Goal: Task Accomplishment & Management: Use online tool/utility

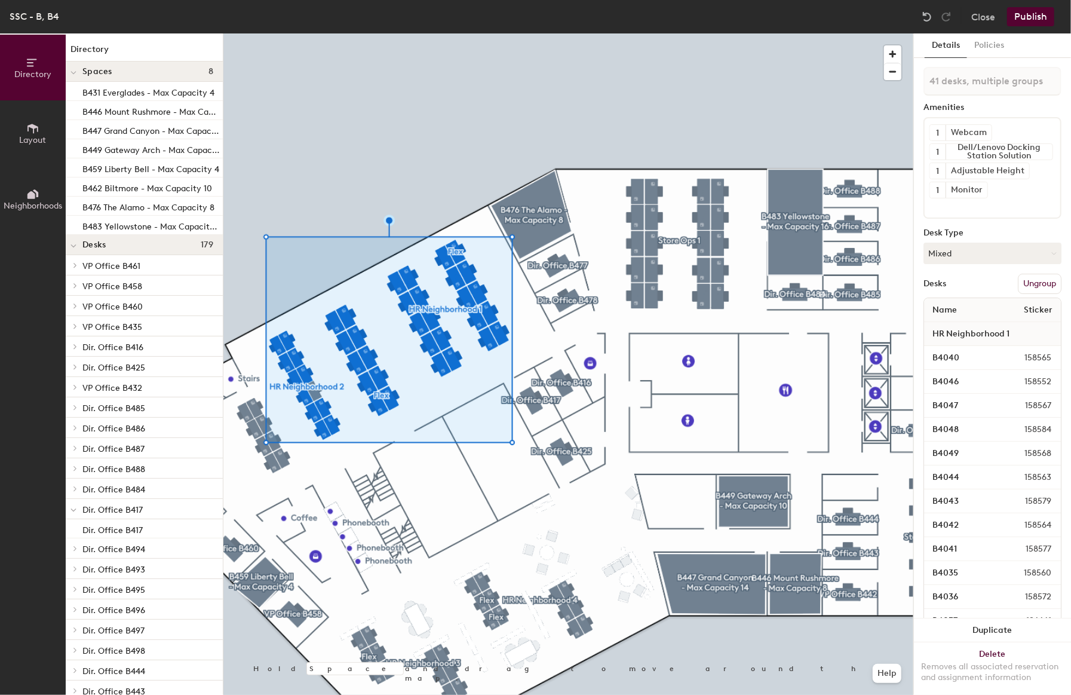
type input "42 desks, multiple groups"
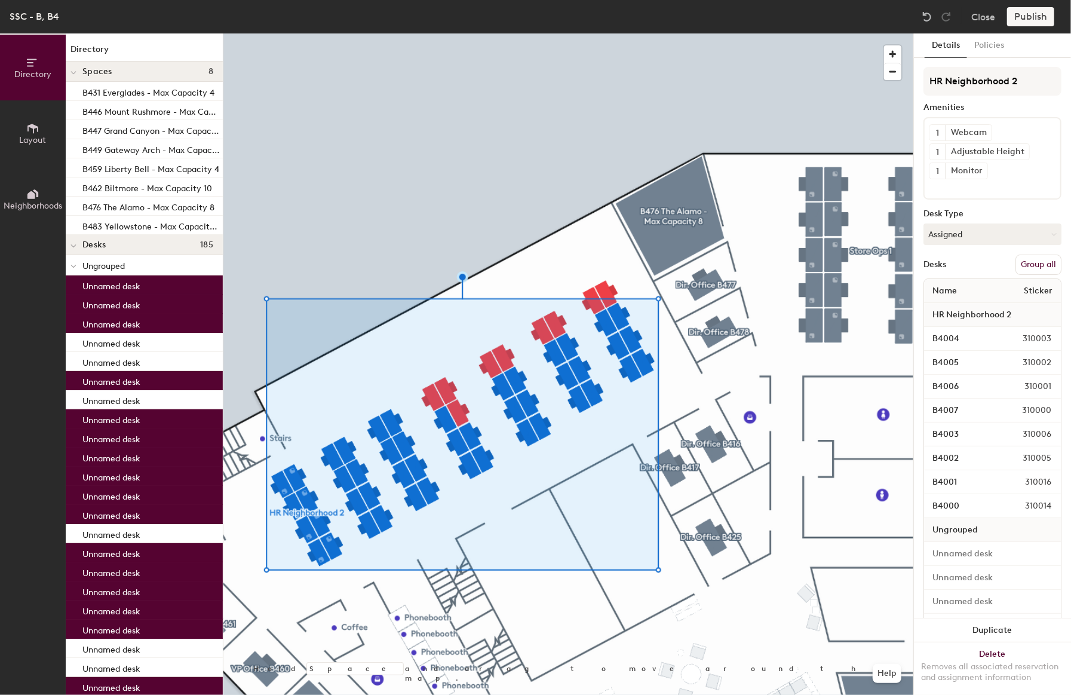
click at [1033, 257] on button "Group all" at bounding box center [1038, 264] width 46 height 20
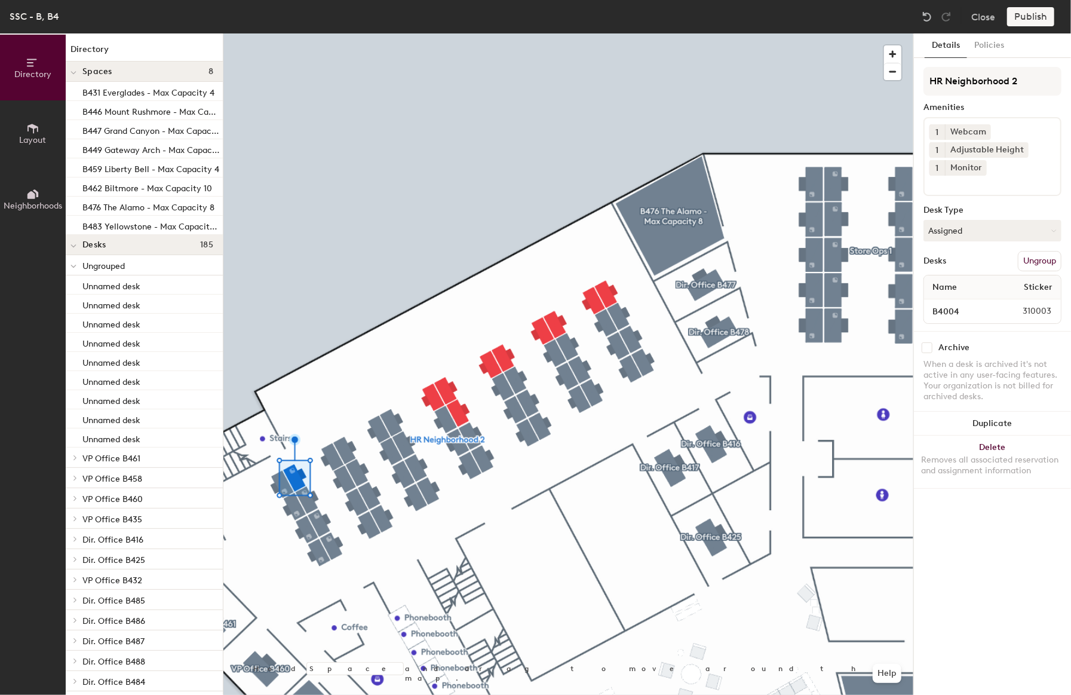
click at [332, 33] on div at bounding box center [568, 33] width 690 height 0
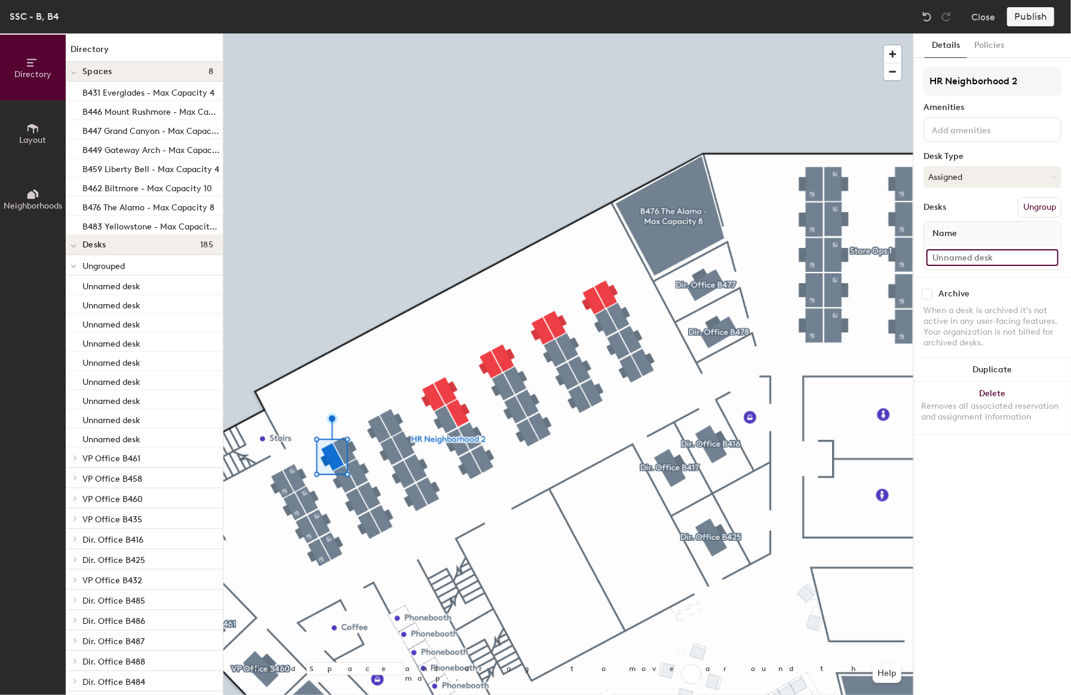
click at [972, 259] on input at bounding box center [992, 257] width 132 height 17
type input "B4008"
click at [344, 33] on div at bounding box center [568, 33] width 690 height 0
click at [964, 254] on input at bounding box center [992, 257] width 132 height 17
type input "B4009"
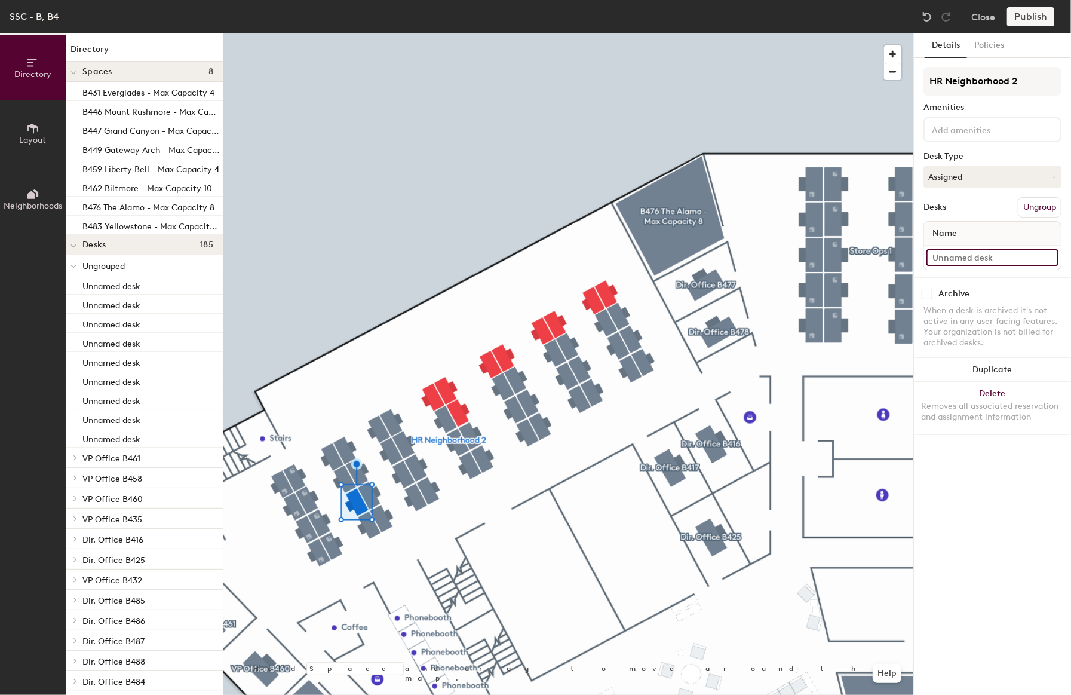
click at [969, 250] on input at bounding box center [992, 257] width 132 height 17
type input "B4010"
click at [954, 260] on input at bounding box center [992, 257] width 132 height 17
type input "B4011"
click at [347, 33] on div at bounding box center [568, 33] width 690 height 0
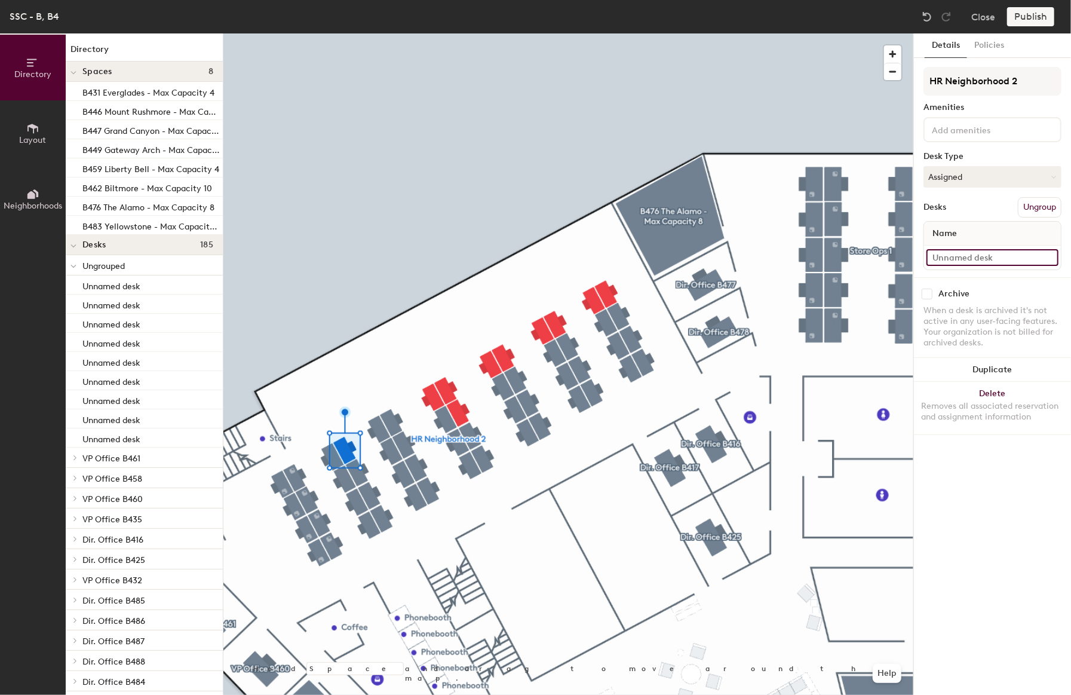
drag, startPoint x: 953, startPoint y: 253, endPoint x: 948, endPoint y: 249, distance: 6.8
click at [948, 250] on input at bounding box center [992, 257] width 132 height 17
type input "B4012"
click at [959, 254] on input at bounding box center [992, 257] width 132 height 17
type input "B4016"
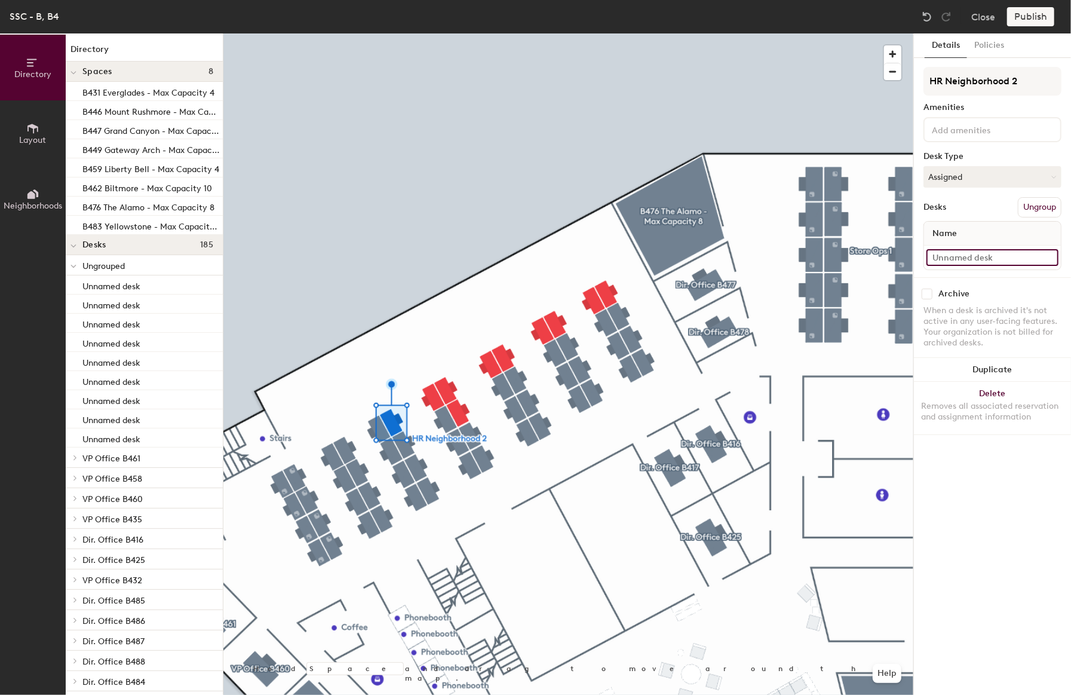
click at [949, 251] on input at bounding box center [992, 257] width 132 height 17
type input "B4020"
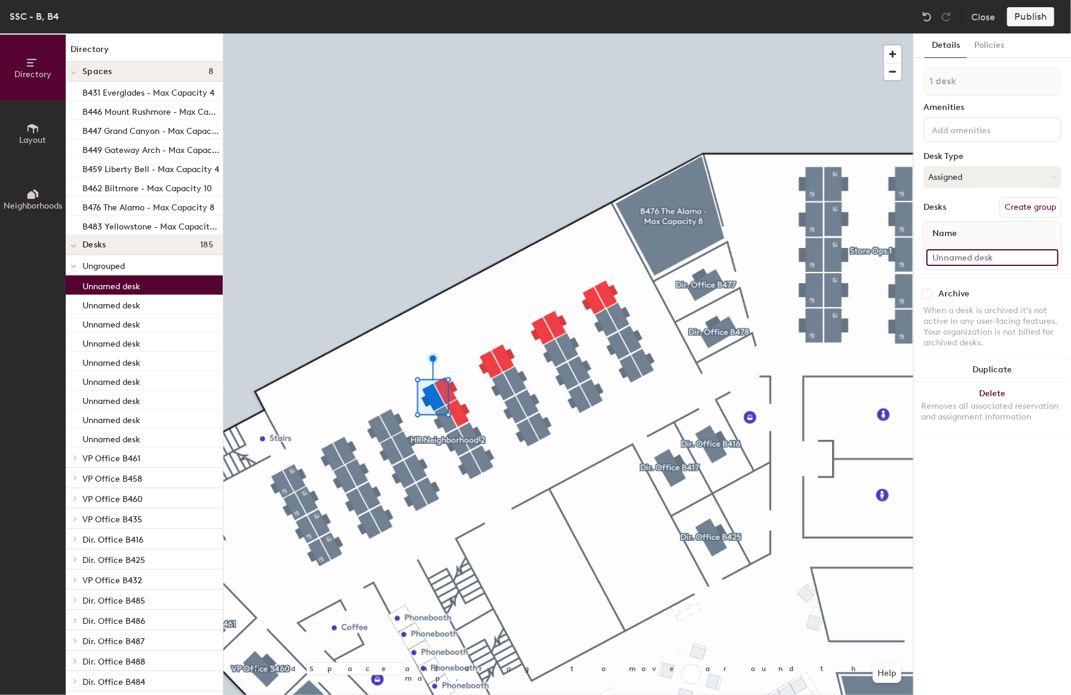
click at [960, 249] on input at bounding box center [992, 257] width 132 height 17
type input "B4024"
click at [452, 33] on div at bounding box center [568, 33] width 690 height 0
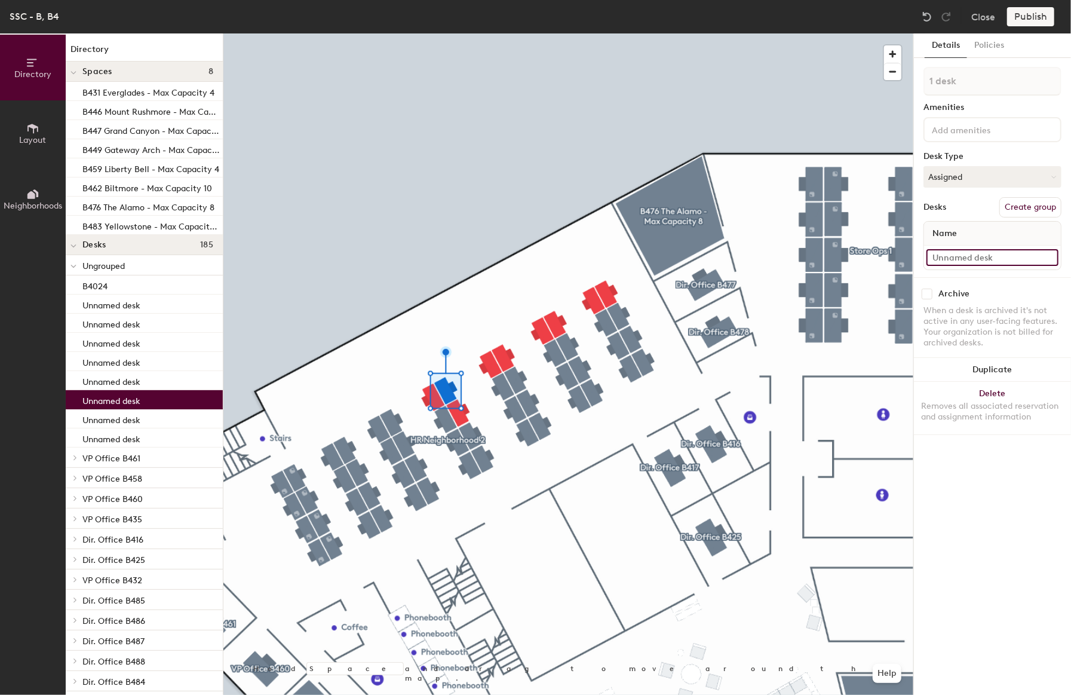
click at [980, 254] on input at bounding box center [992, 257] width 132 height 17
type input "B4028"
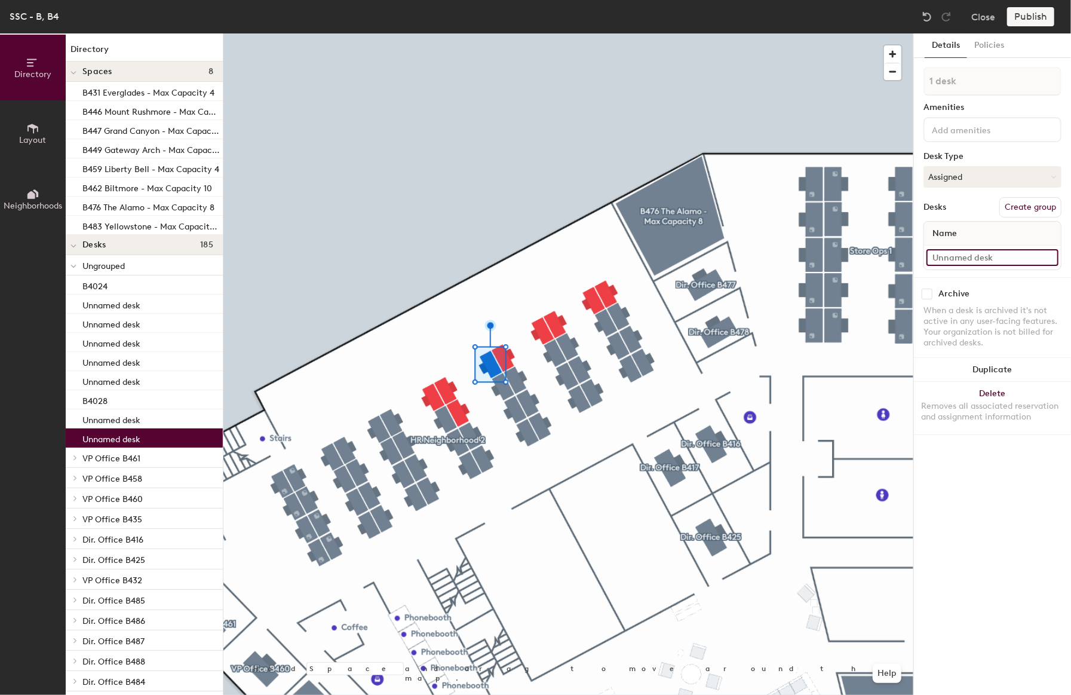
click at [962, 250] on input at bounding box center [992, 257] width 132 height 17
type input "B4032"
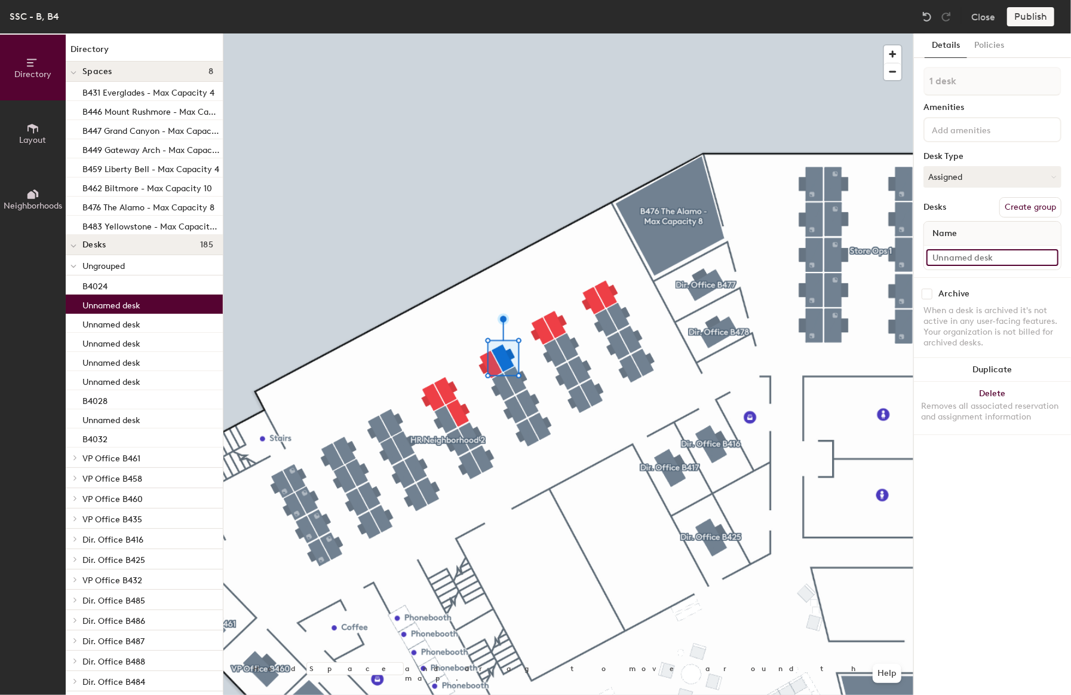
click at [946, 249] on input at bounding box center [992, 257] width 132 height 17
type input "B4036"
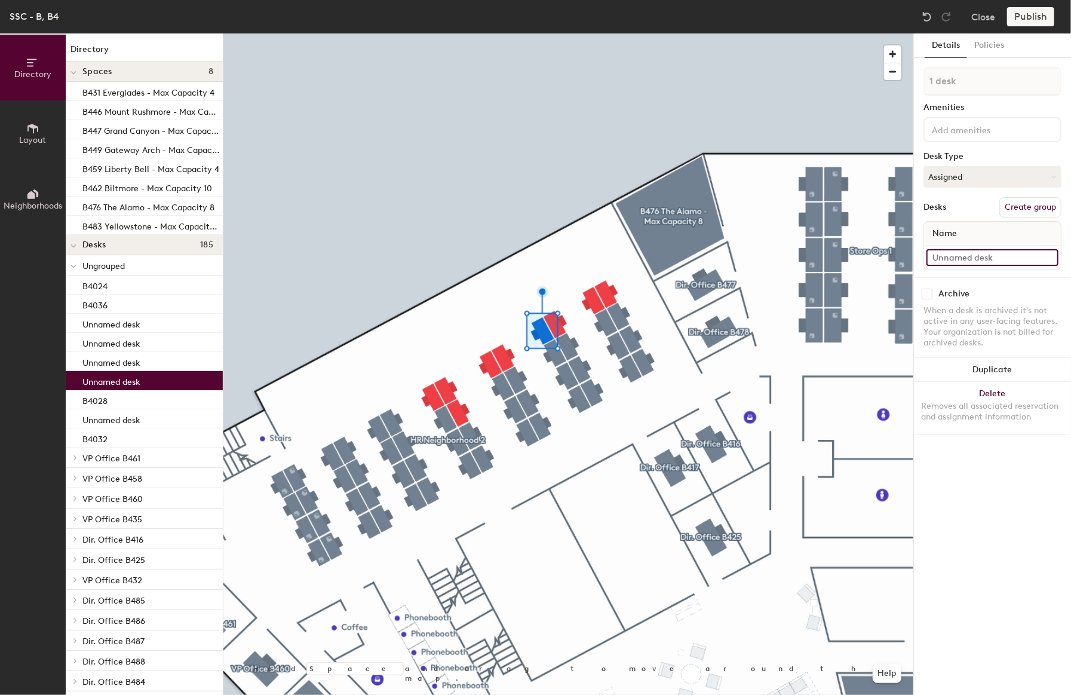
click at [956, 256] on input at bounding box center [992, 257] width 132 height 17
type input "B4040"
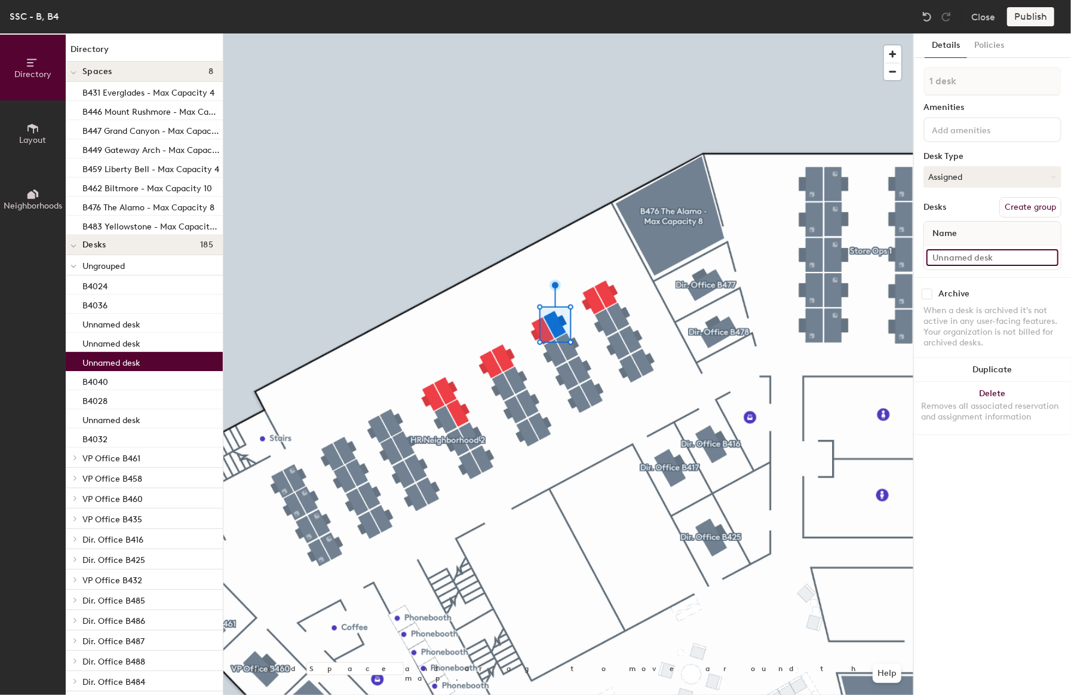
click at [956, 251] on input at bounding box center [992, 257] width 132 height 17
type input "B4044"
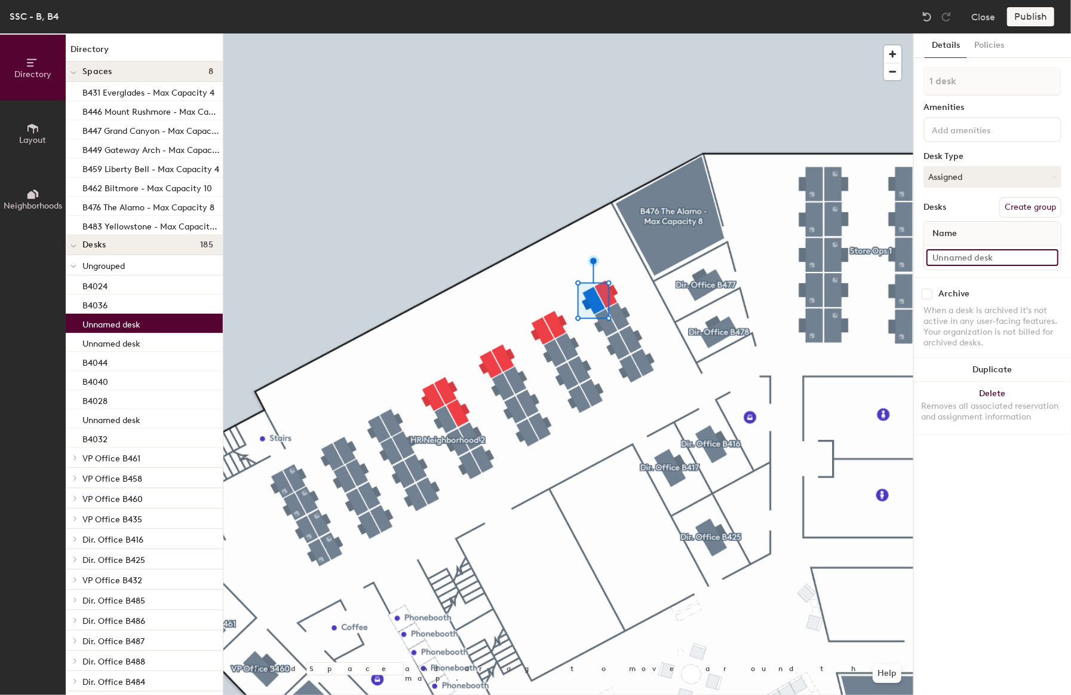
click at [977, 257] on input at bounding box center [992, 257] width 132 height 17
type input "B4048"
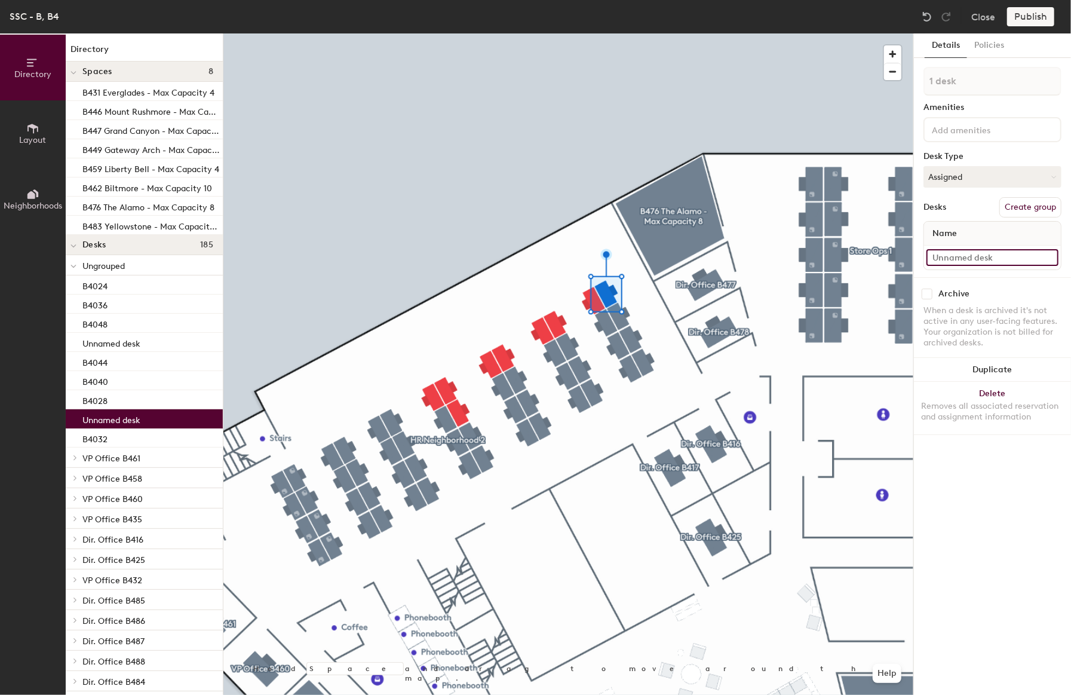
click at [974, 258] on input at bounding box center [992, 257] width 132 height 17
type input "B4052"
click at [338, 33] on div at bounding box center [568, 33] width 690 height 0
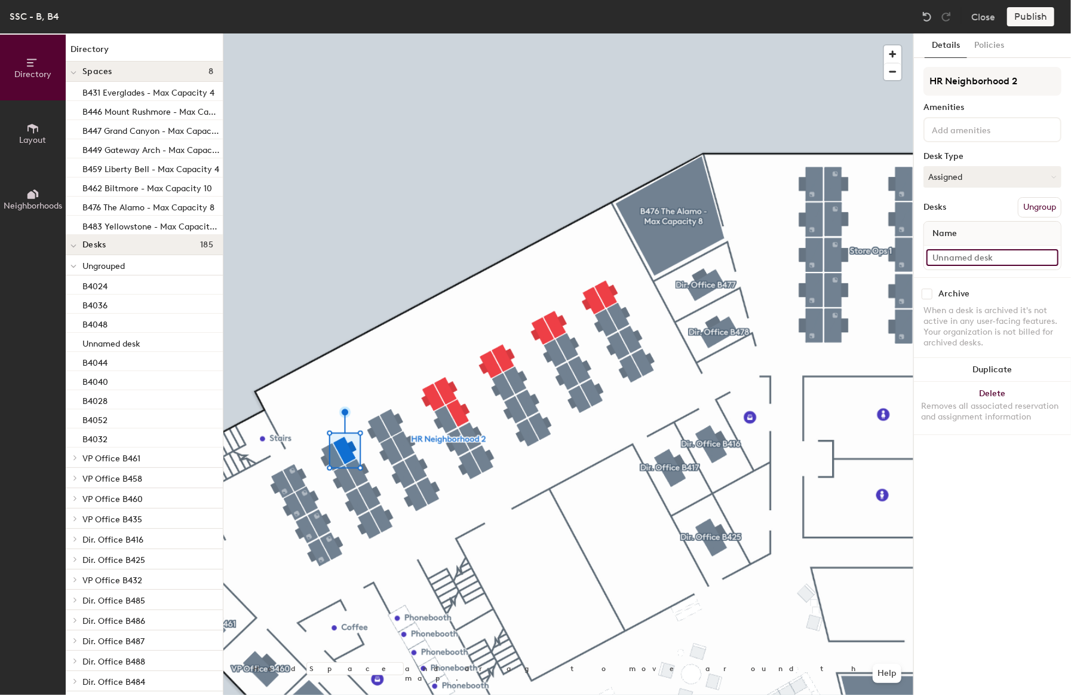
click at [944, 260] on input at bounding box center [992, 257] width 132 height 17
type input "B4013"
click at [947, 254] on input at bounding box center [992, 257] width 132 height 17
type input "B4014"
click at [959, 253] on input at bounding box center [992, 257] width 132 height 17
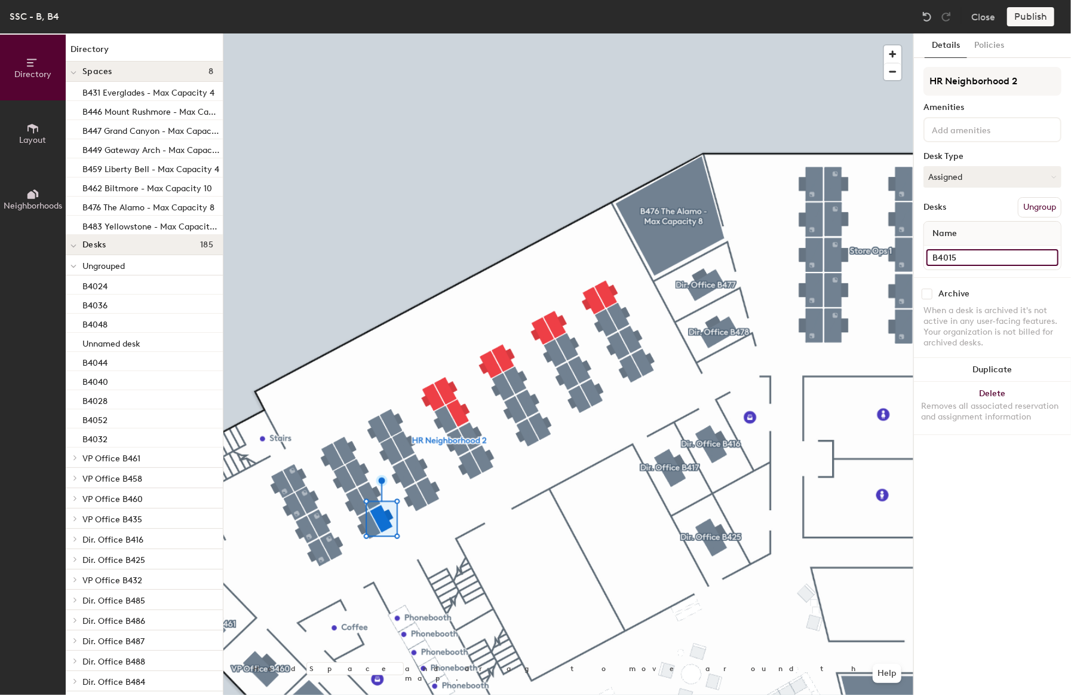
type input "B4015"
click at [964, 249] on input at bounding box center [992, 257] width 132 height 17
type input "B"
click at [992, 256] on input at bounding box center [992, 257] width 132 height 17
type input "B4025"
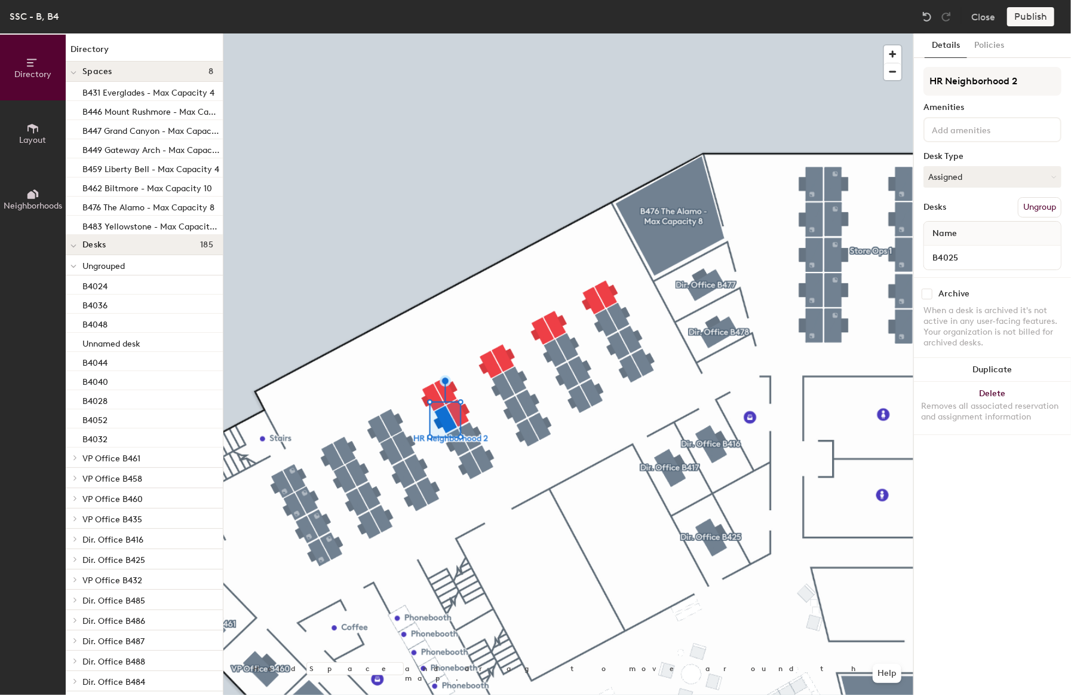
click at [457, 33] on div at bounding box center [568, 33] width 690 height 0
click at [980, 253] on input at bounding box center [992, 257] width 132 height 17
type input "B4026"
click at [469, 33] on div at bounding box center [568, 33] width 690 height 0
click at [972, 257] on input at bounding box center [992, 257] width 132 height 17
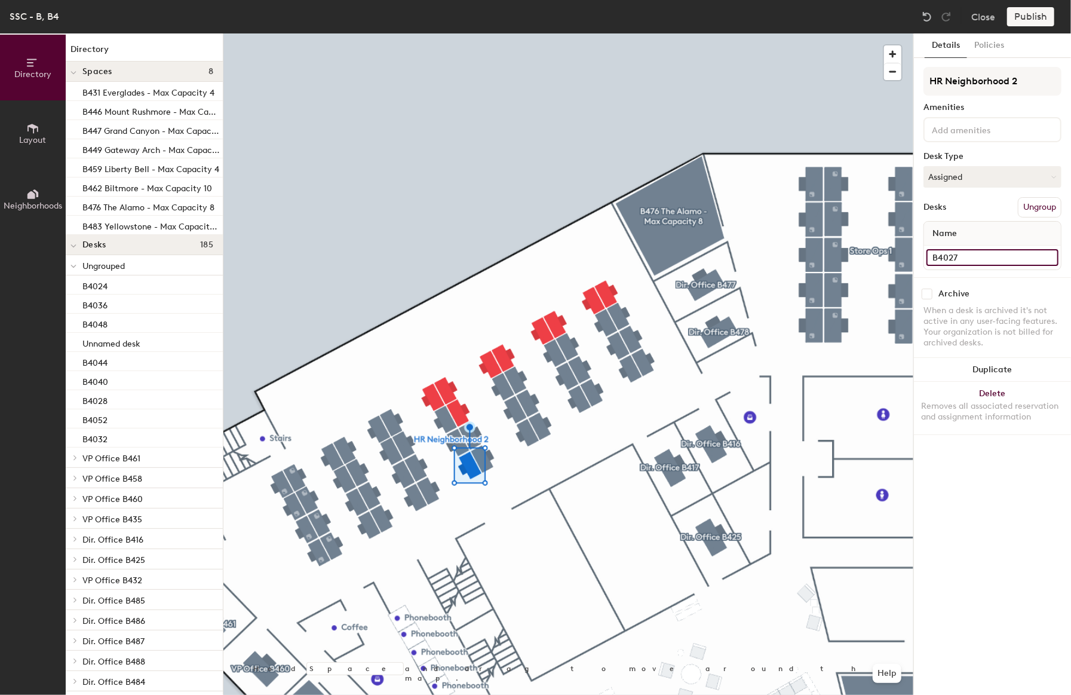
type input "B4027"
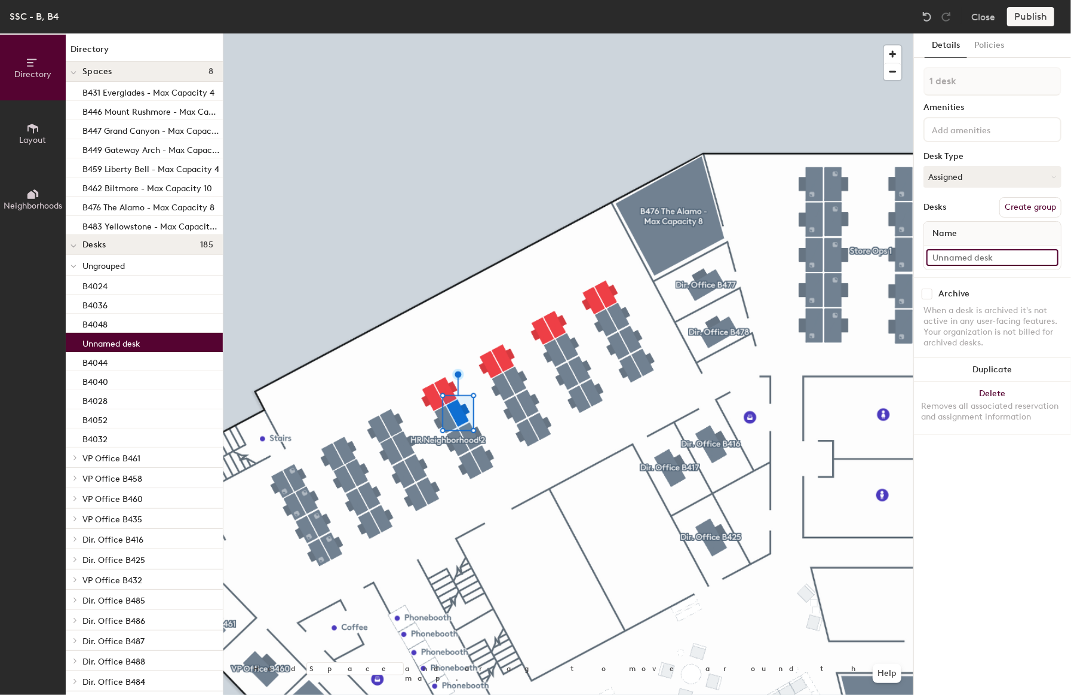
click at [957, 252] on input at bounding box center [992, 257] width 132 height 17
type input "B4029"
click at [954, 257] on input at bounding box center [992, 257] width 132 height 17
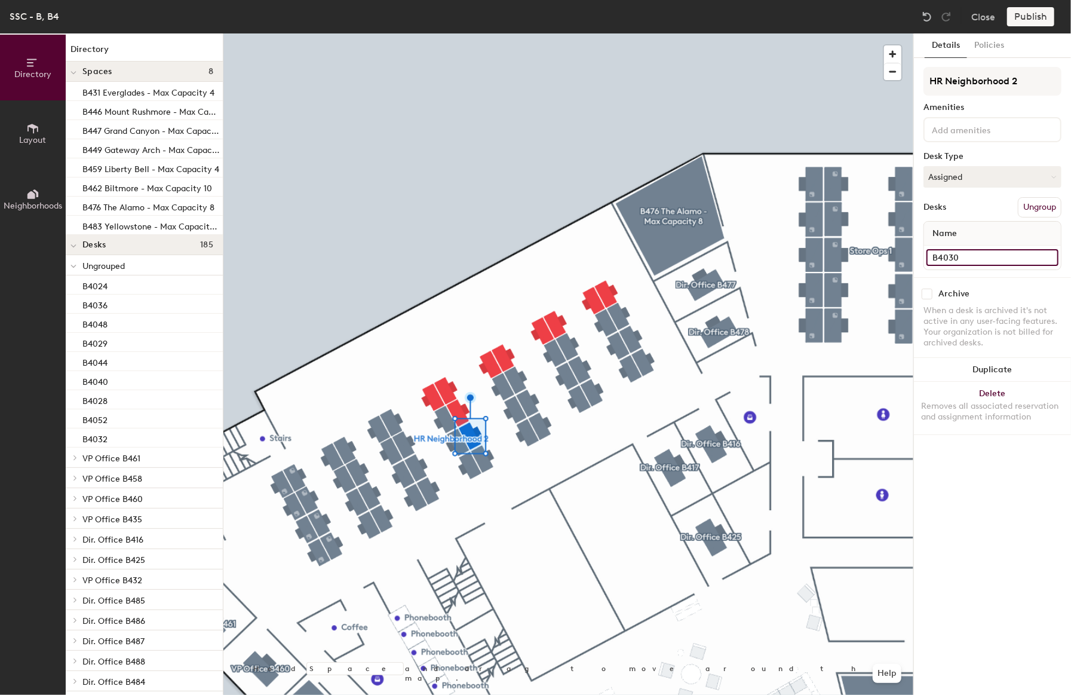
type input "B4030"
click at [481, 33] on div at bounding box center [568, 33] width 690 height 0
click at [981, 253] on input at bounding box center [992, 257] width 132 height 17
type input "B4031"
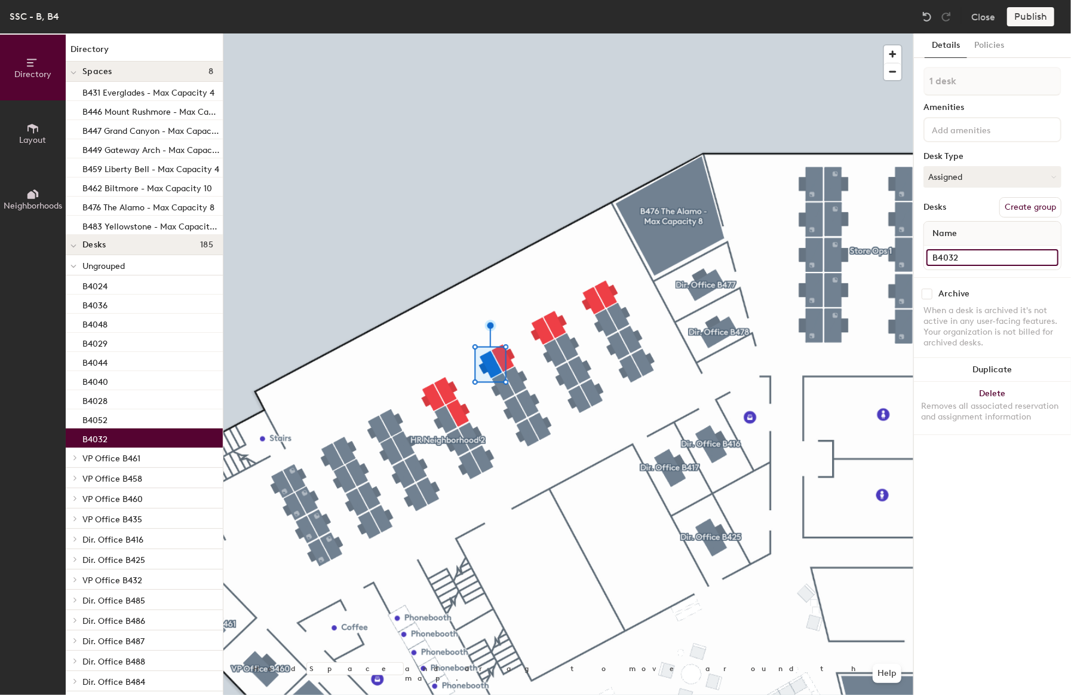
click at [960, 252] on input "B4032" at bounding box center [992, 257] width 132 height 17
click at [952, 262] on input at bounding box center [992, 257] width 132 height 17
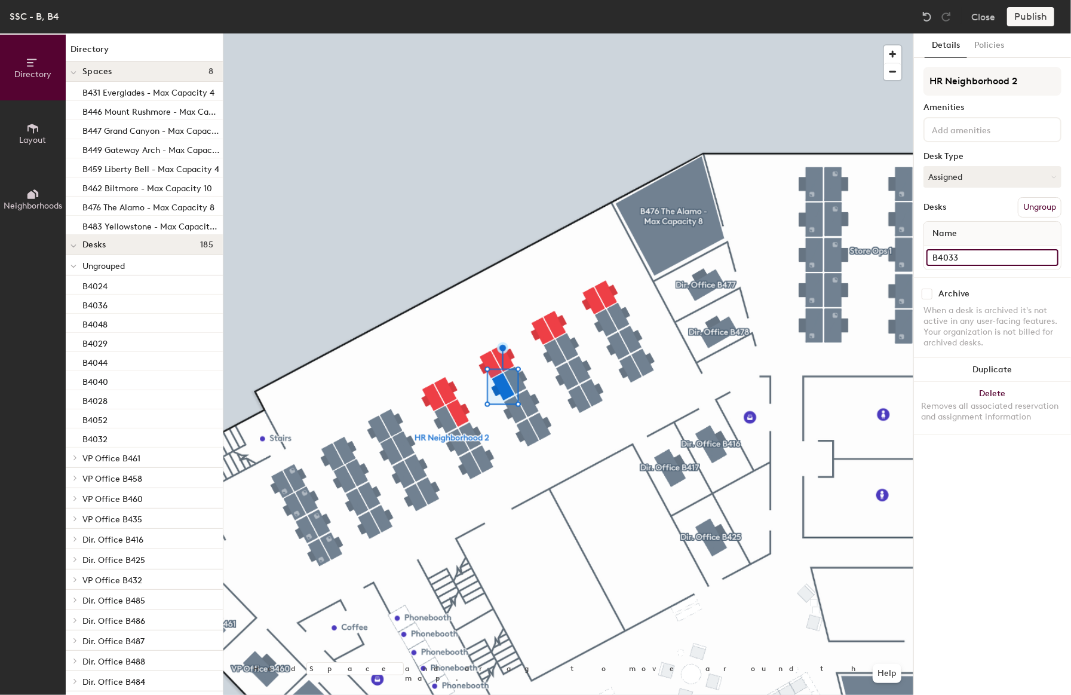
type input "B4033"
click at [512, 33] on div at bounding box center [568, 33] width 690 height 0
click at [952, 250] on input at bounding box center [992, 257] width 132 height 17
type input "B4034"
click at [972, 259] on input at bounding box center [992, 257] width 132 height 17
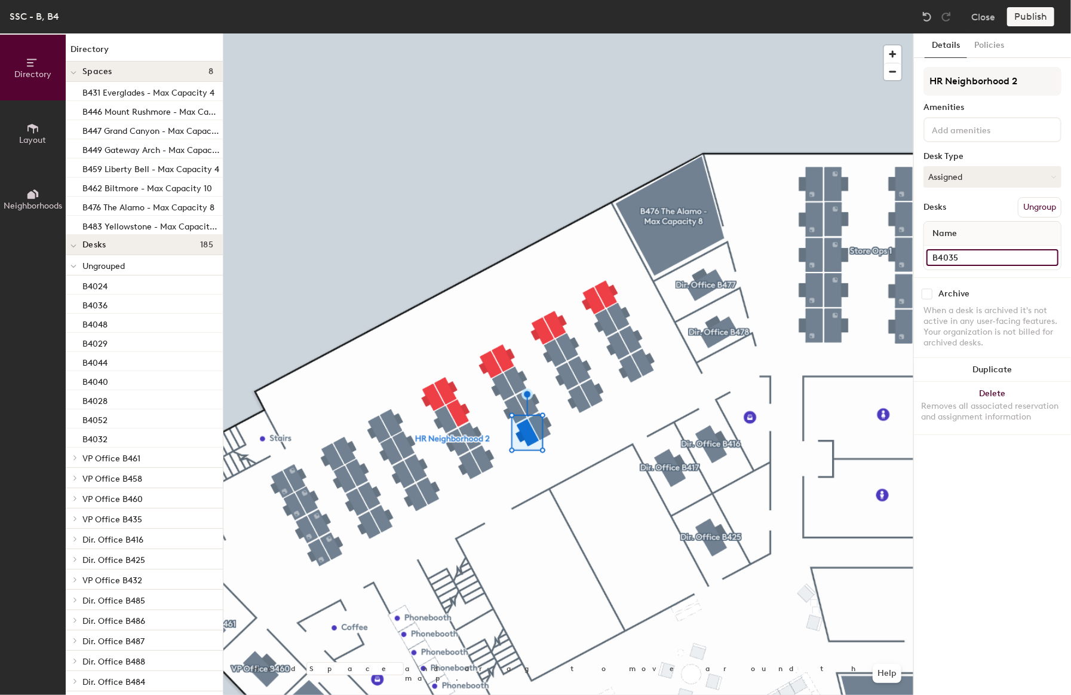
type input "B4035"
click at [958, 260] on input at bounding box center [992, 257] width 132 height 17
type input "B4037"
click at [526, 33] on div at bounding box center [568, 33] width 690 height 0
click at [989, 249] on input at bounding box center [992, 257] width 132 height 17
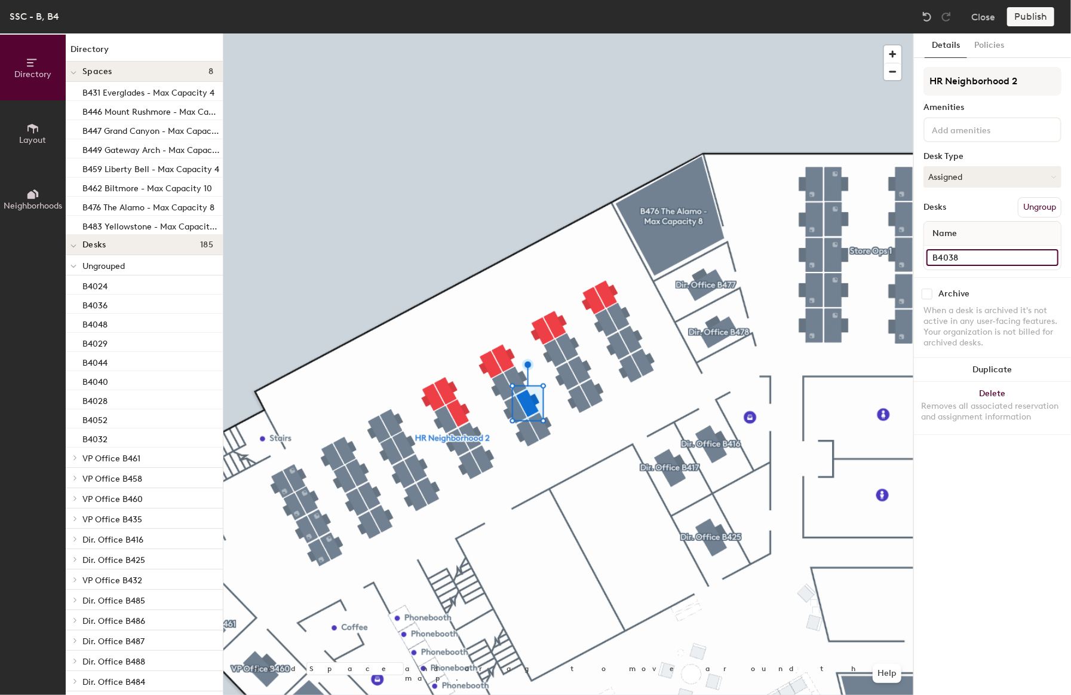
type input "B4038"
click at [980, 258] on input at bounding box center [992, 257] width 132 height 17
type input "B4039"
click at [960, 237] on span "Name" at bounding box center [944, 234] width 36 height 22
click at [953, 261] on input at bounding box center [992, 257] width 132 height 17
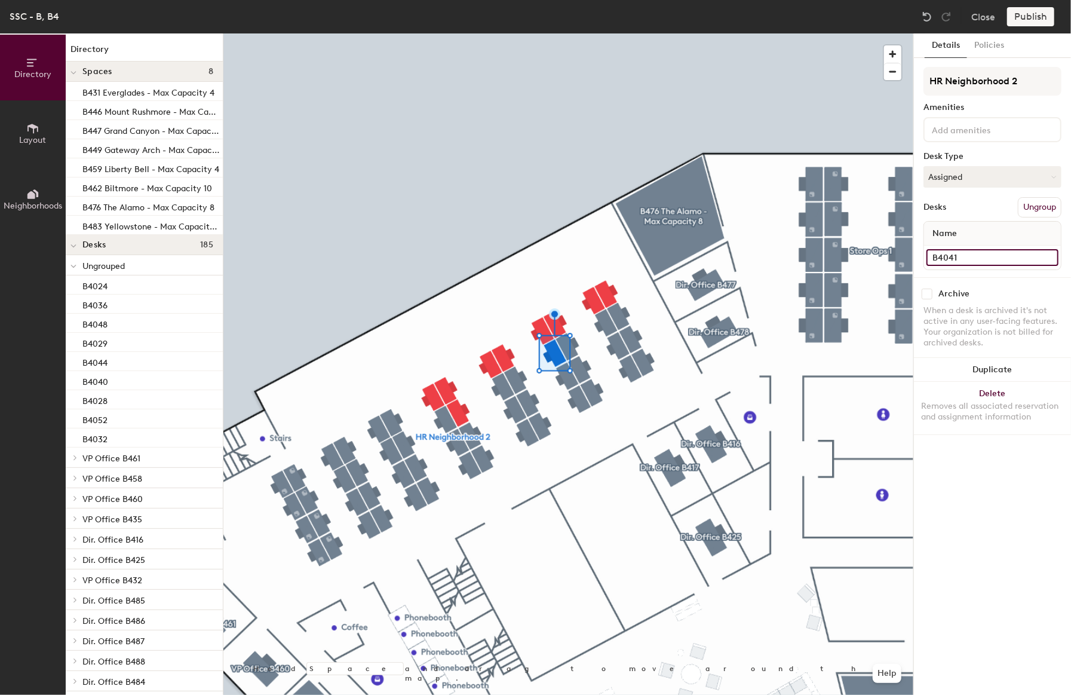
type input "B4041"
click at [566, 33] on div at bounding box center [568, 33] width 690 height 0
click at [950, 252] on input at bounding box center [992, 257] width 132 height 17
type input "B4042"
click at [981, 254] on input at bounding box center [992, 257] width 132 height 17
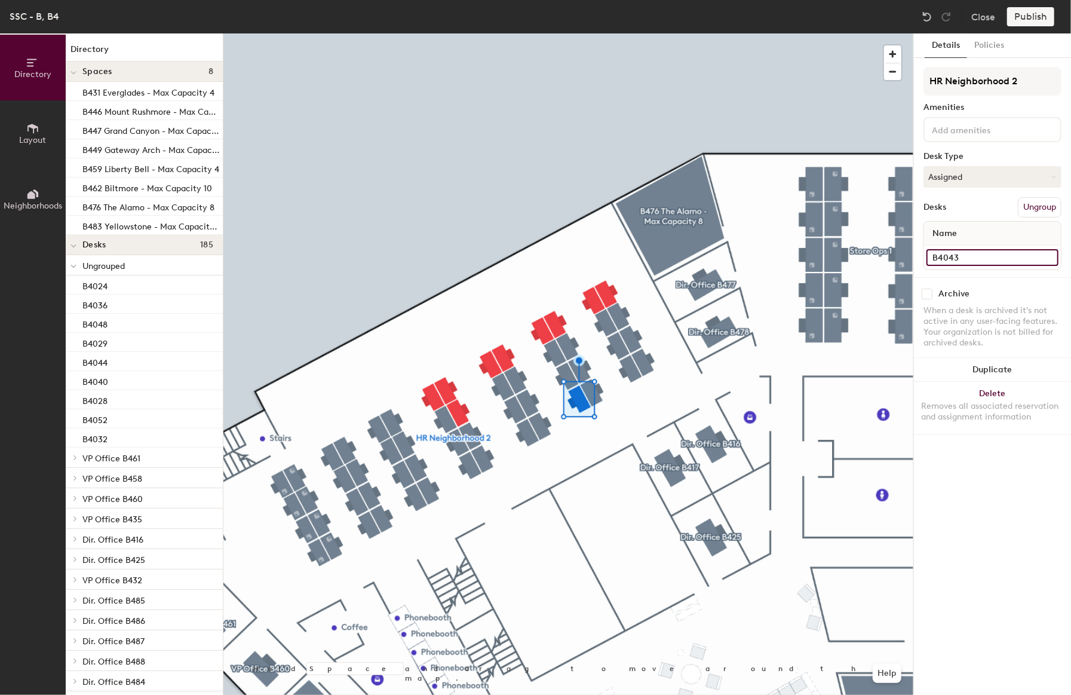
type input "B4043"
click at [957, 255] on input at bounding box center [992, 257] width 132 height 17
type input "B4045"
click at [984, 253] on input at bounding box center [992, 257] width 132 height 17
type input "B4046"
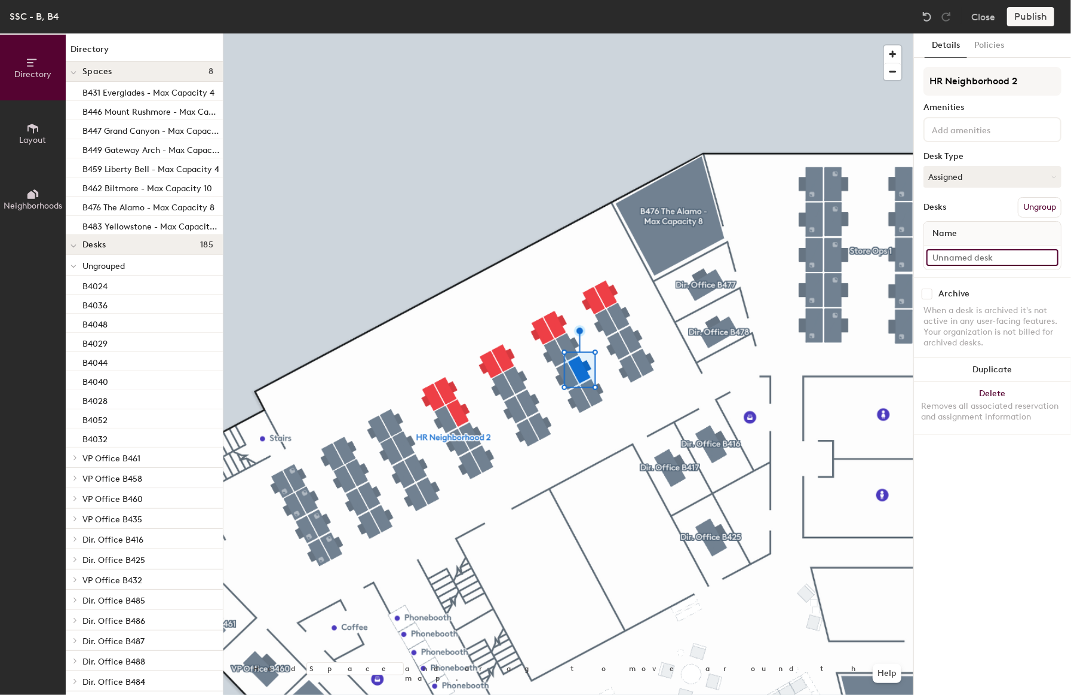
click at [965, 257] on input at bounding box center [992, 257] width 132 height 17
type input "B4047"
click at [590, 33] on div at bounding box center [568, 33] width 690 height 0
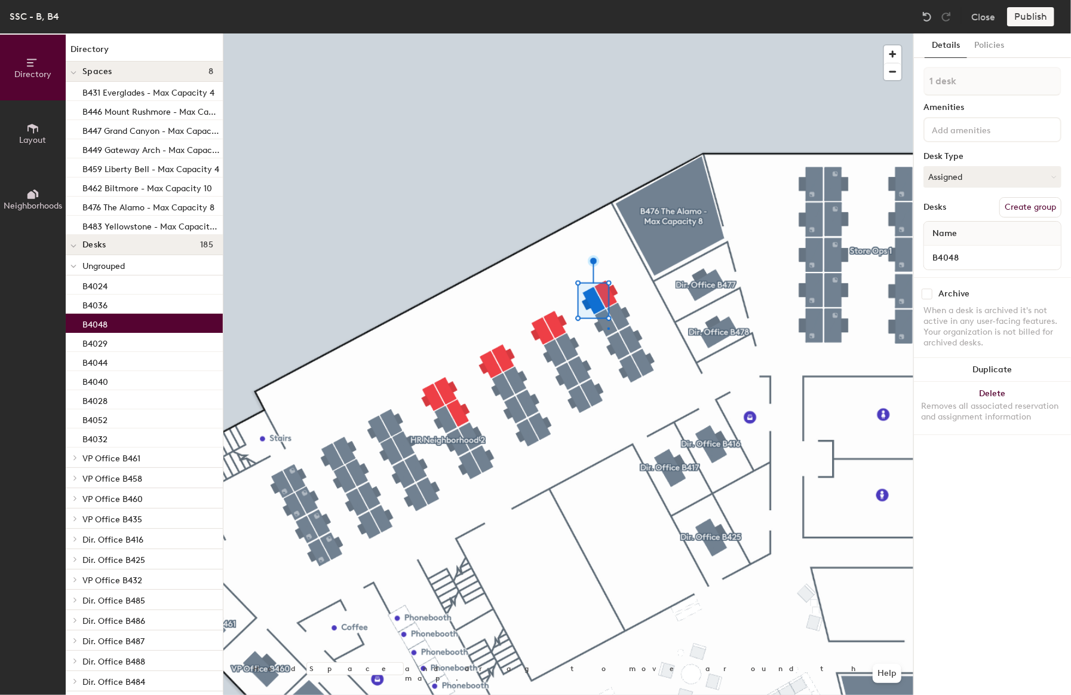
click at [607, 33] on div at bounding box center [568, 33] width 690 height 0
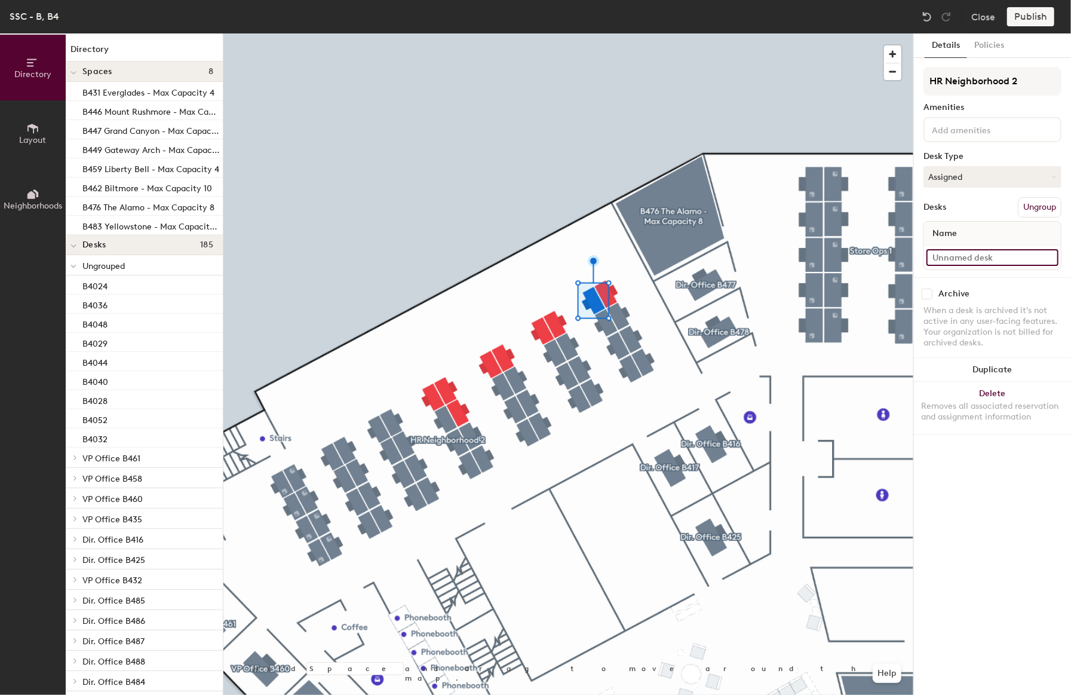
click at [968, 254] on input at bounding box center [992, 257] width 132 height 17
type input "B4049"
click at [984, 252] on input at bounding box center [992, 257] width 132 height 17
type input "B4050"
click at [625, 33] on div at bounding box center [568, 33] width 690 height 0
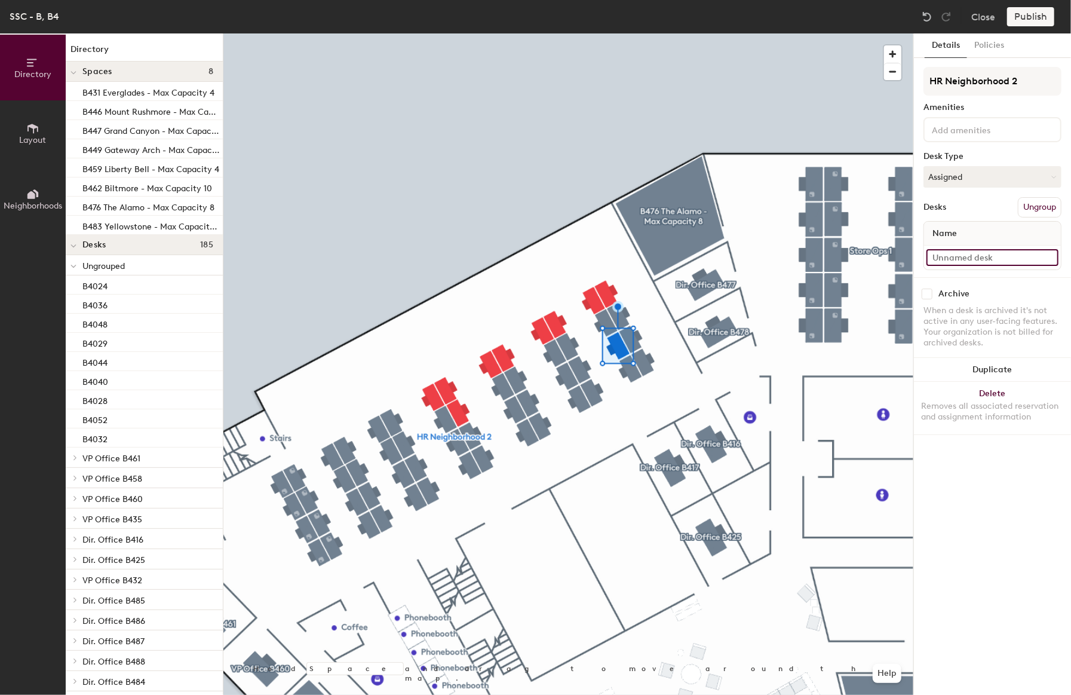
click at [966, 251] on input at bounding box center [992, 257] width 132 height 17
type input "B4051"
click at [946, 261] on input at bounding box center [992, 257] width 132 height 17
type input "B4053"
click at [963, 256] on input at bounding box center [992, 257] width 132 height 17
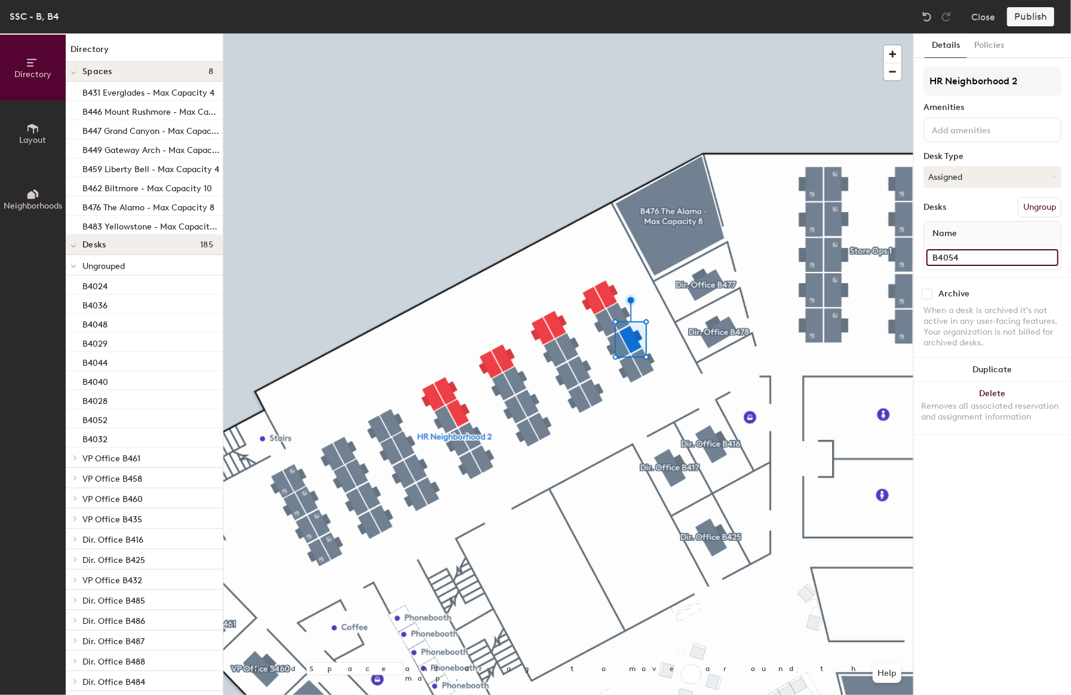
type input "B4054"
click at [978, 256] on input at bounding box center [992, 257] width 132 height 17
type input "B4056"
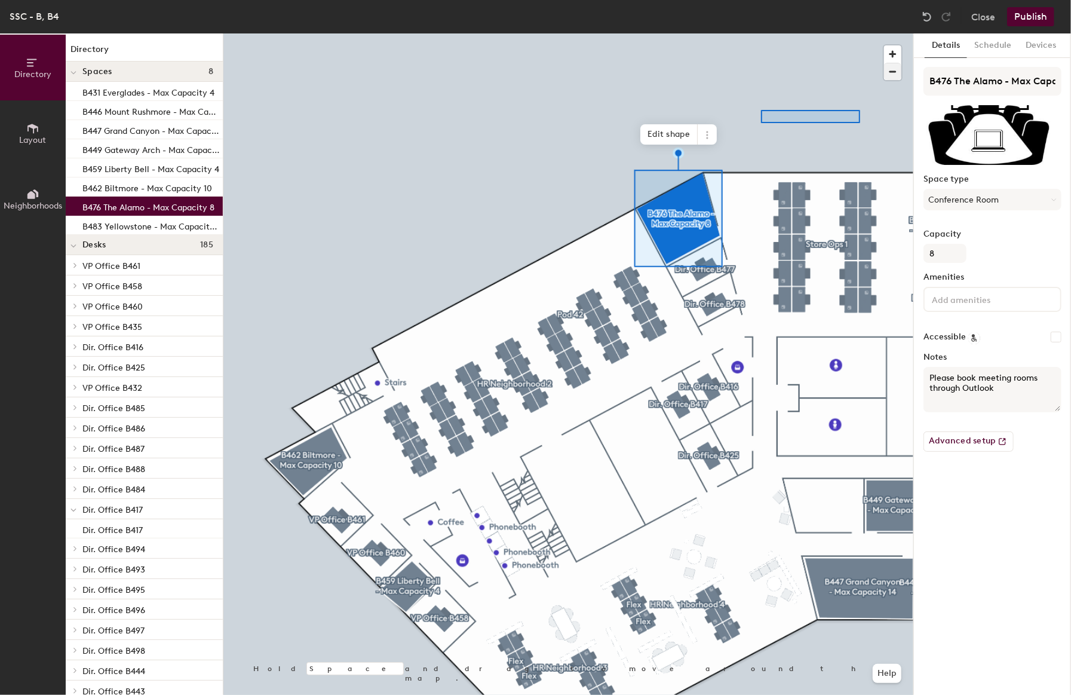
click at [761, 33] on div at bounding box center [568, 33] width 690 height 0
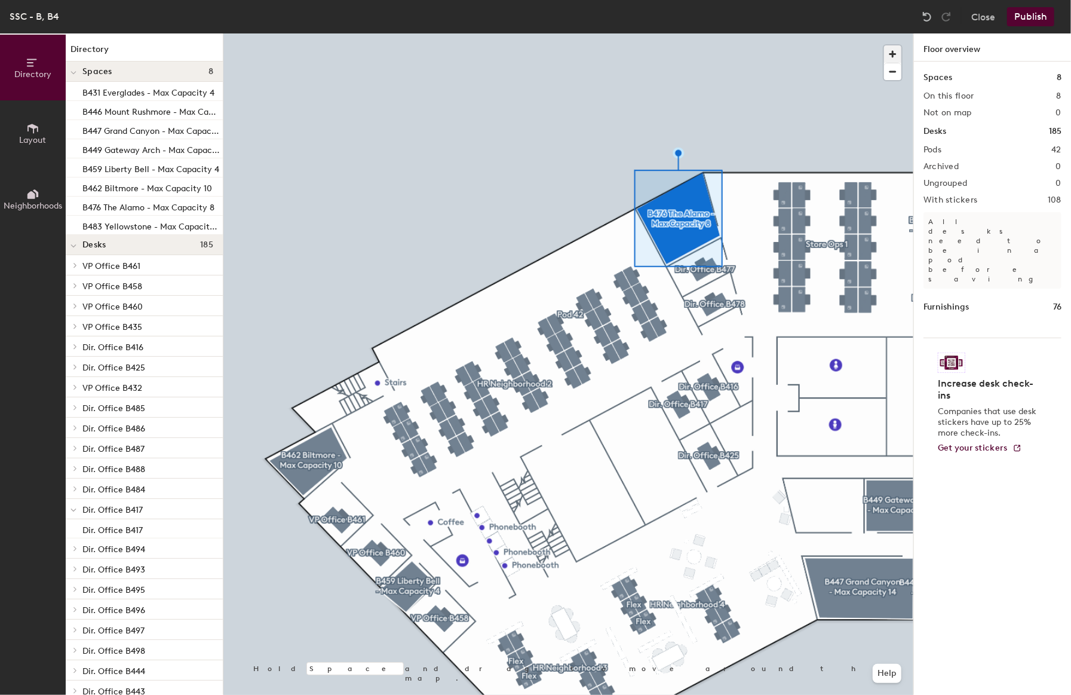
click at [891, 56] on span "button" at bounding box center [892, 53] width 17 height 17
click at [896, 70] on span "button" at bounding box center [892, 71] width 17 height 17
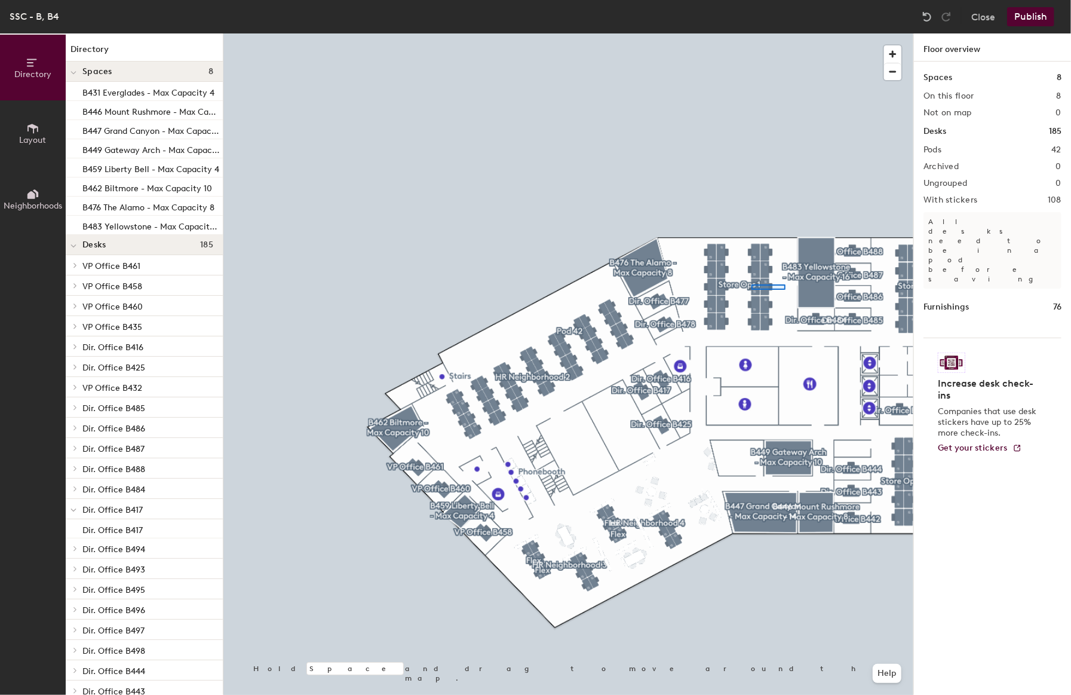
click at [761, 33] on div at bounding box center [568, 33] width 690 height 0
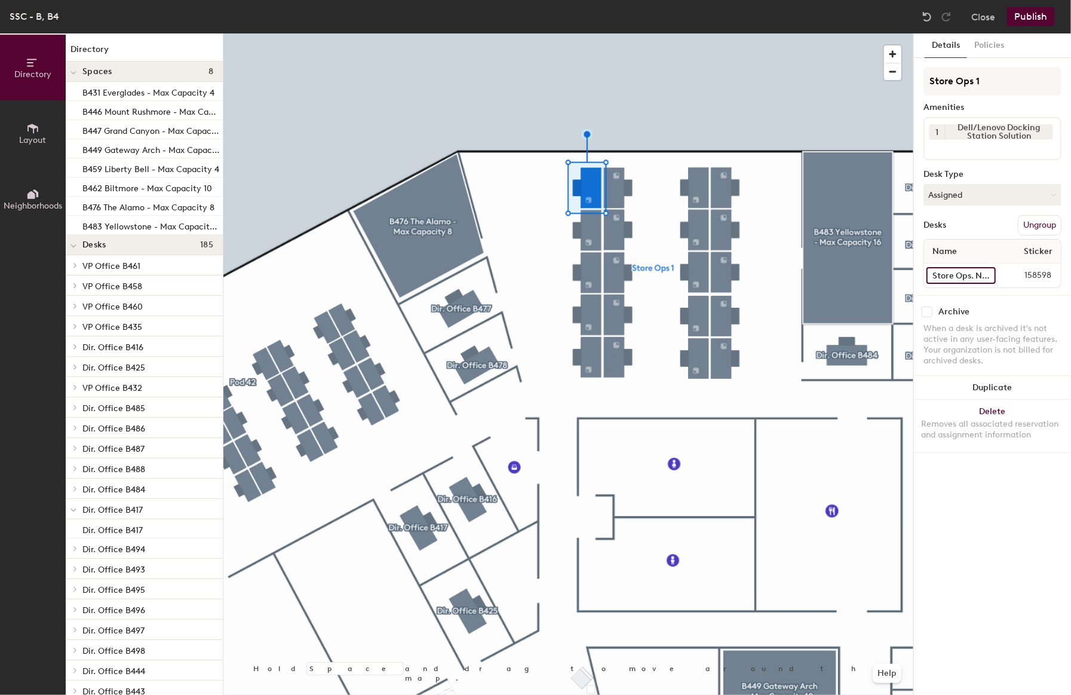
click at [946, 271] on input "Store Ops. Neighborhood B4050" at bounding box center [960, 275] width 69 height 17
click at [975, 273] on input "Store Ops. Neighborhood B4050" at bounding box center [960, 275] width 69 height 17
drag, startPoint x: 934, startPoint y: 274, endPoint x: 1008, endPoint y: 272, distance: 74.1
click at [1008, 272] on div "Store Ops. Neighborhood B4050 158598" at bounding box center [992, 275] width 137 height 24
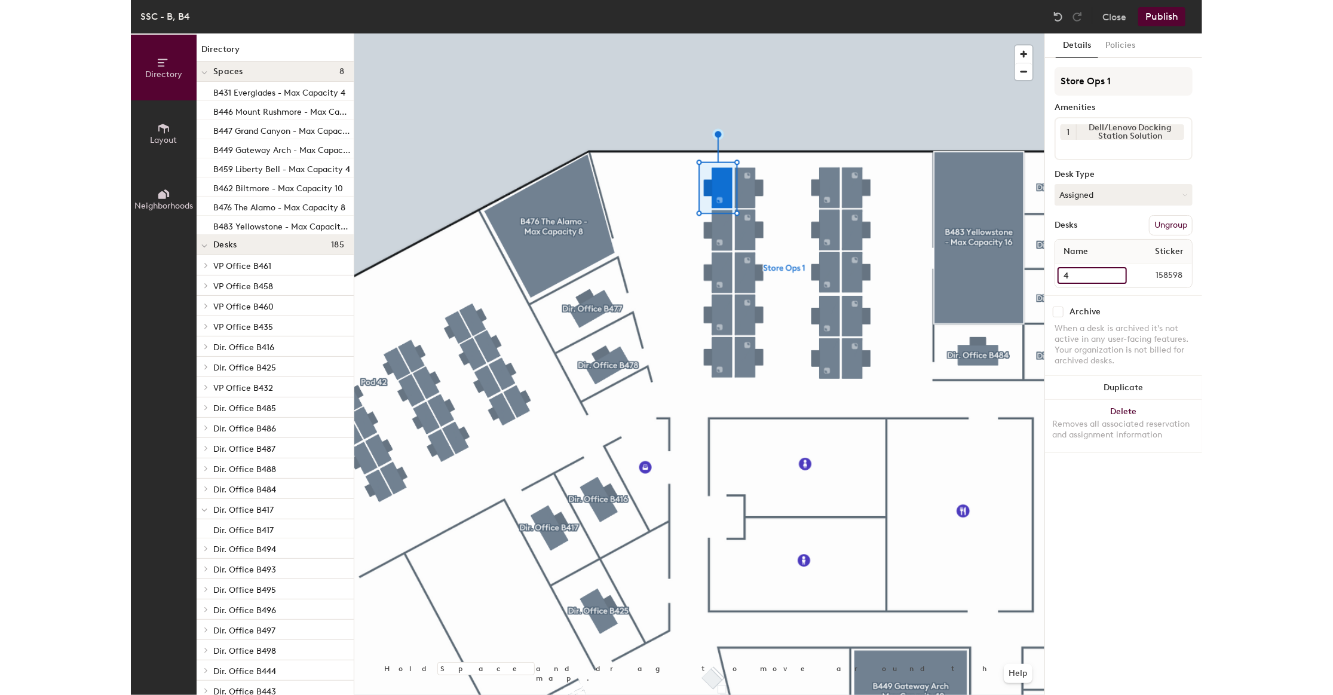
scroll to position [0, 0]
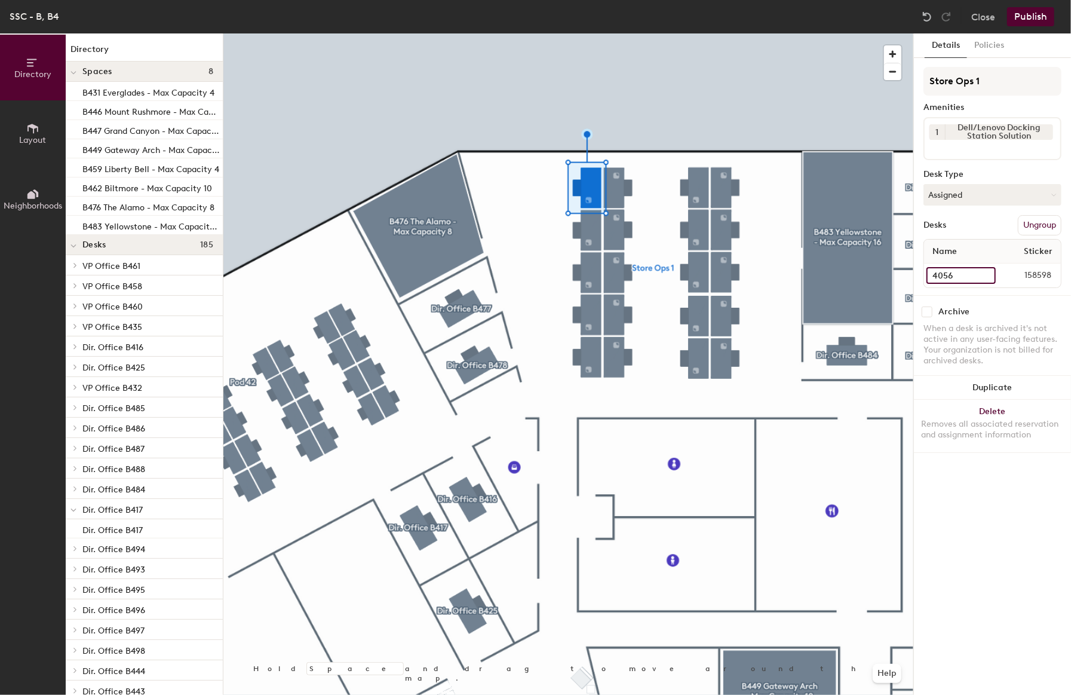
type input "4056"
click at [583, 33] on div at bounding box center [568, 33] width 690 height 0
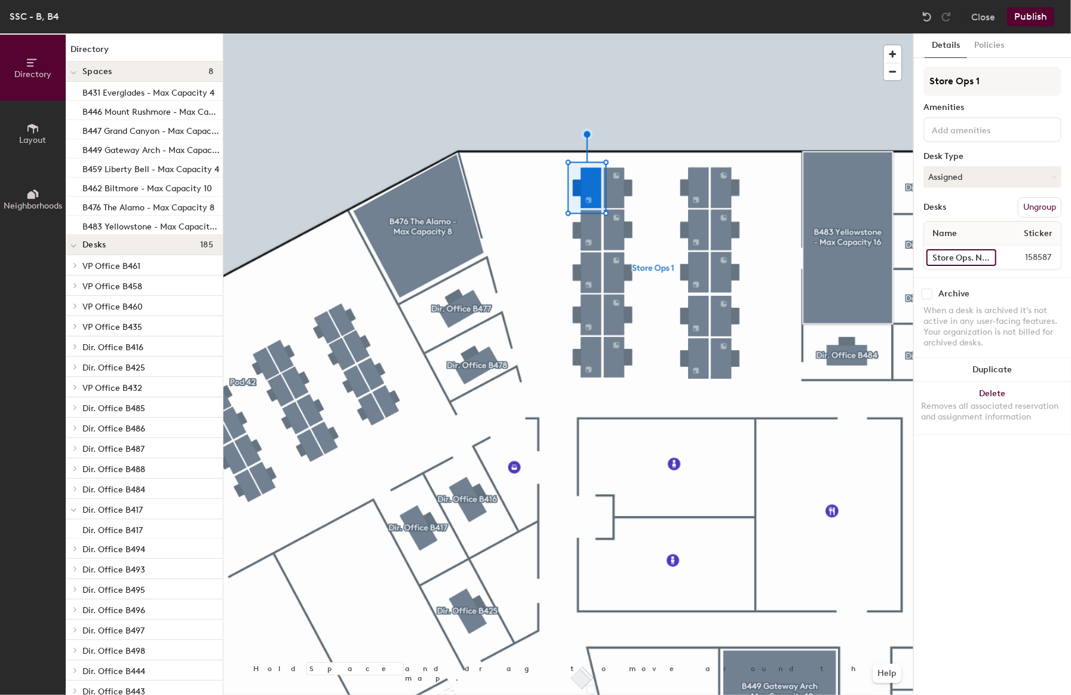
click at [959, 250] on input "Store Ops. Neighborhood B4051" at bounding box center [961, 257] width 70 height 17
type input "4057"
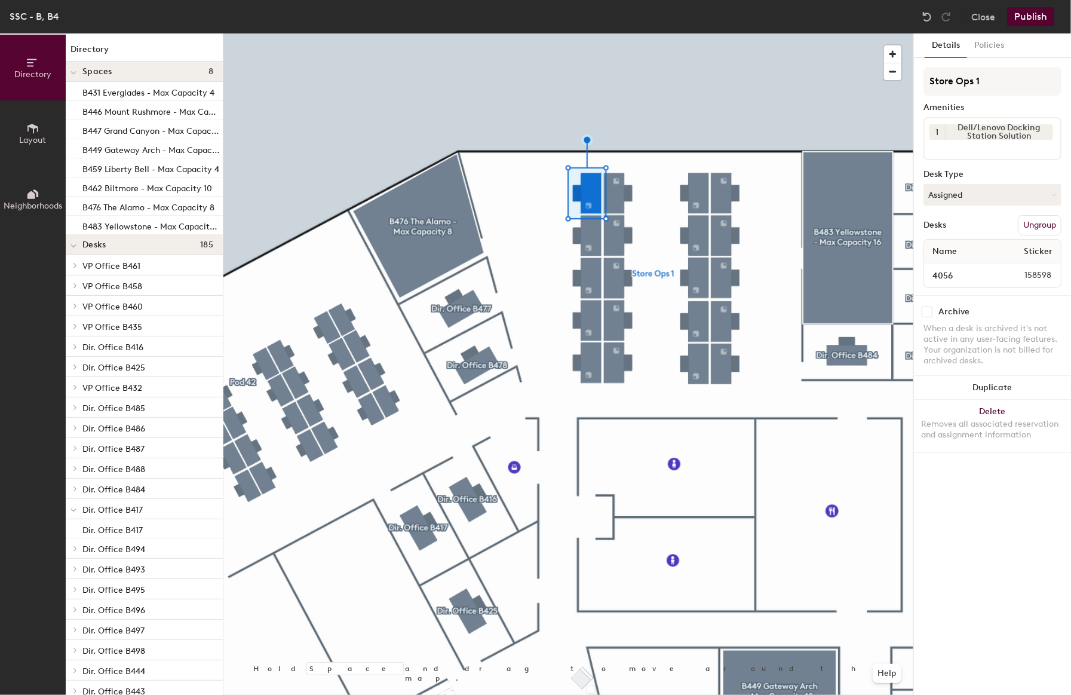
click at [625, 33] on div at bounding box center [568, 33] width 690 height 0
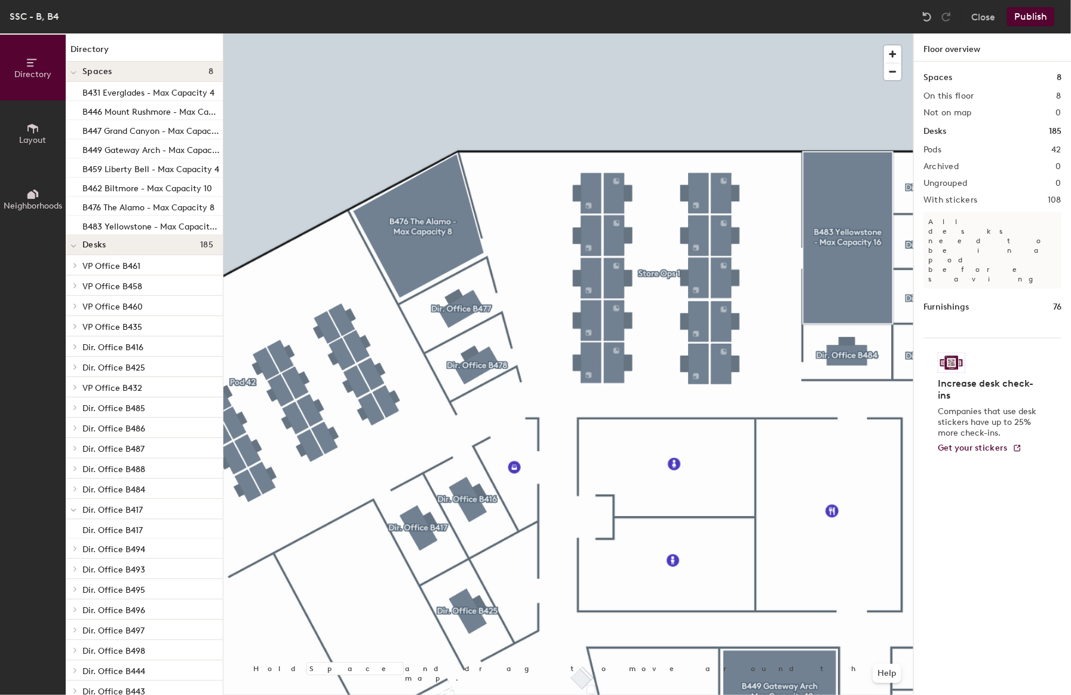
click at [581, 33] on div at bounding box center [568, 33] width 690 height 0
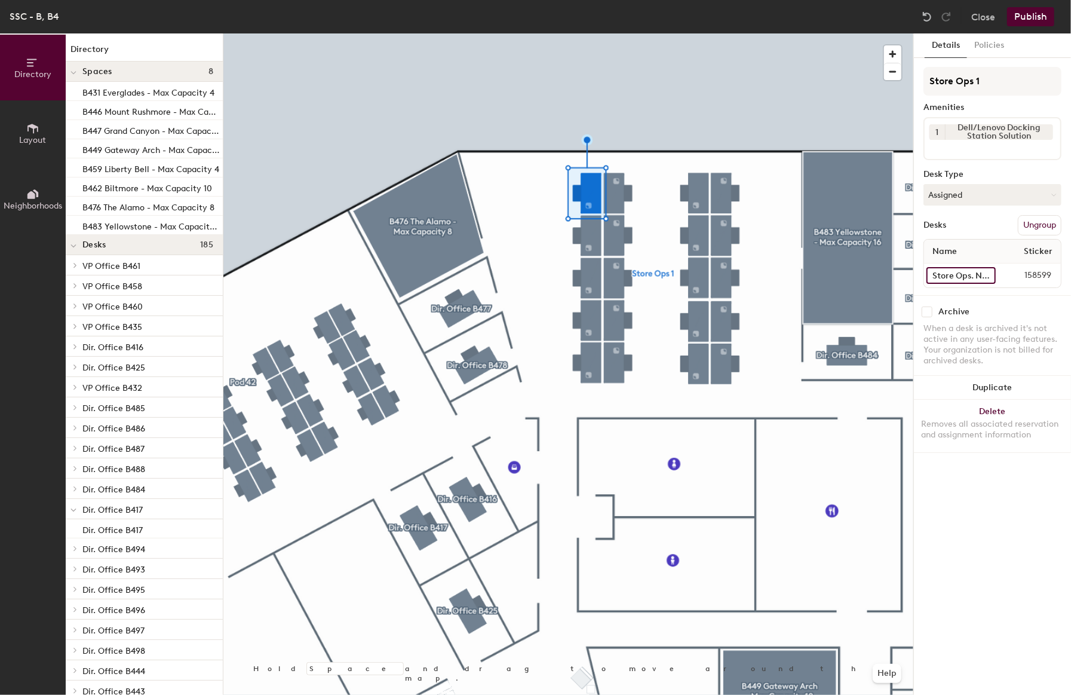
click at [945, 269] on input "Store Ops. Neighborhood B4052" at bounding box center [960, 275] width 69 height 17
type input "B4058"
click at [596, 33] on div at bounding box center [568, 33] width 690 height 0
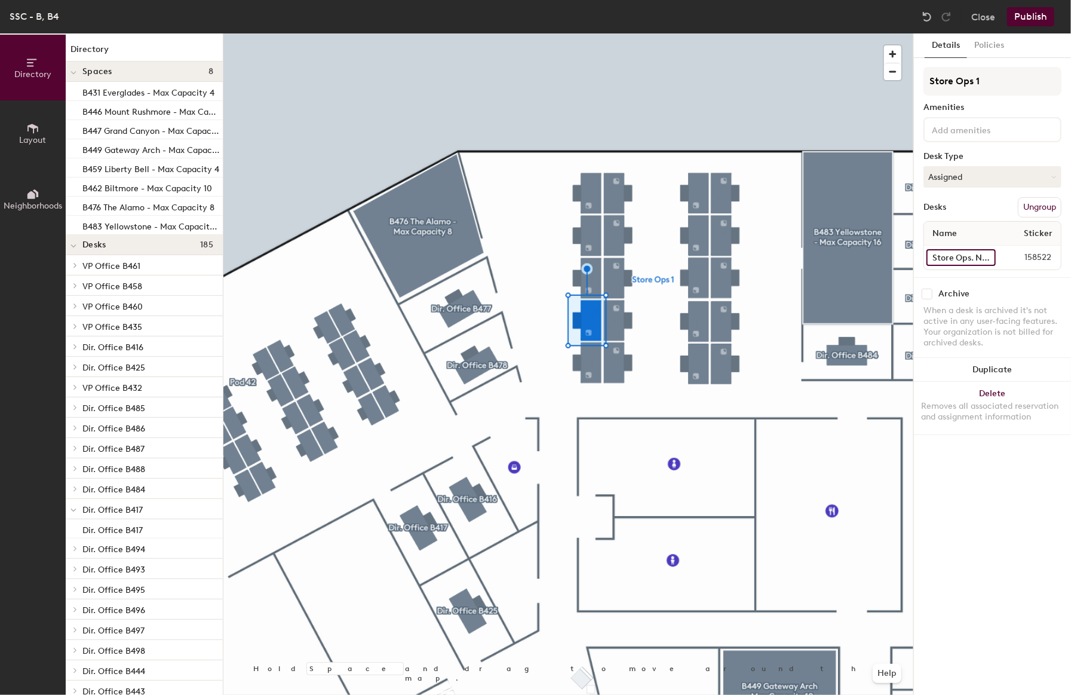
click at [947, 255] on input "Store Ops. Neighborhood B4053" at bounding box center [960, 257] width 69 height 17
type input "B4059"
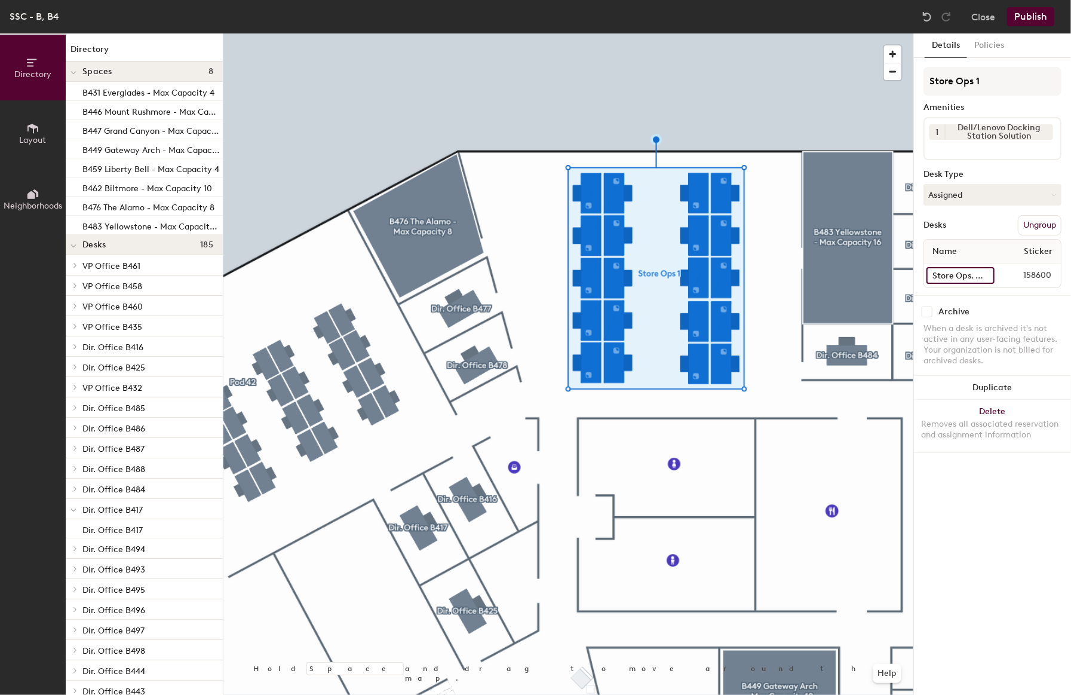
click at [950, 269] on input "Store Ops. Neighborhood B4054" at bounding box center [960, 275] width 68 height 17
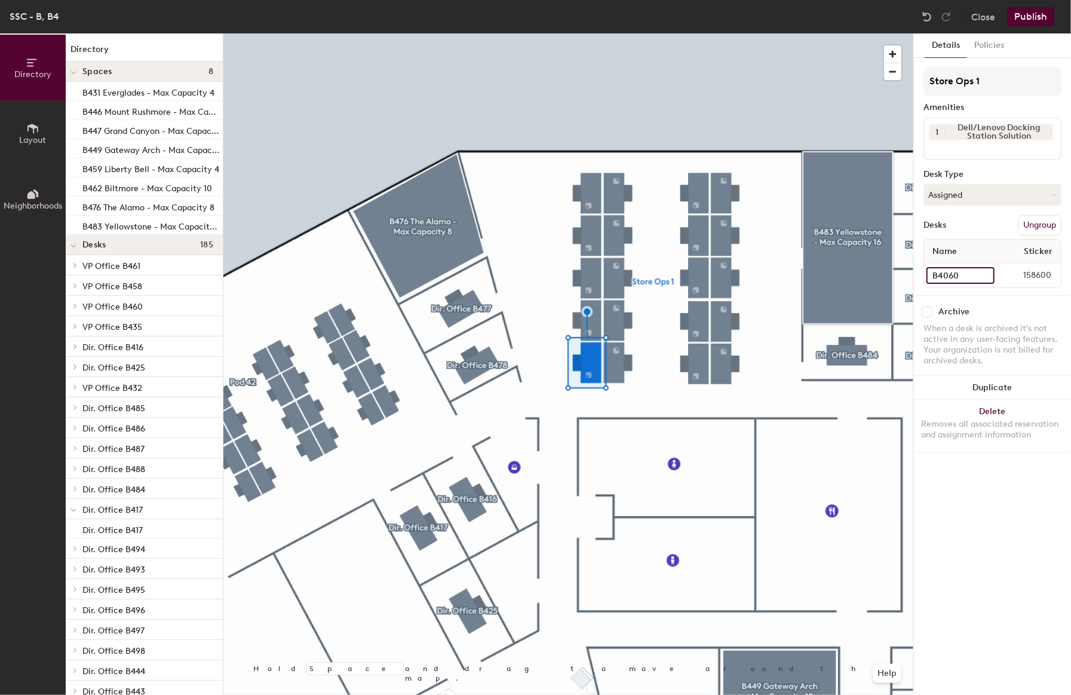
type input "B4060"
click at [968, 278] on input "Store Ops. Neighborhood B4055" at bounding box center [961, 275] width 70 height 17
type input "B4061"
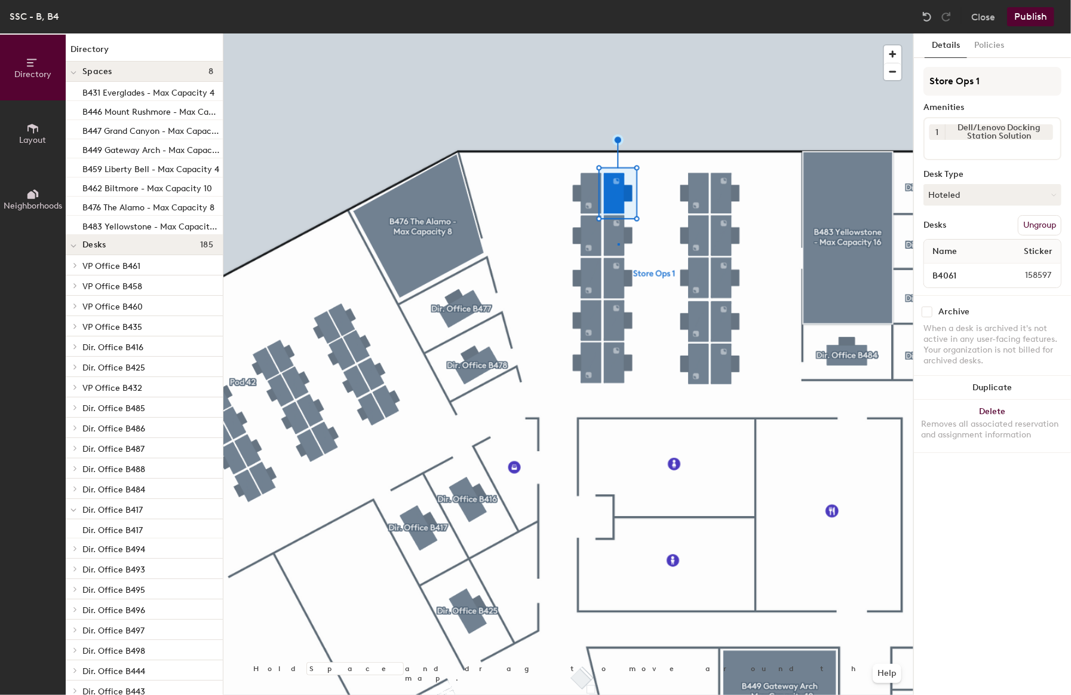
click at [617, 33] on div at bounding box center [568, 33] width 690 height 0
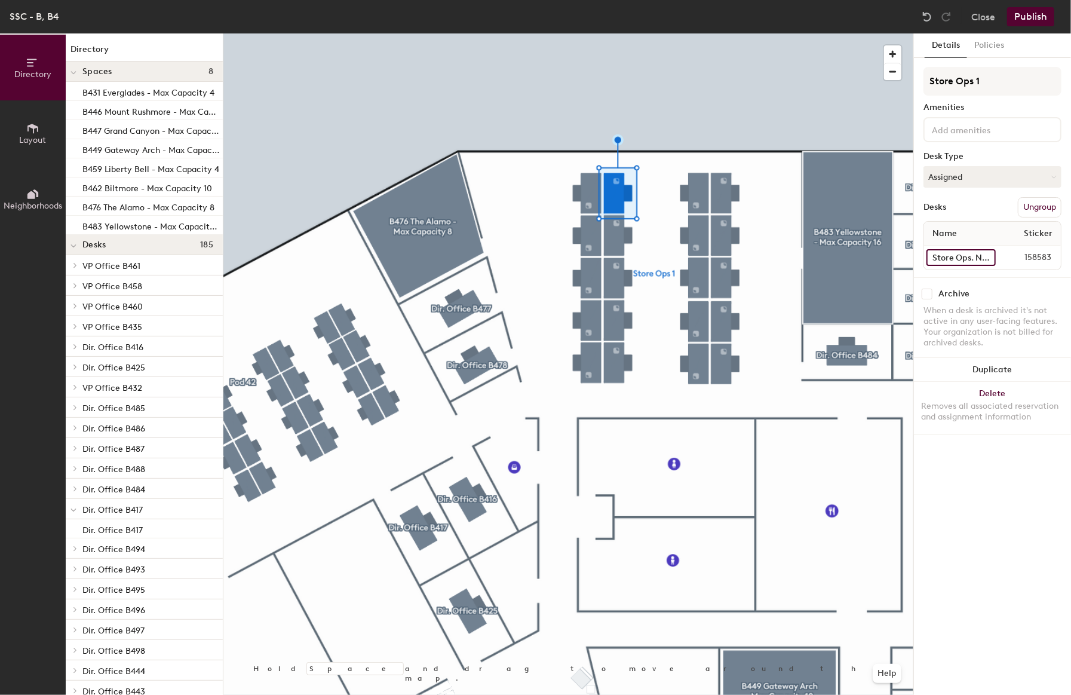
click at [959, 257] on input "Store Ops. Neighborhood B4056" at bounding box center [960, 257] width 69 height 17
type input "B4062"
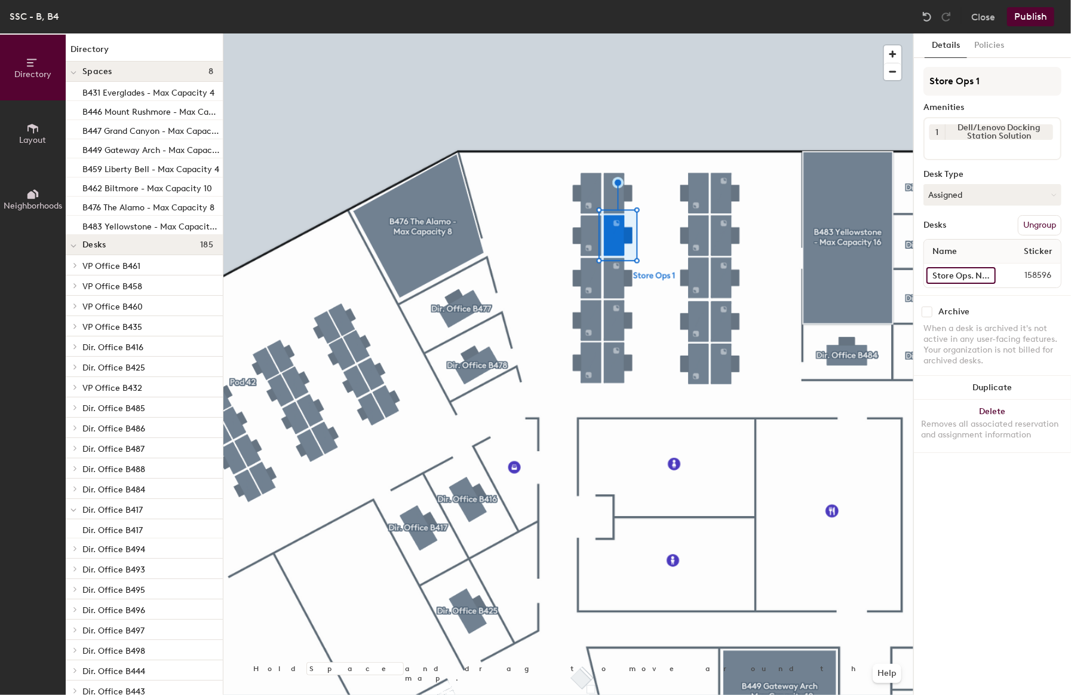
click at [946, 272] on input "Store Ops. Neighborhood B4057" at bounding box center [960, 275] width 69 height 17
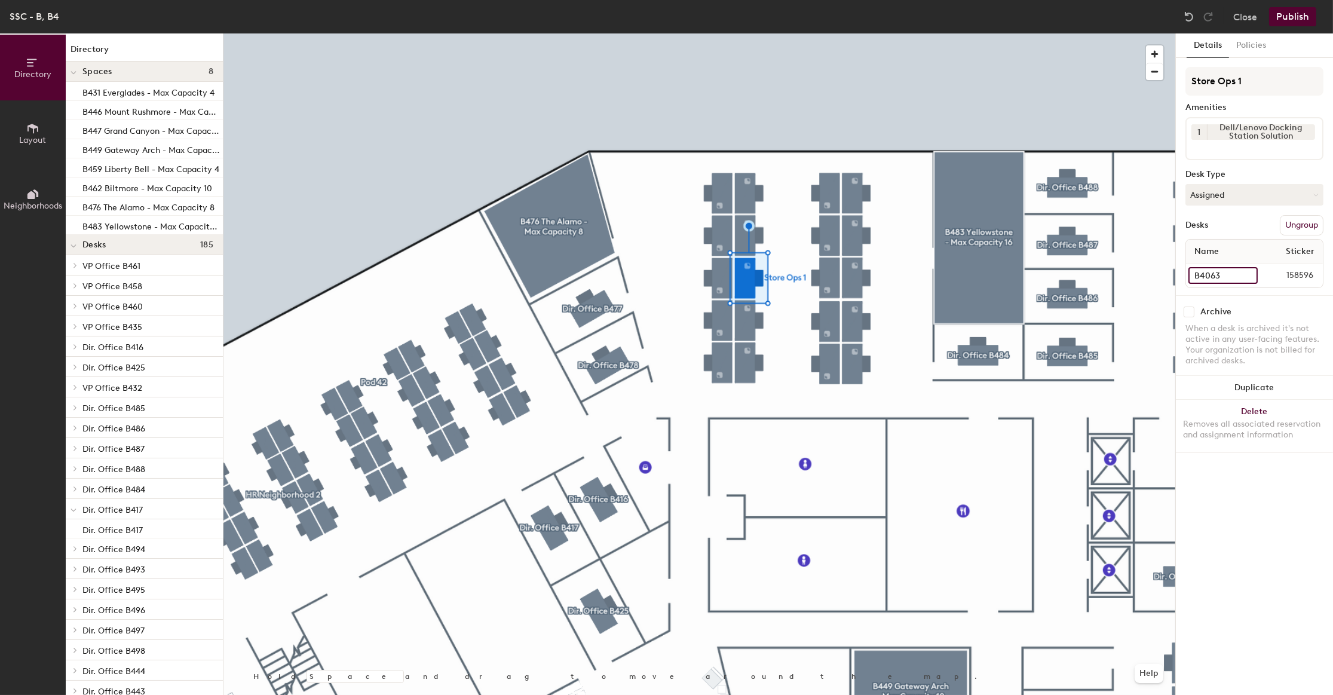
type input "B4063"
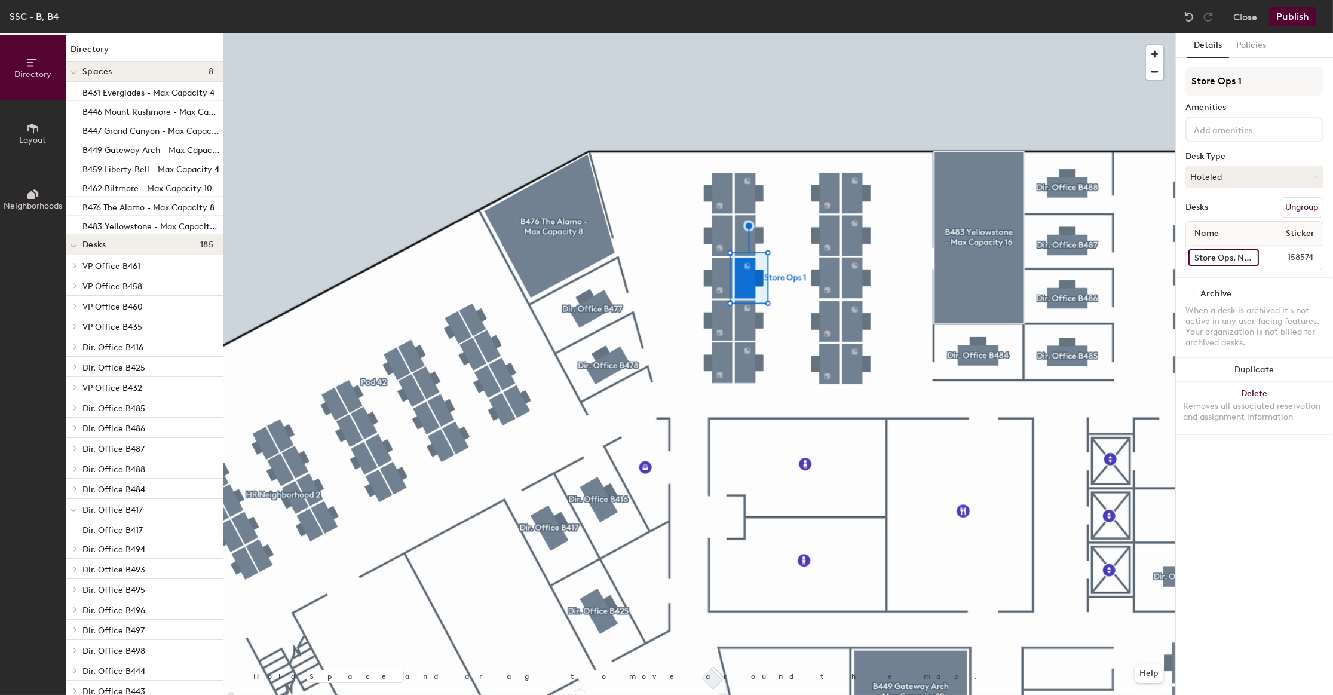
click at [1070, 257] on input "Store Ops. Neighborhood B4058" at bounding box center [1223, 257] width 70 height 17
type input "B4064"
click at [754, 33] on div at bounding box center [699, 33] width 952 height 0
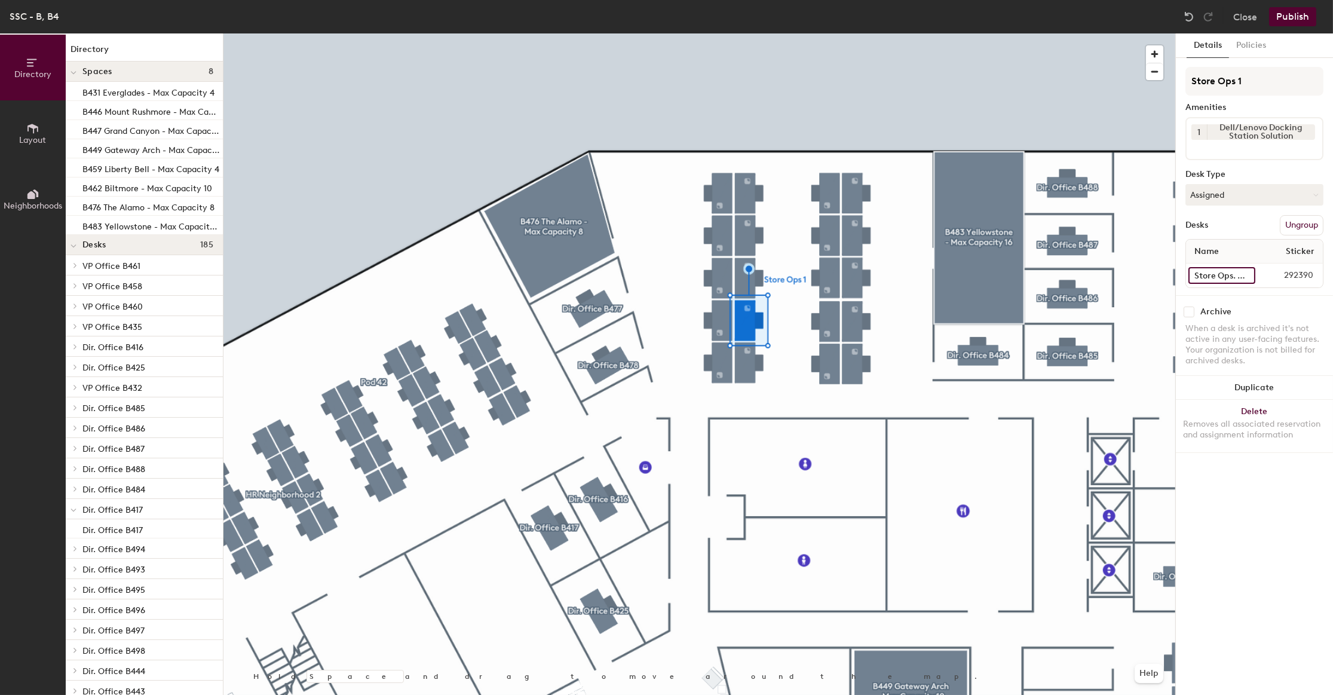
click at [1070, 267] on input "Store Ops. Neighborhood B4059" at bounding box center [1221, 275] width 67 height 17
type input "B4065"
click at [1070, 267] on input "Store Ops. Neighborhood B4060" at bounding box center [1222, 275] width 69 height 17
type input "B4066"
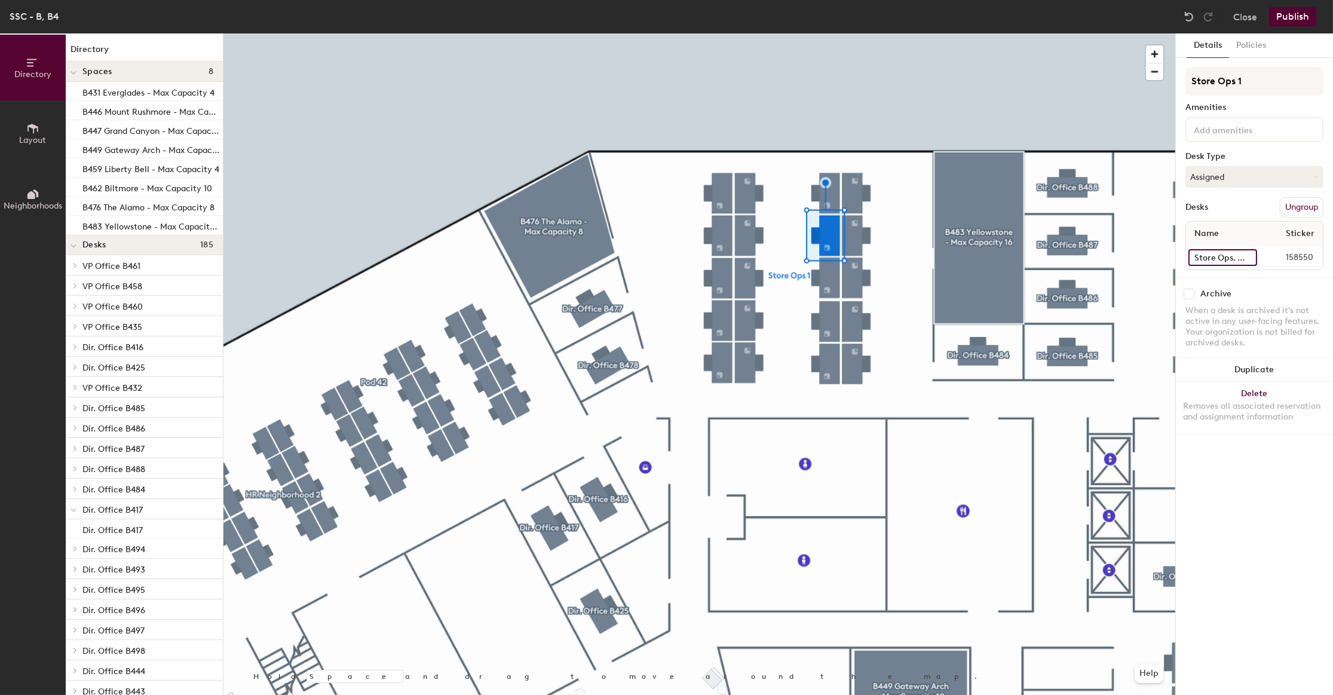
click at [1070, 256] on input "Store Ops. Neighborhood B4061" at bounding box center [1222, 257] width 69 height 17
type input "B4067"
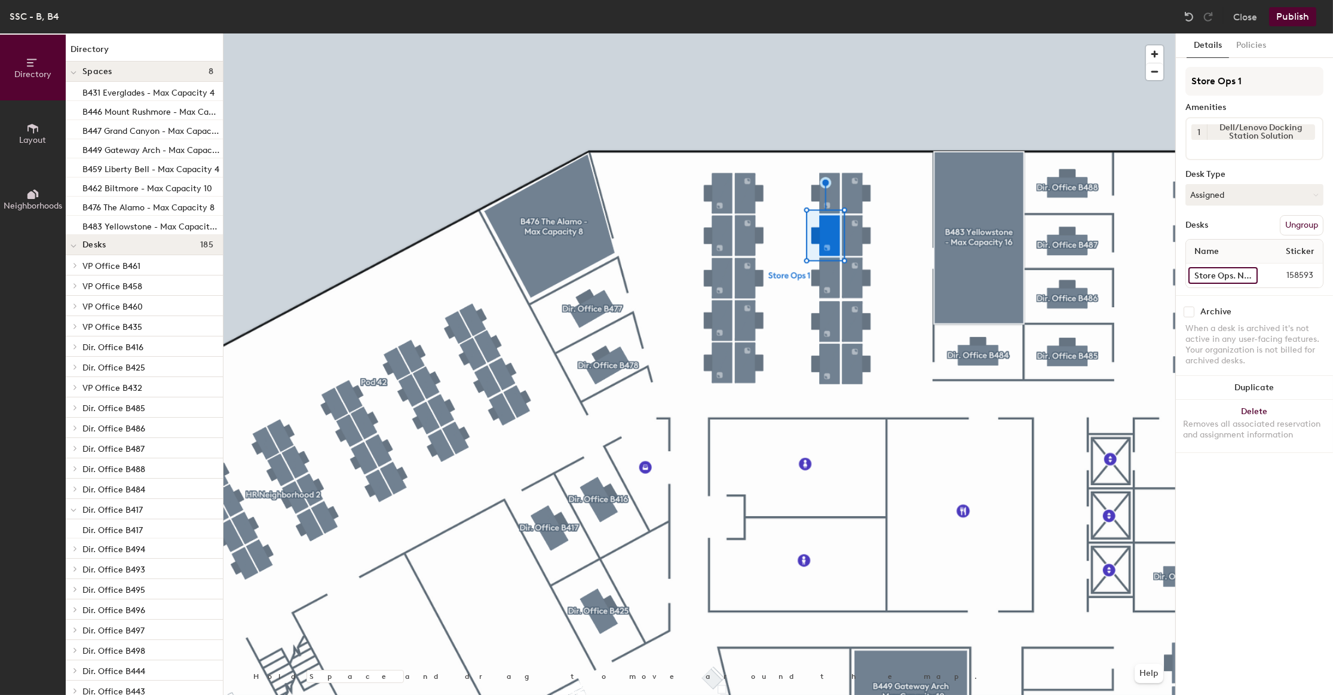
click at [1070, 267] on input "Store Ops. Neighborhood B4062" at bounding box center [1222, 275] width 69 height 17
type input "B4068"
click at [833, 33] on div at bounding box center [699, 33] width 952 height 0
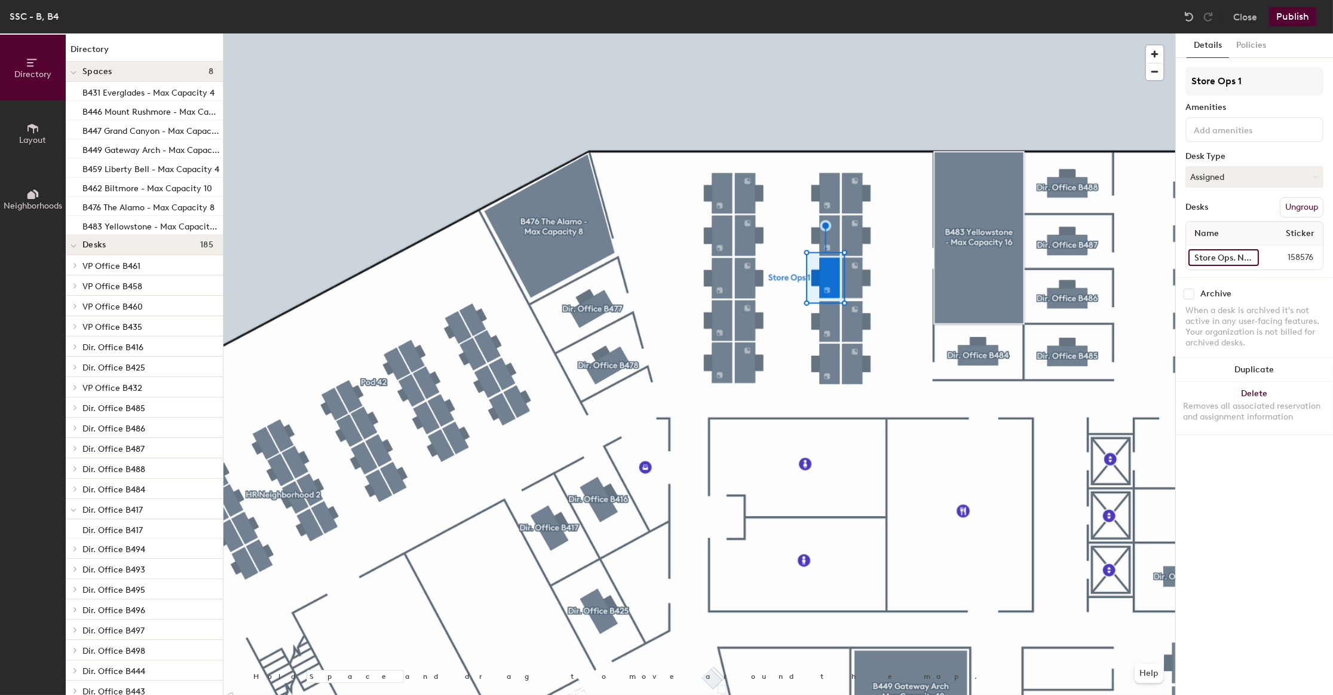
click at [1070, 254] on input "Store Ops. Neighborhood B4063" at bounding box center [1223, 257] width 70 height 17
type input "B4"
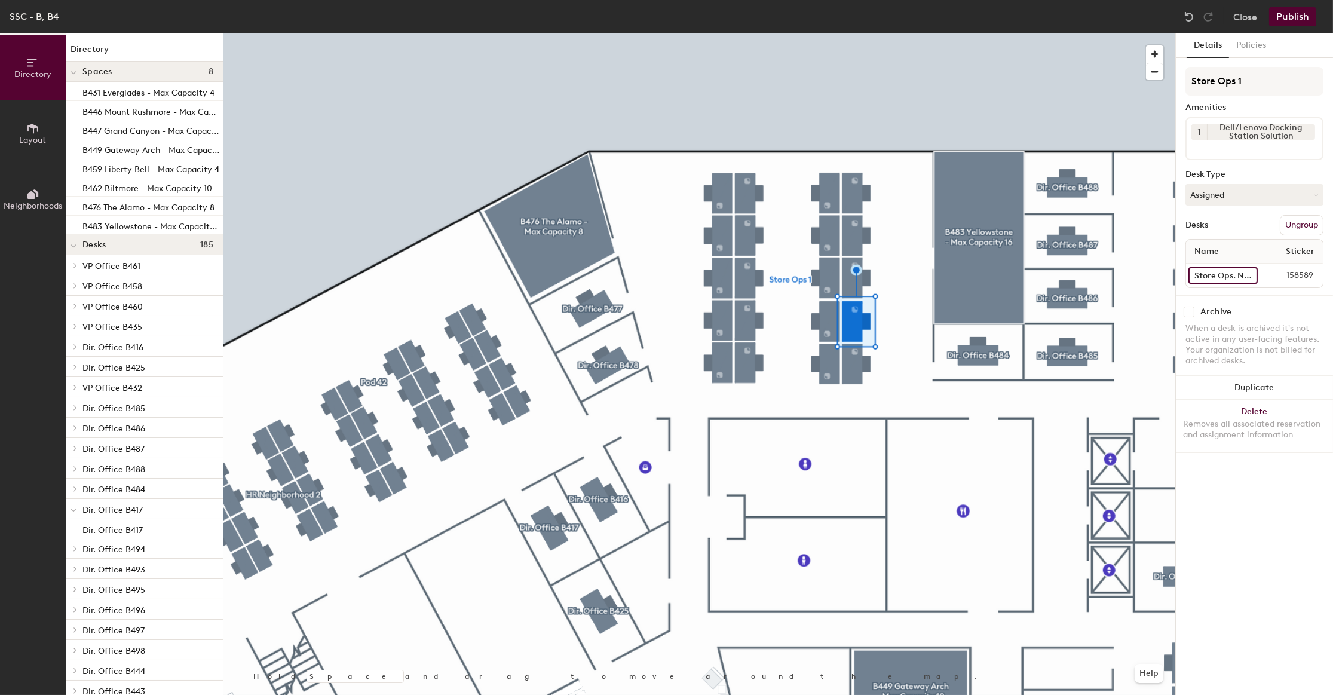
click at [1198, 275] on input "Store Ops. Neighborhood B4069" at bounding box center [1222, 275] width 69 height 17
type input "B4075"
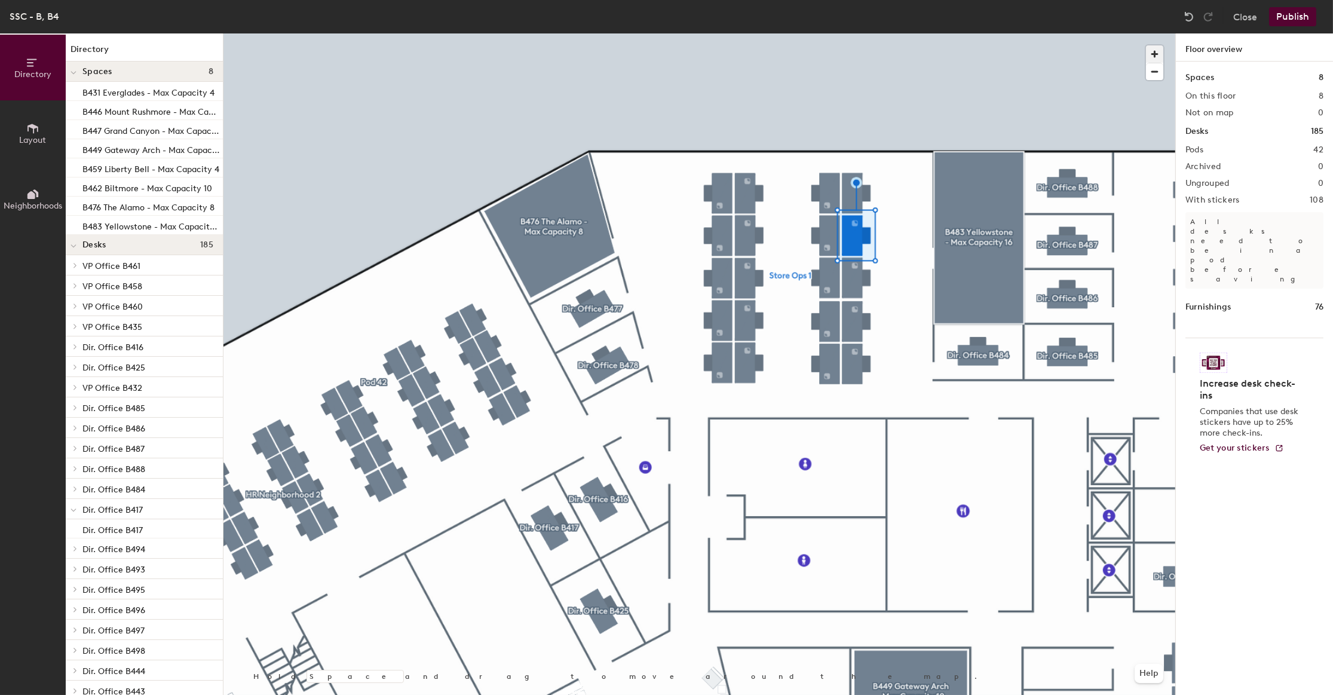
click at [1155, 53] on span "button" at bounding box center [1154, 53] width 17 height 17
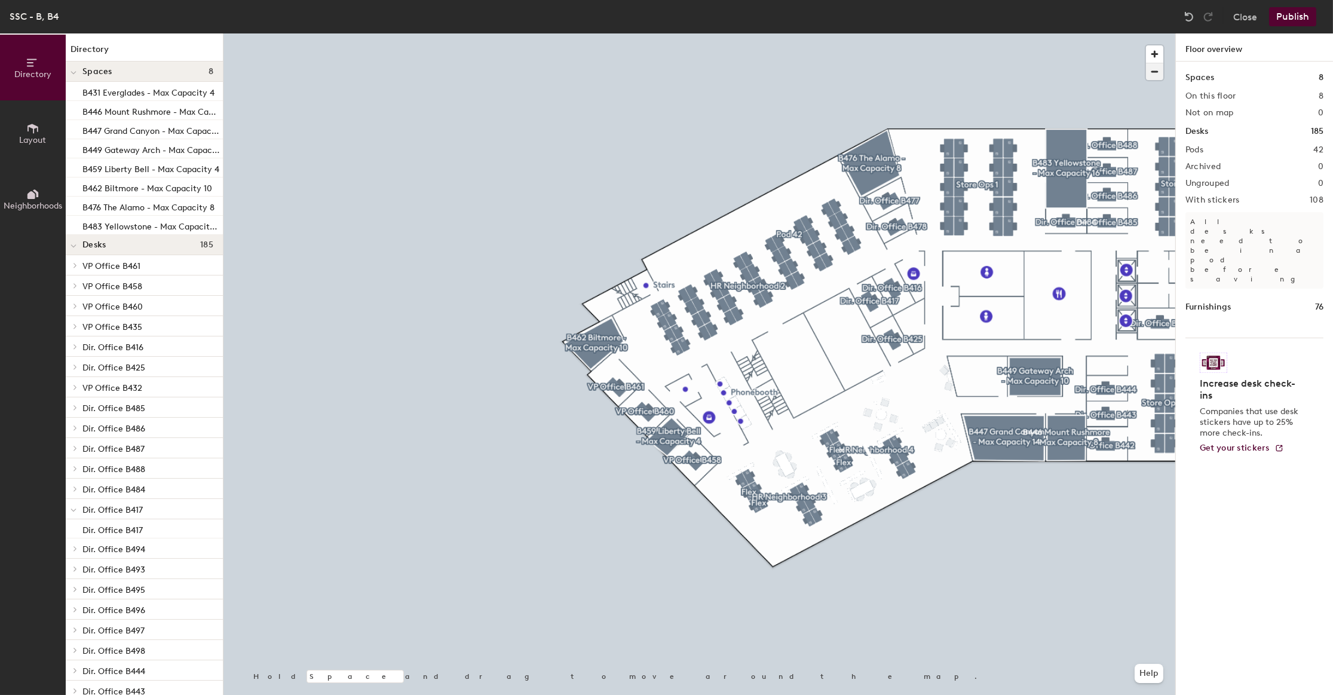
click at [1150, 73] on span "button" at bounding box center [1154, 71] width 17 height 17
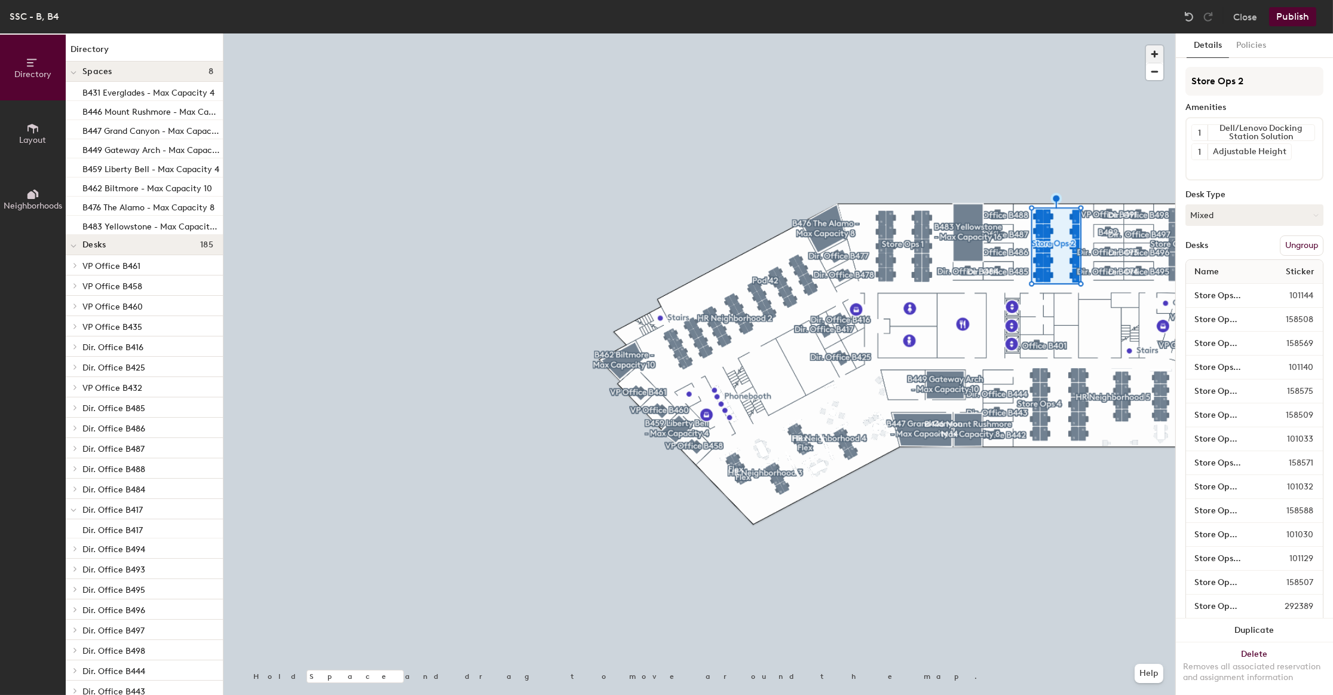
click at [1156, 56] on span "button" at bounding box center [1154, 53] width 17 height 17
click at [1153, 72] on span "button" at bounding box center [1154, 71] width 17 height 17
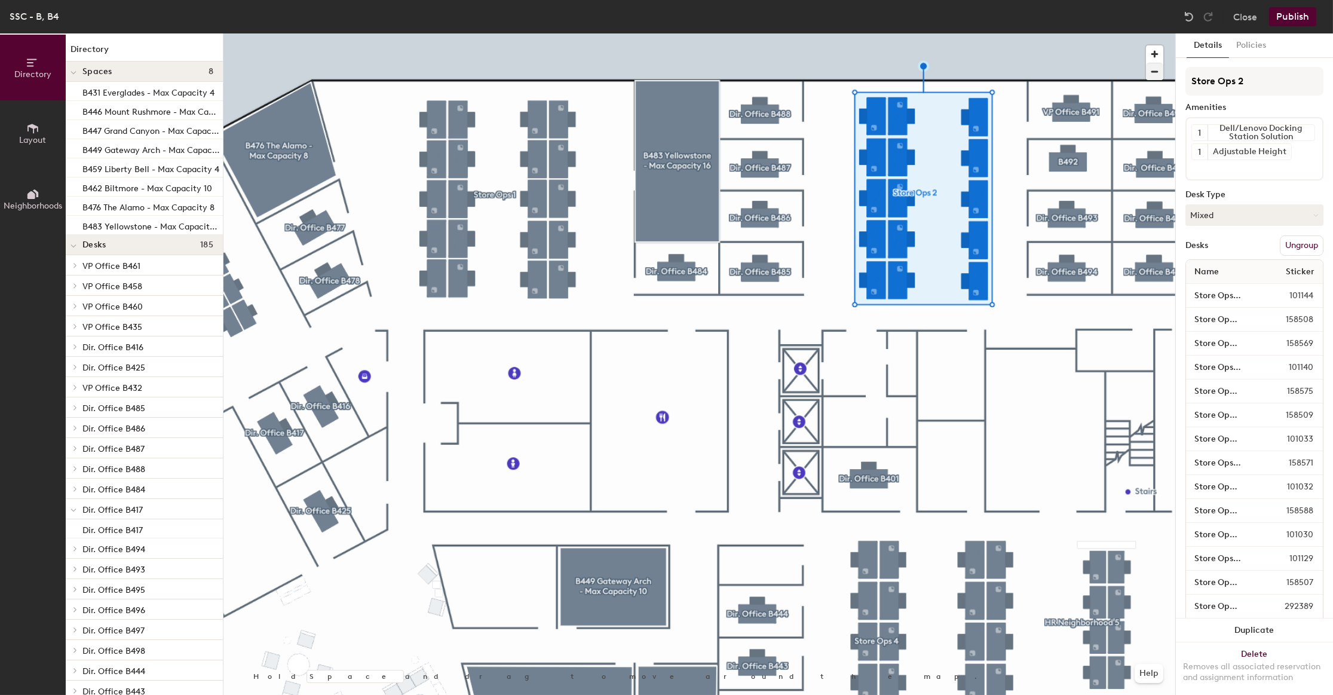
click at [559, 33] on div at bounding box center [699, 33] width 952 height 0
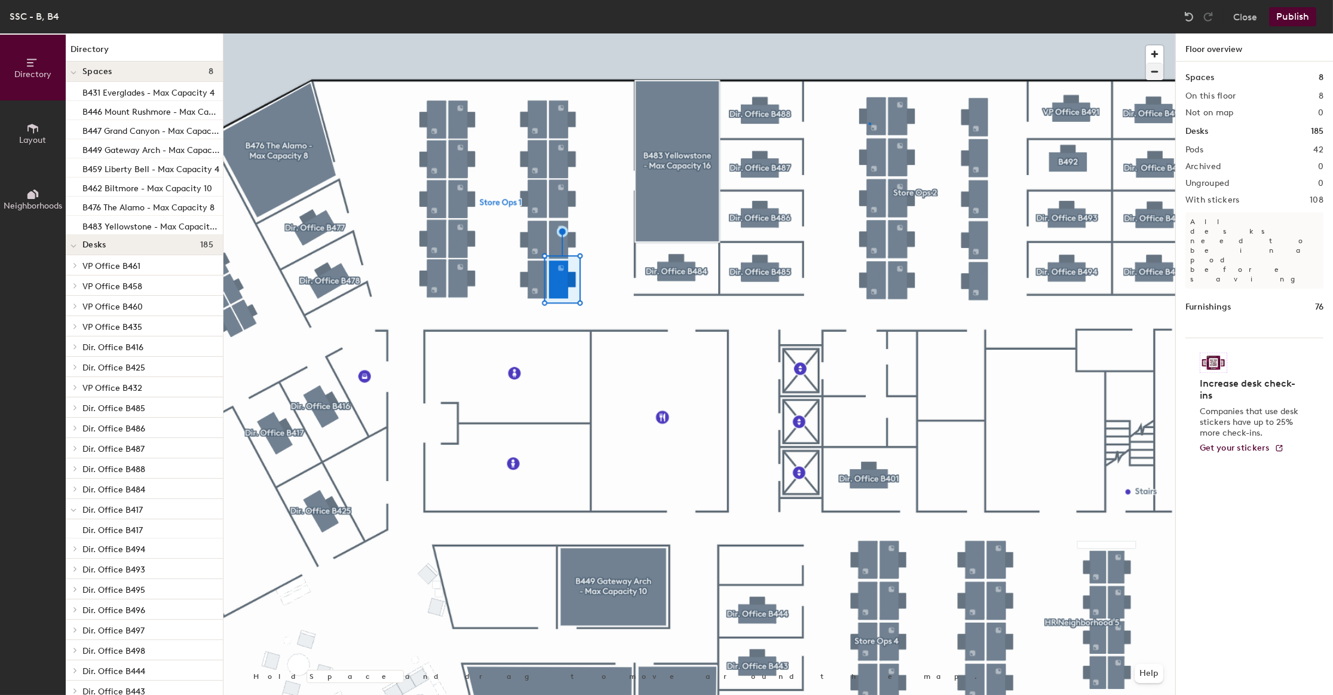
click at [868, 33] on div at bounding box center [699, 33] width 952 height 0
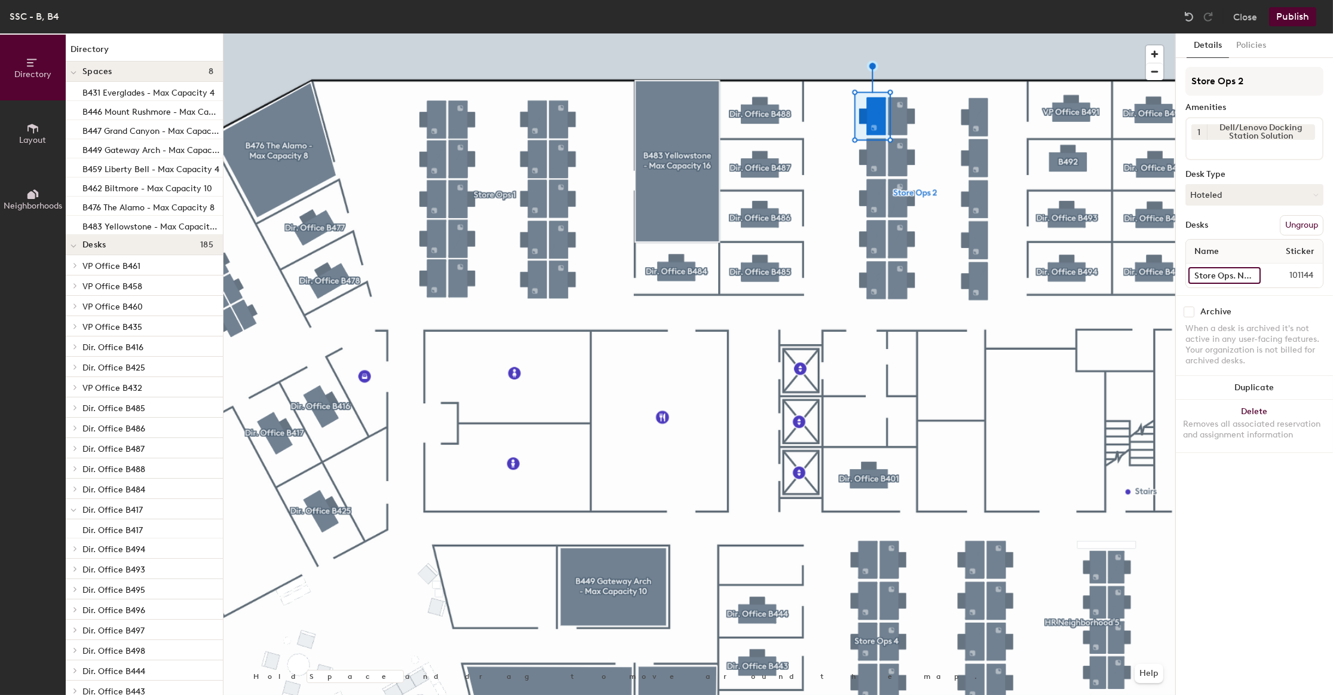
click at [1204, 269] on input "Store Ops. Neighborhood B4070" at bounding box center [1224, 275] width 72 height 17
type input "B4073"
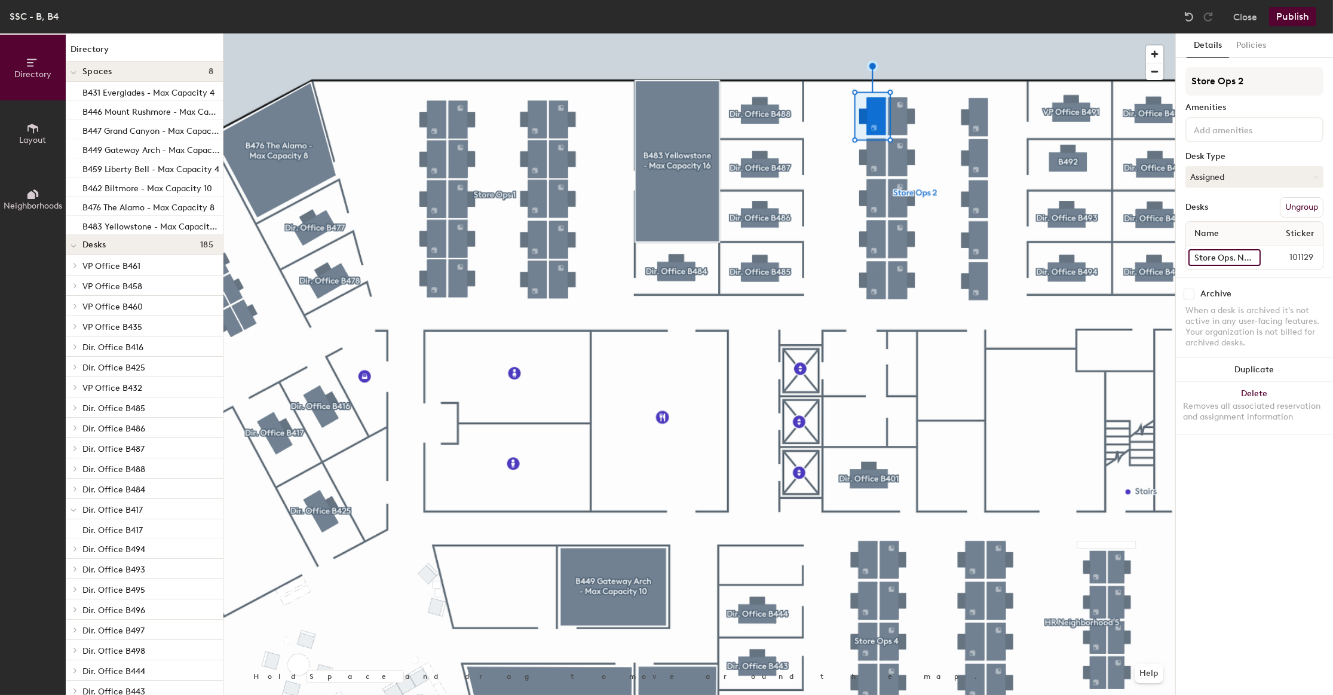
click at [1209, 249] on input "Store Ops. Neighborhood B4071" at bounding box center [1224, 257] width 72 height 17
type input "B4077"
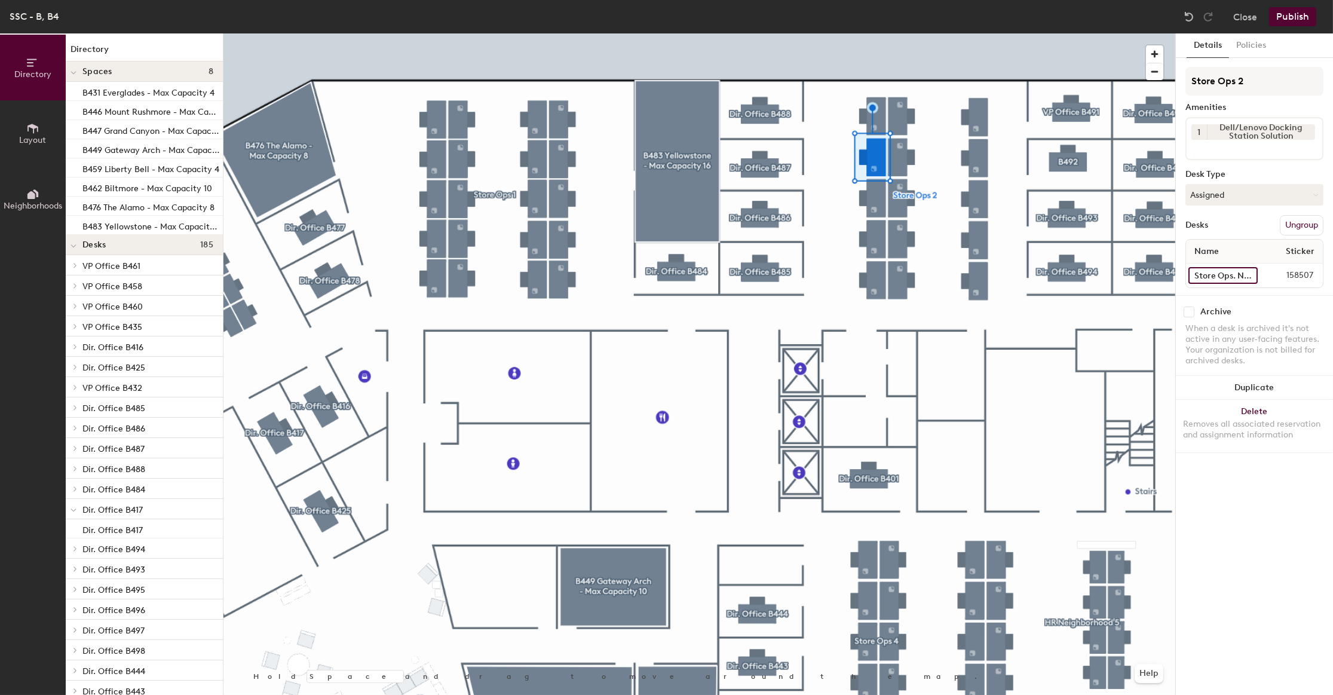
click at [1217, 276] on input "Store Ops. Neighborhood B4072" at bounding box center [1222, 275] width 69 height 17
type input "B4078"
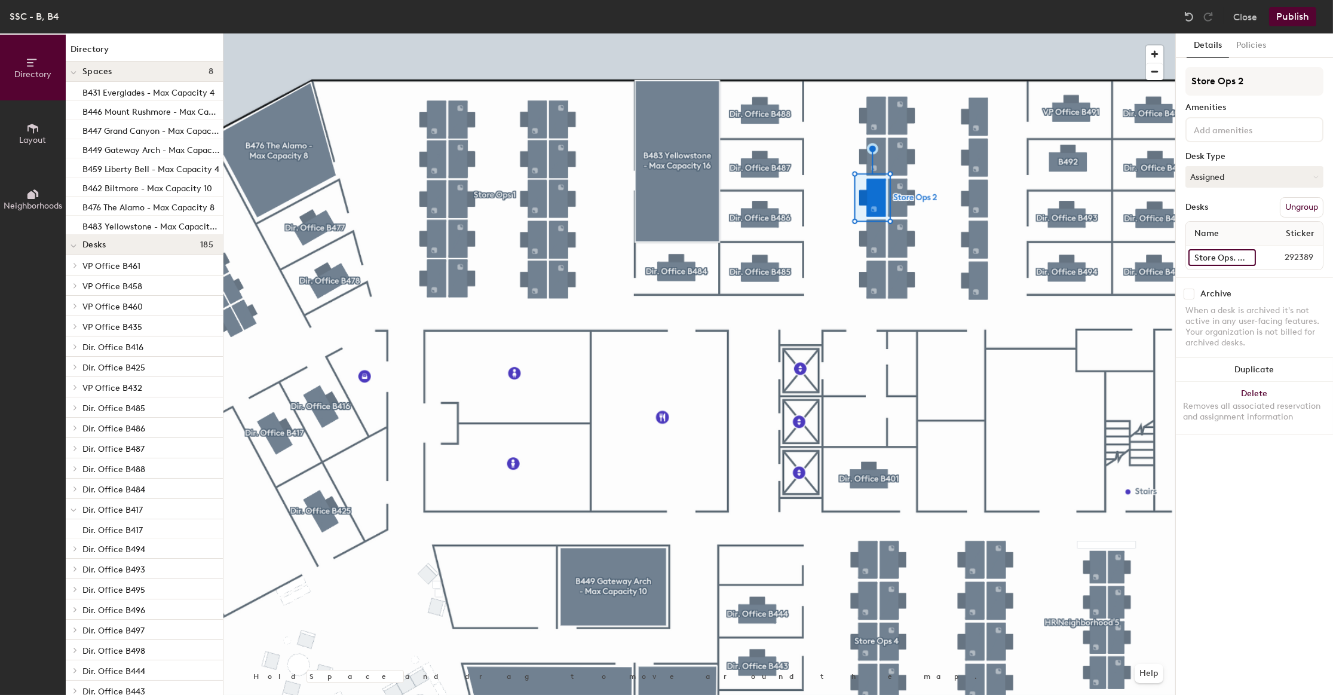
click at [1219, 257] on input "Store Ops. Neighborhood B4073" at bounding box center [1221, 257] width 67 height 17
type input "B4079"
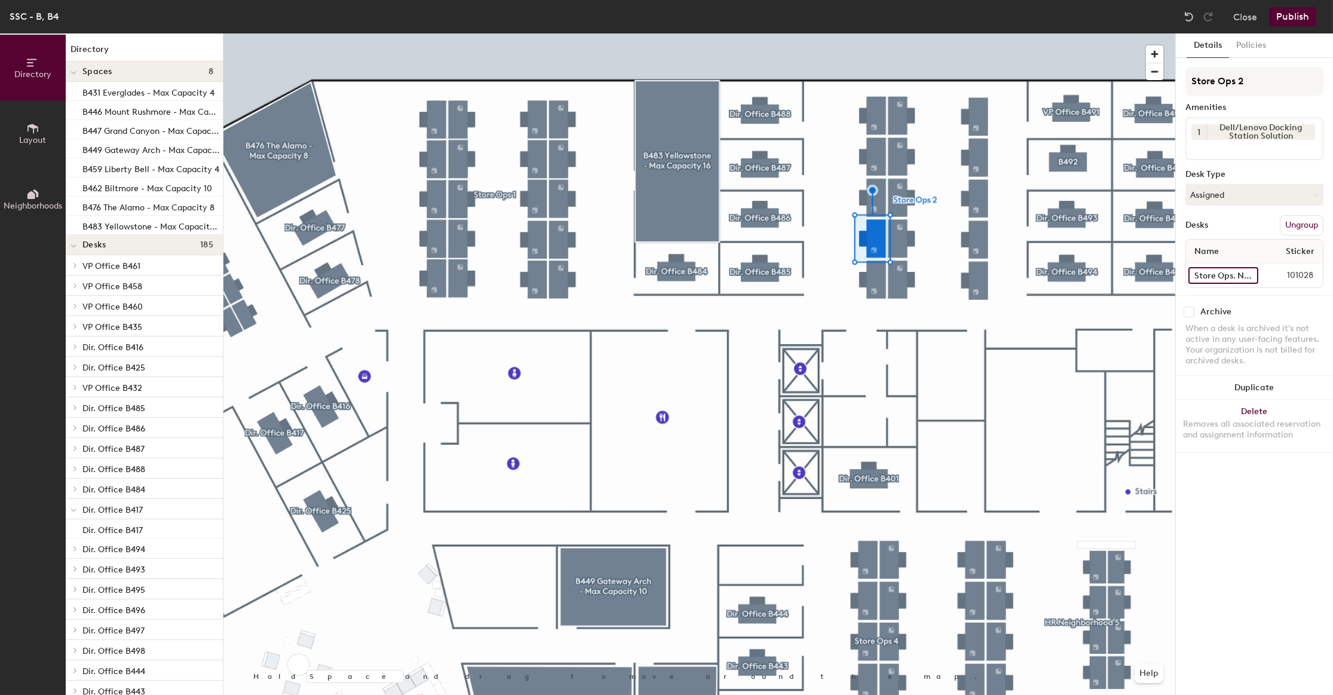
click at [1208, 267] on input "Store Ops. Neighborhood B4074" at bounding box center [1223, 275] width 70 height 17
type input "B4080"
click at [1207, 269] on input "Store Ops. Neighborhood B4075" at bounding box center [1222, 275] width 69 height 17
type input "B4081"
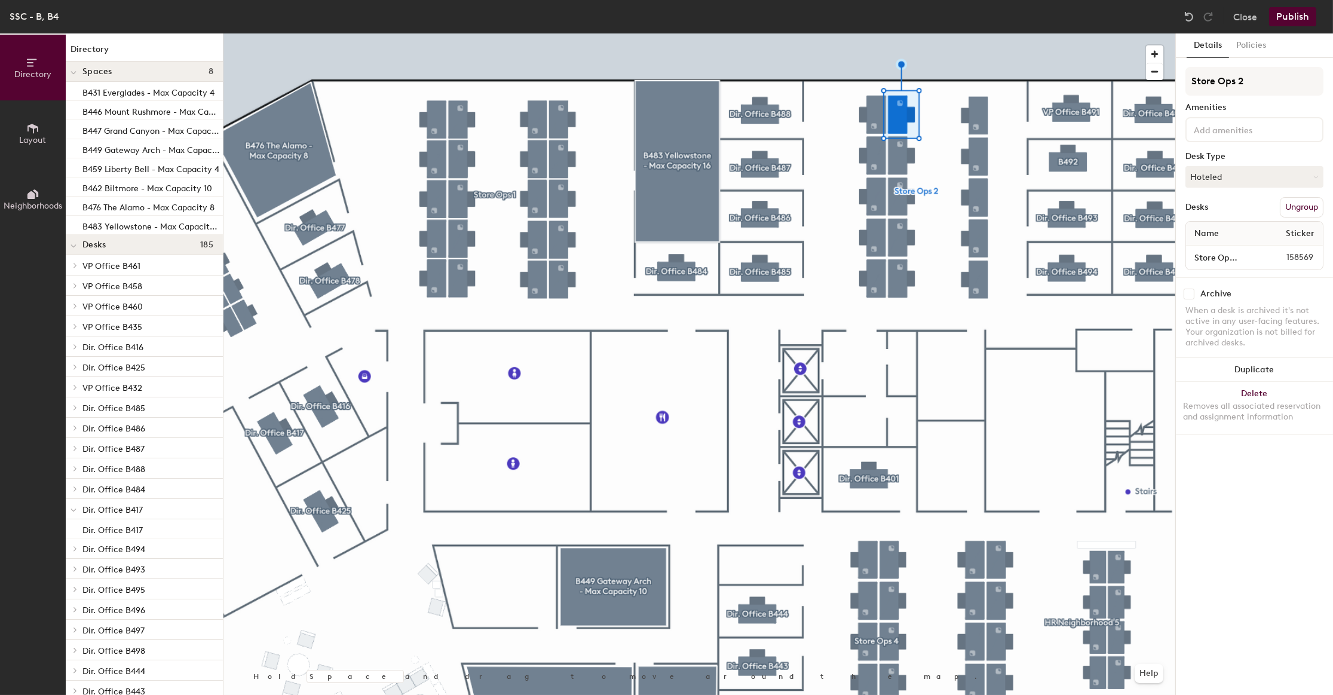
click at [1238, 264] on div "Store Ops. Neighborhood B4076 158569" at bounding box center [1254, 257] width 137 height 24
click at [1222, 254] on input "Store Ops. Neighborhood B4076" at bounding box center [1222, 257] width 69 height 17
type input "B4082"
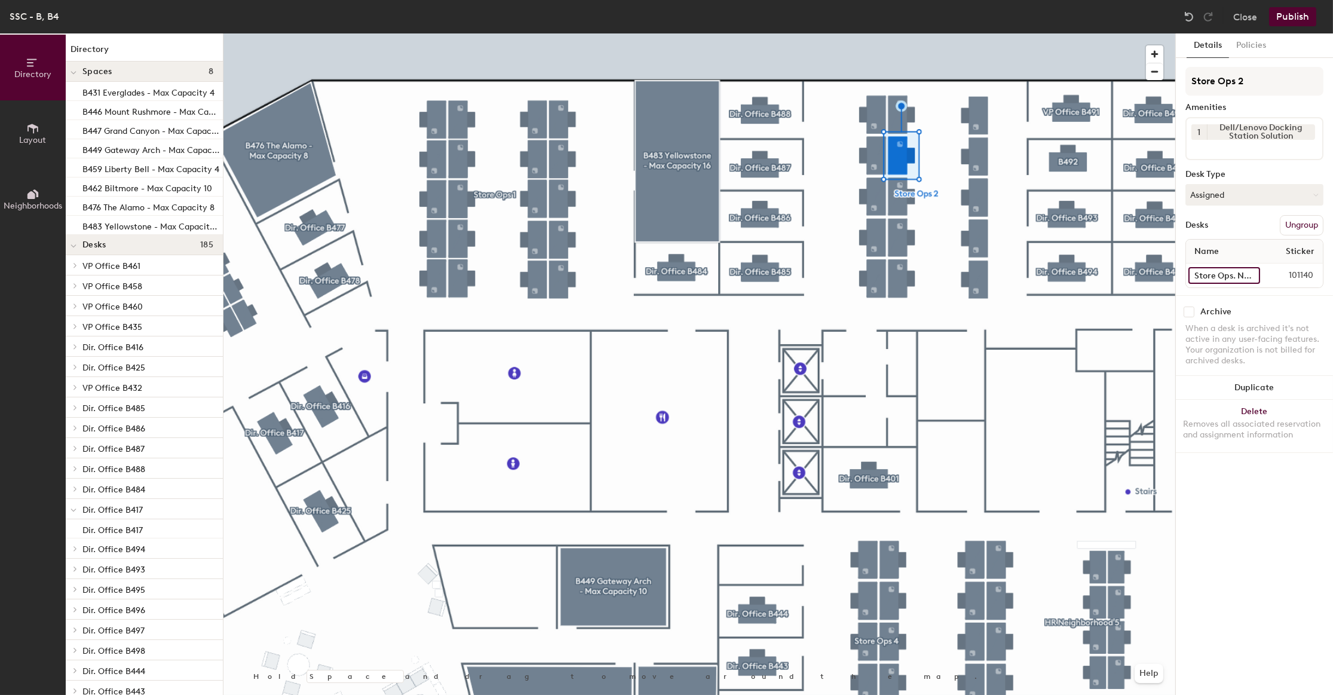
click at [1214, 273] on input "Store Ops. Neighborhood B4077" at bounding box center [1224, 275] width 72 height 17
type input "B4083"
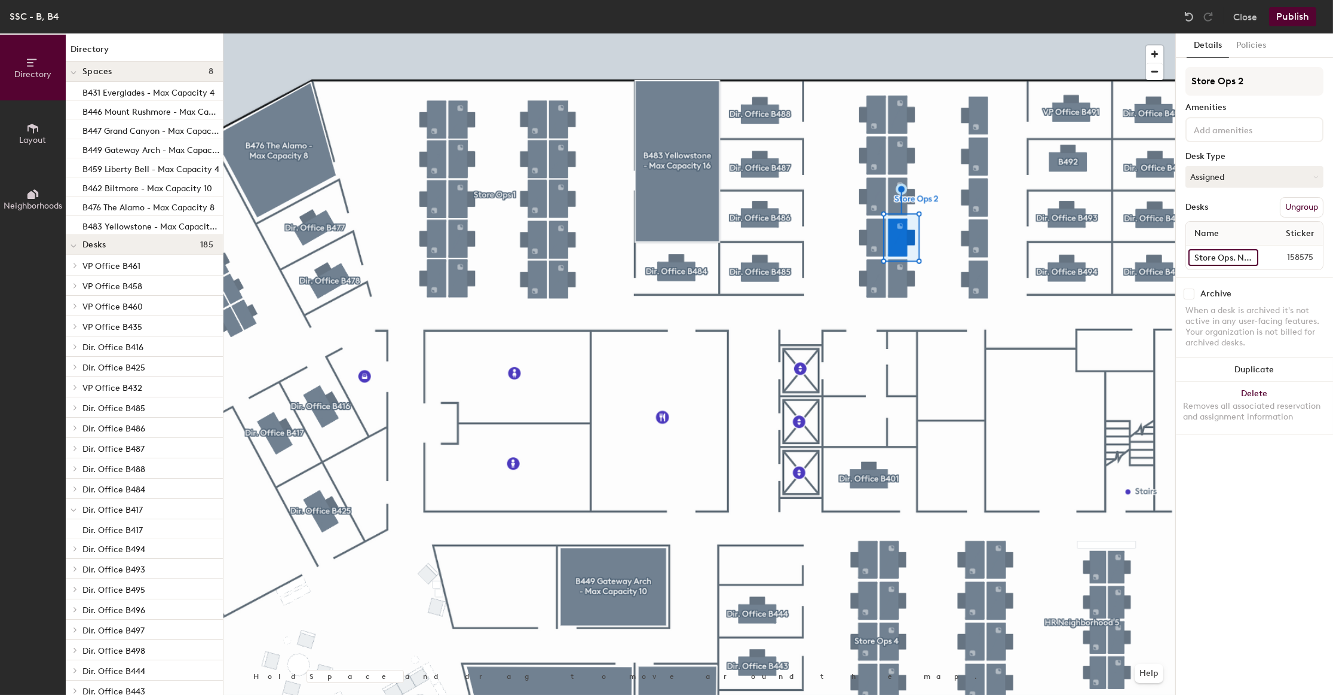
click at [1211, 259] on input "Store Ops. Neighborhood B4078" at bounding box center [1223, 257] width 70 height 17
type input "B4084"
click at [898, 33] on div at bounding box center [699, 33] width 952 height 0
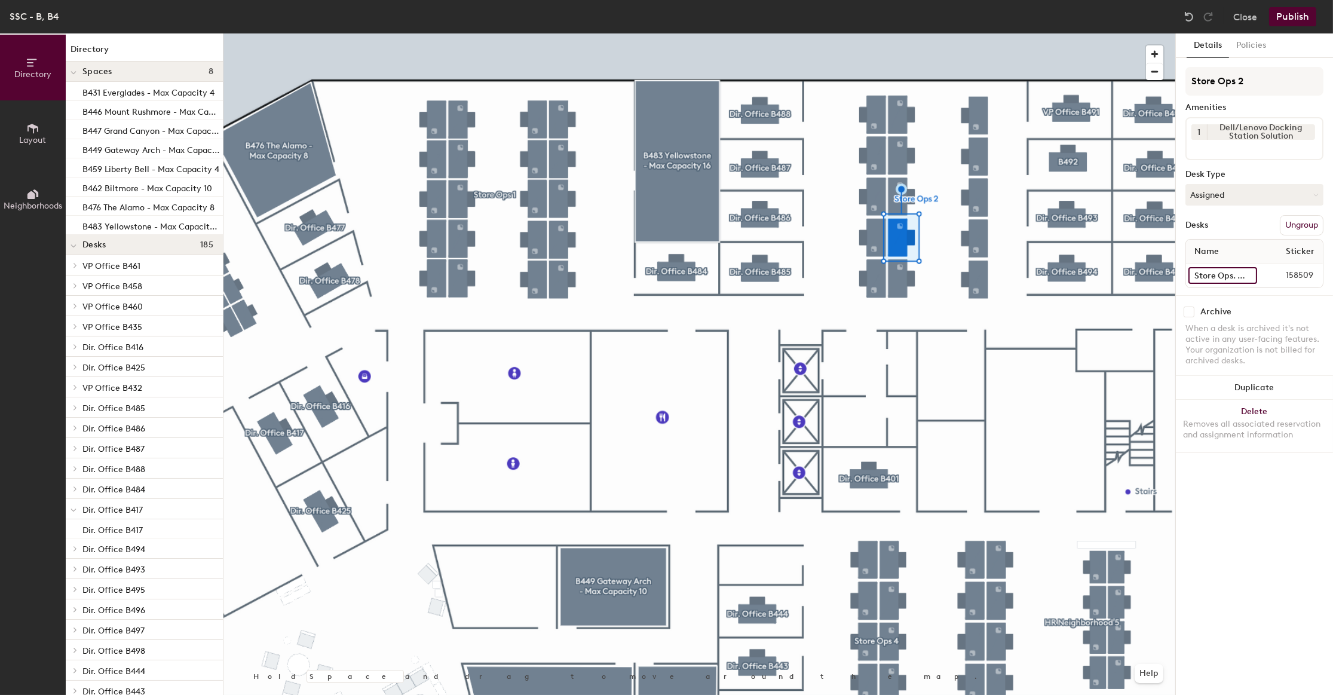
click at [1209, 271] on input "Store Ops. Neighborhood B4079" at bounding box center [1222, 275] width 69 height 17
type input "B4085"
click at [1235, 268] on input "Store Ops. Neighborhood B4080" at bounding box center [1222, 275] width 69 height 17
type input "B4086"
click at [980, 33] on div at bounding box center [699, 33] width 952 height 0
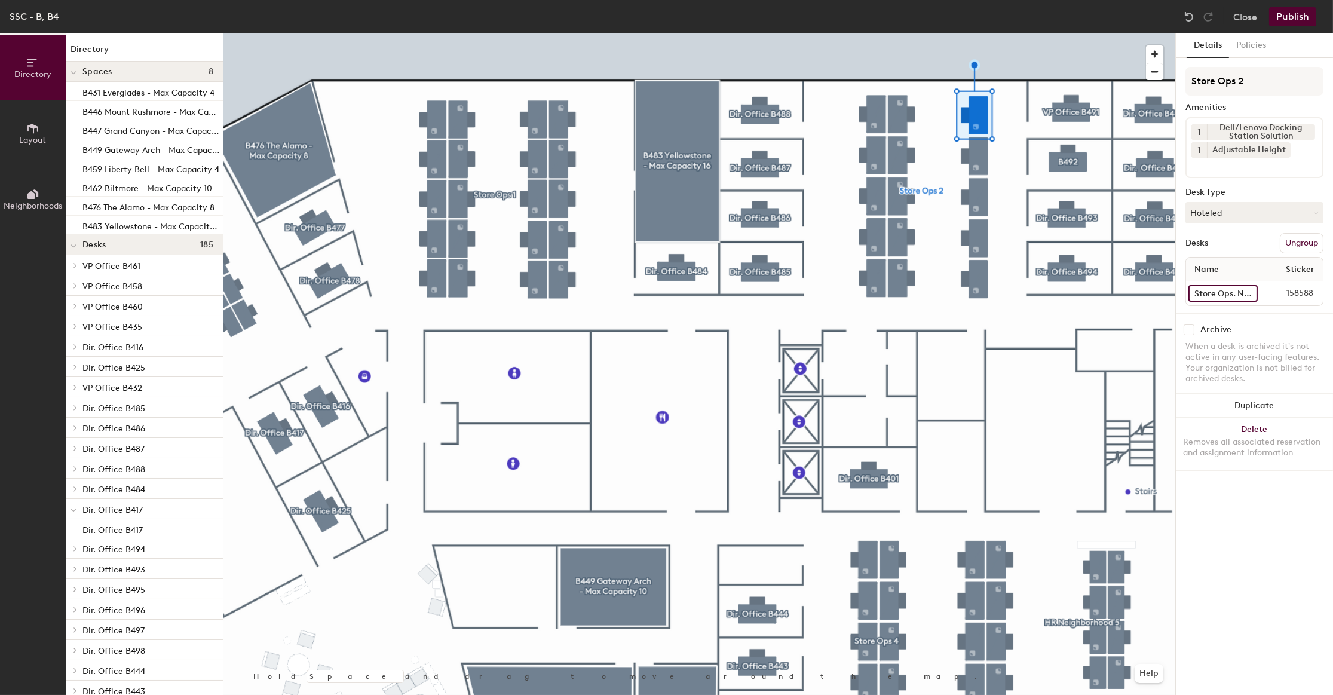
click at [1222, 289] on input "Store Ops. Neighborhood B4081" at bounding box center [1222, 293] width 69 height 17
type input "B4087"
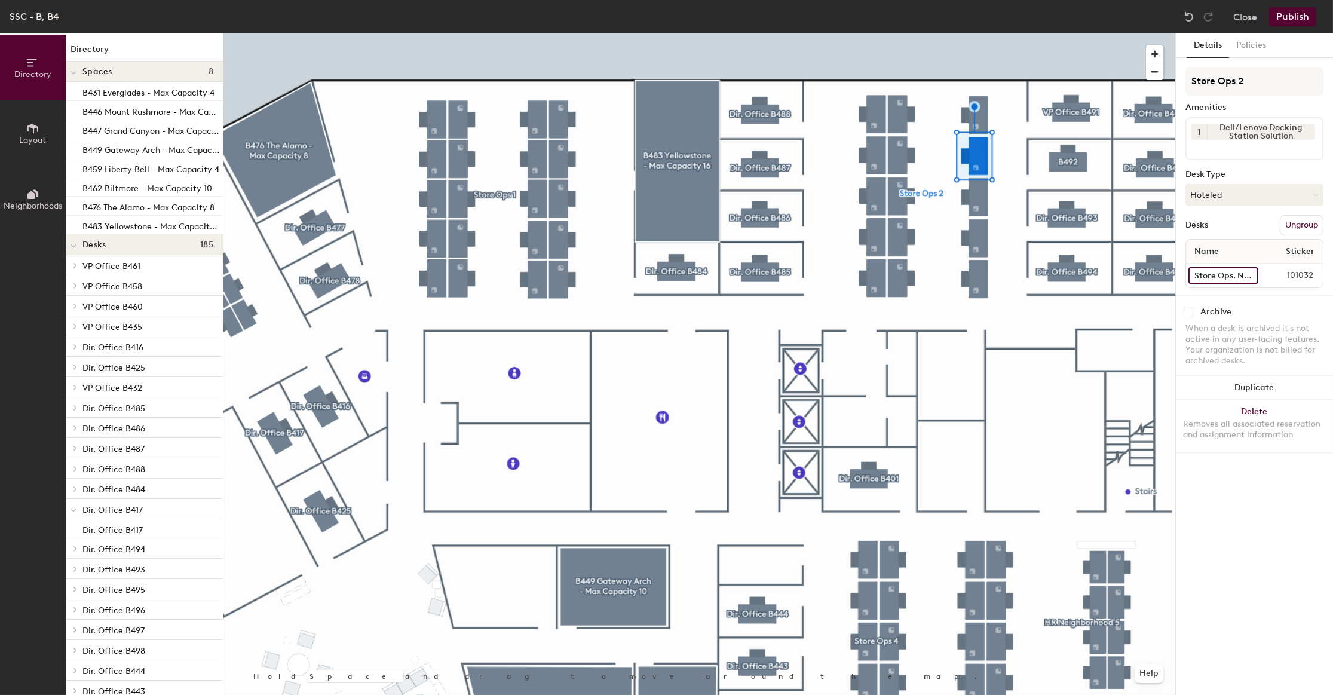
click at [1208, 264] on div "Store Ops. Neighborhood B4082 101032" at bounding box center [1254, 275] width 137 height 24
drag, startPoint x: 1189, startPoint y: 273, endPoint x: 1457, endPoint y: 254, distance: 268.8
click at [1332, 254] on html "Skip navigation Schedule Office People Analytics Visits Deliveries Services Man…" at bounding box center [666, 347] width 1333 height 695
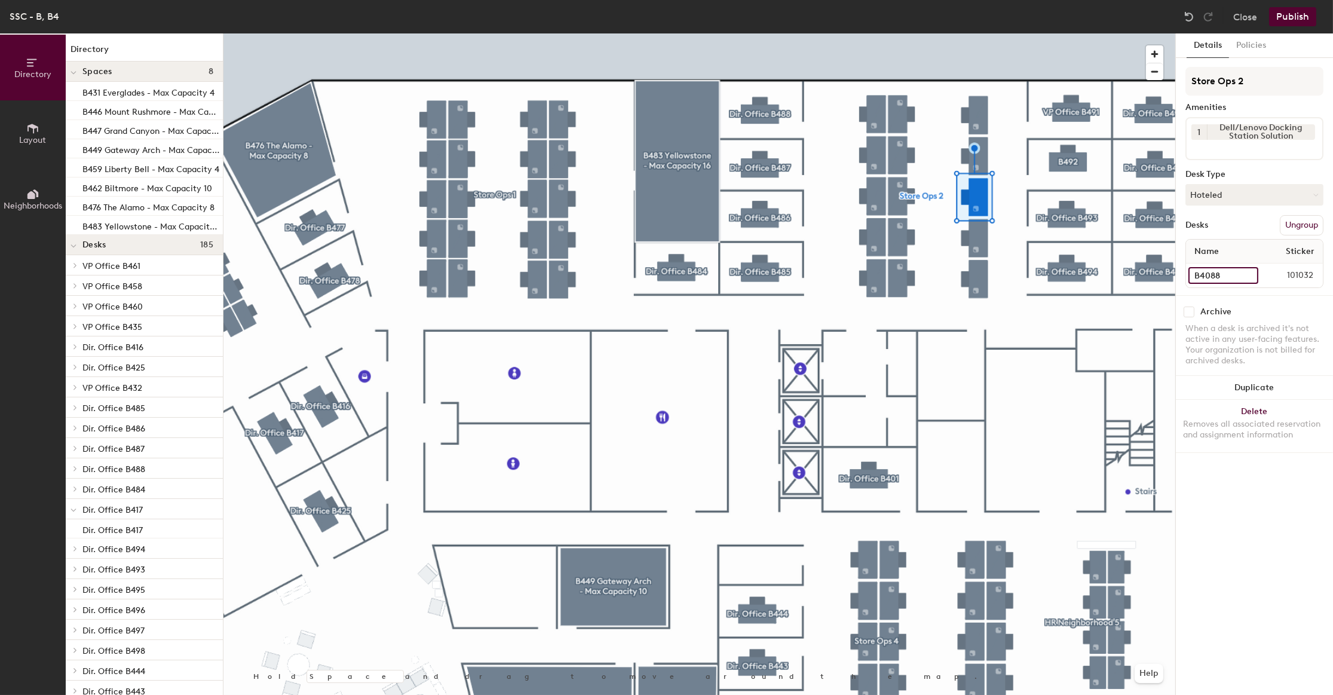
type input "B4088"
click at [982, 33] on div at bounding box center [699, 33] width 952 height 0
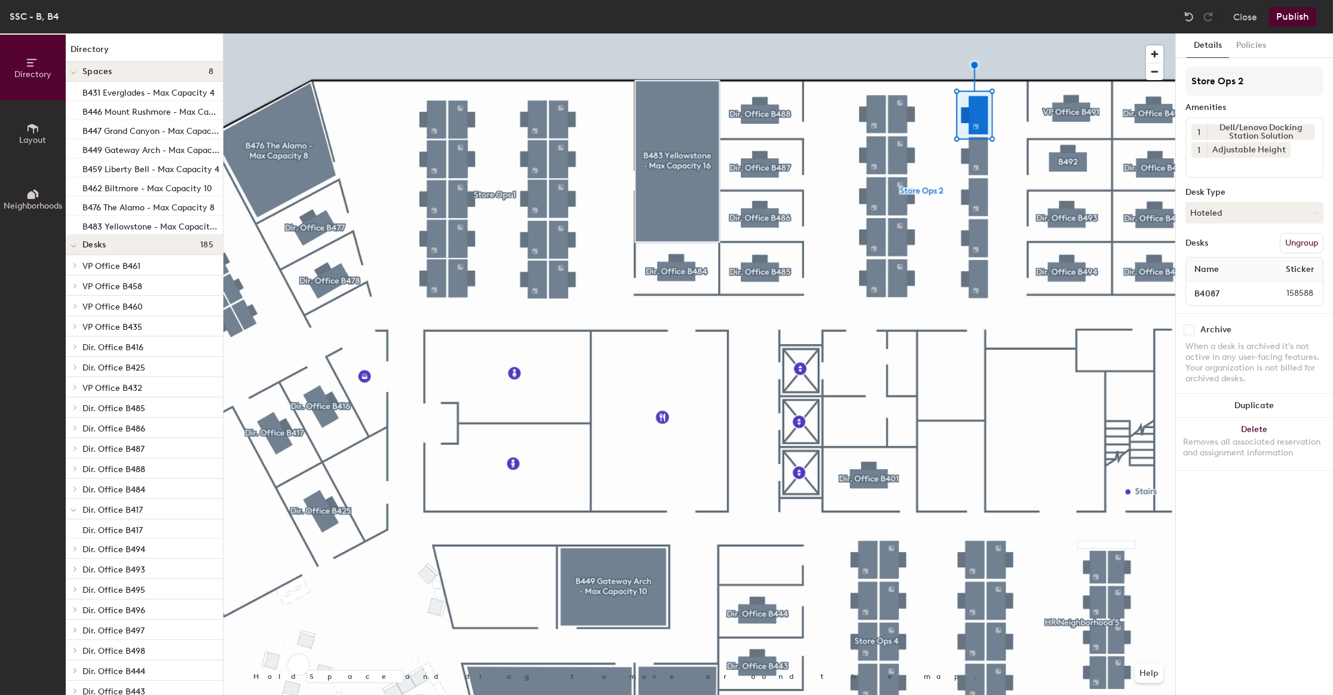
click at [975, 33] on div at bounding box center [699, 33] width 952 height 0
click at [1216, 294] on input "Store Ops. Neighborhood B4083" at bounding box center [1224, 293] width 72 height 17
type input "B4089"
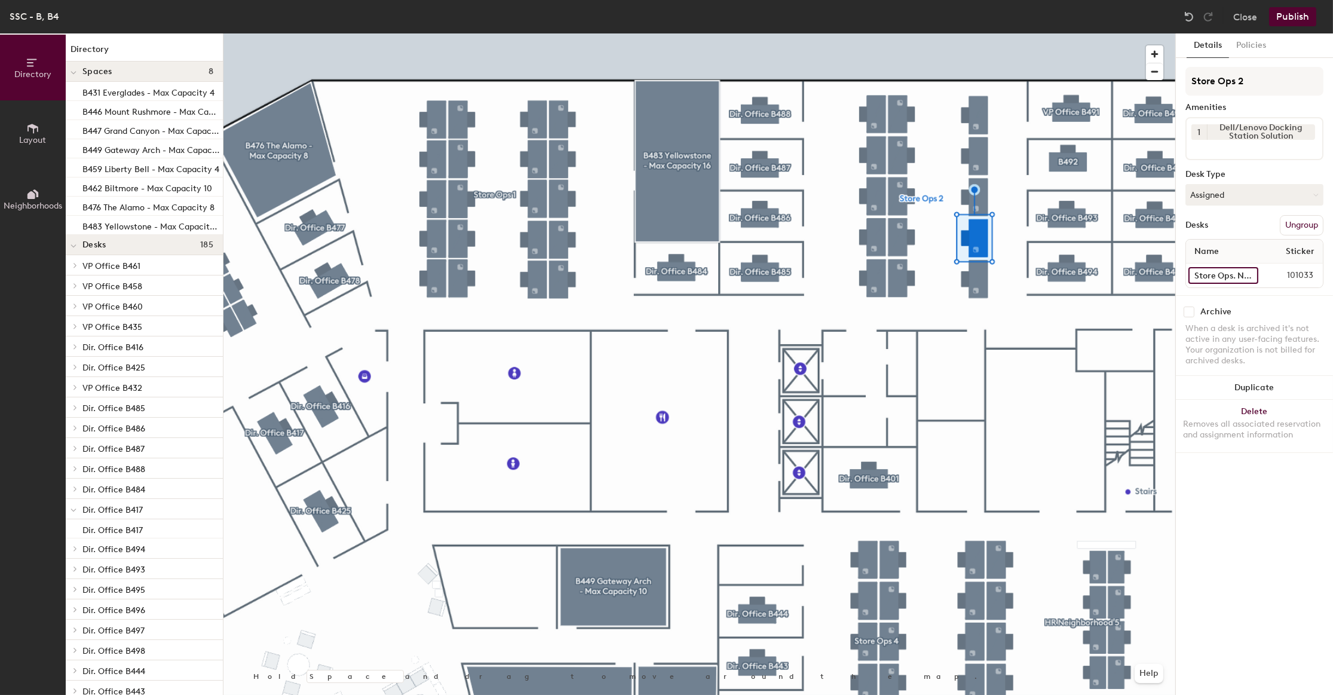
click at [1208, 277] on input "Store Ops. Neighborhood B4084" at bounding box center [1223, 275] width 70 height 17
type input "B4090"
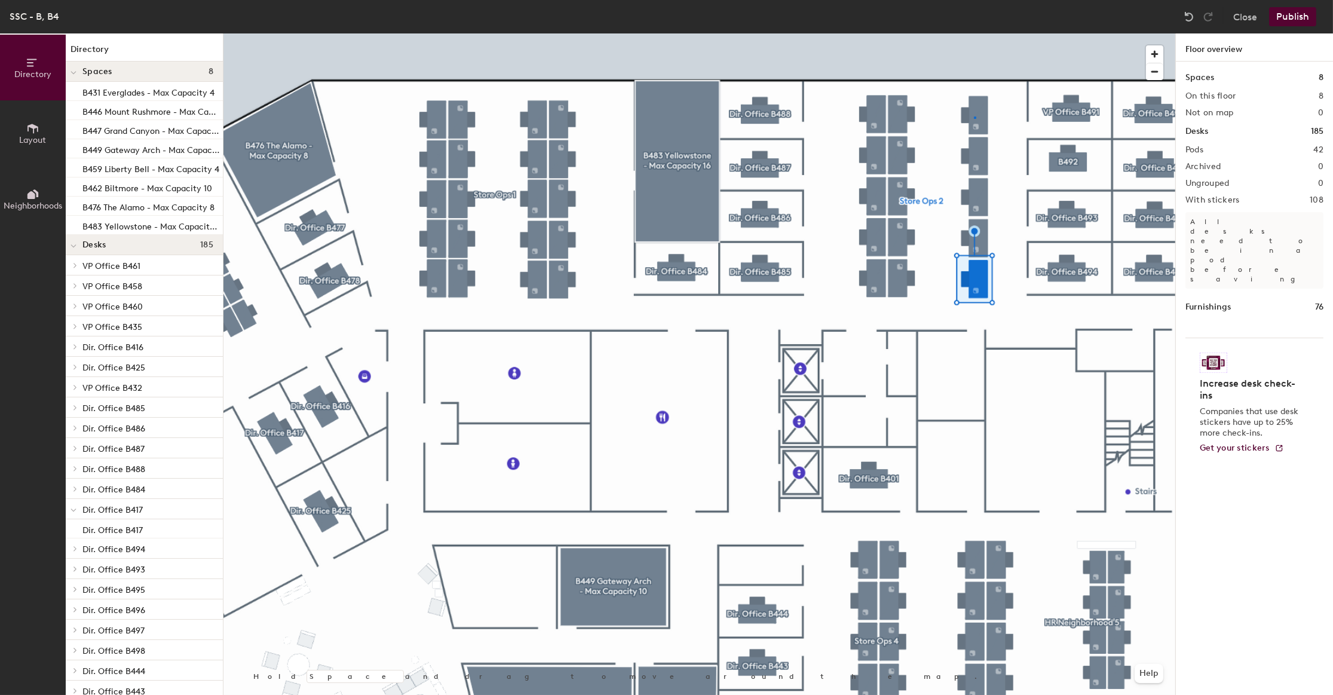
click at [974, 33] on div at bounding box center [699, 33] width 952 height 0
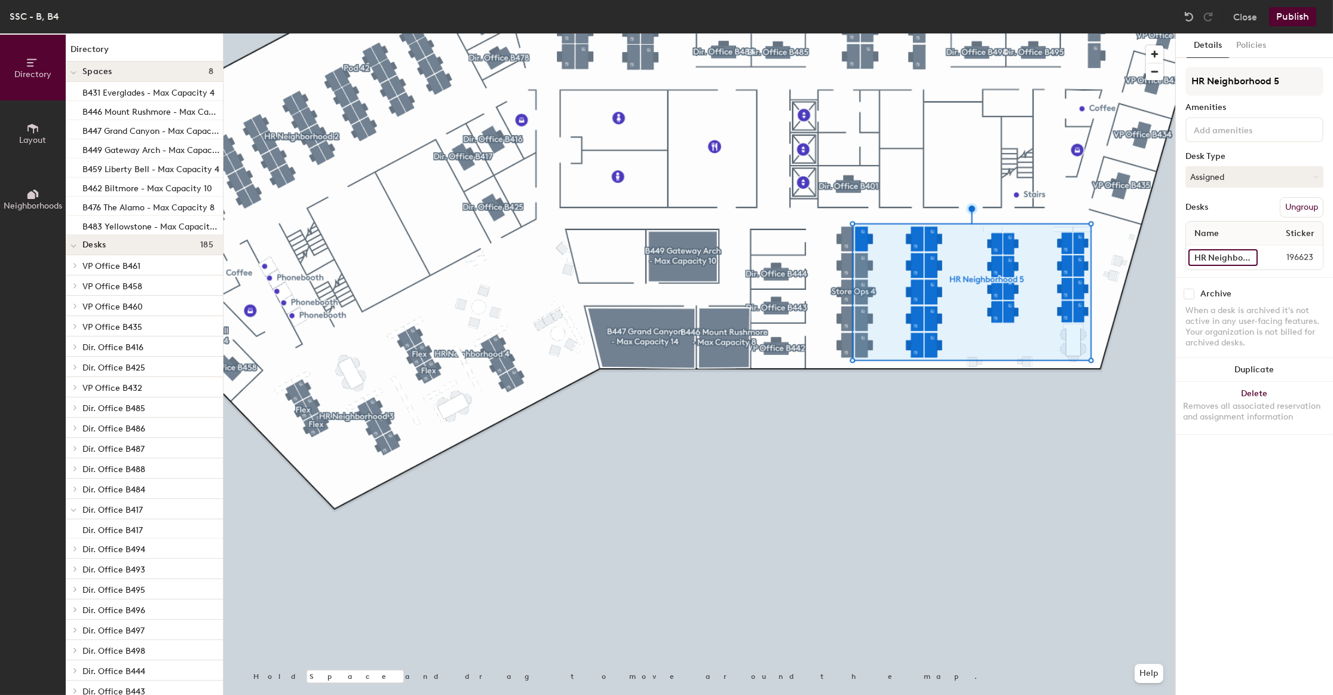
click at [1198, 251] on input "HR Neighborhood B4090" at bounding box center [1222, 257] width 69 height 17
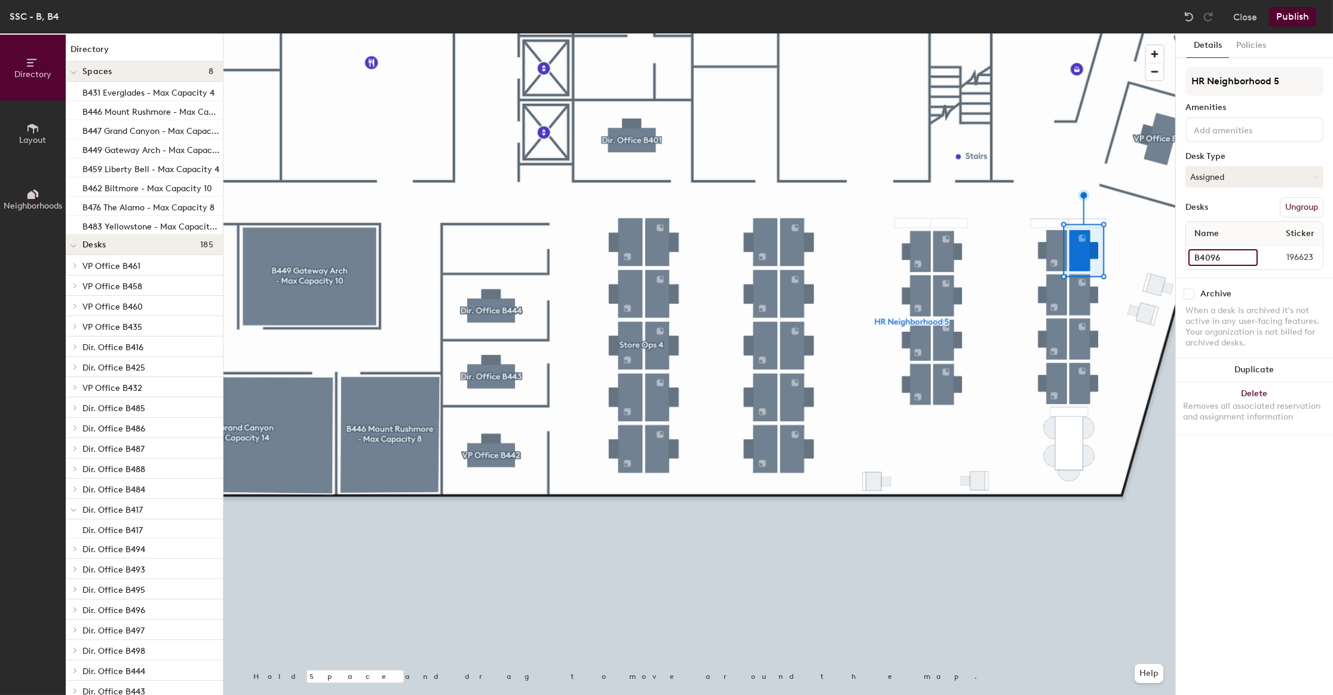
type input "B4096"
click at [1082, 33] on div at bounding box center [699, 33] width 952 height 0
click at [1213, 257] on input "HR Neighborhood B4091" at bounding box center [1222, 257] width 69 height 17
type input "B4097"
click at [1214, 253] on input "HR Neighborhood B4092" at bounding box center [1222, 257] width 69 height 17
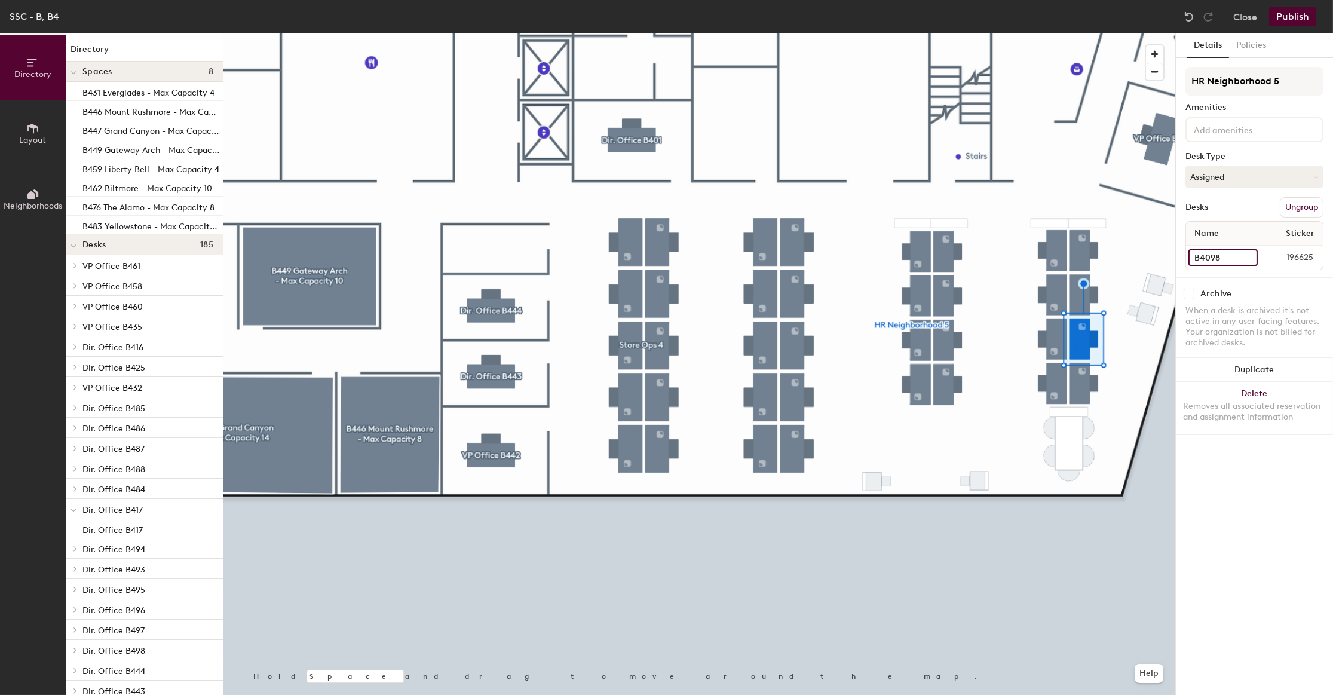
type input "B4098"
click at [1083, 33] on div at bounding box center [699, 33] width 952 height 0
click at [1216, 263] on input "HR Neighborhood B4093" at bounding box center [1222, 257] width 69 height 17
type input "B4099"
click at [1050, 33] on div at bounding box center [699, 33] width 952 height 0
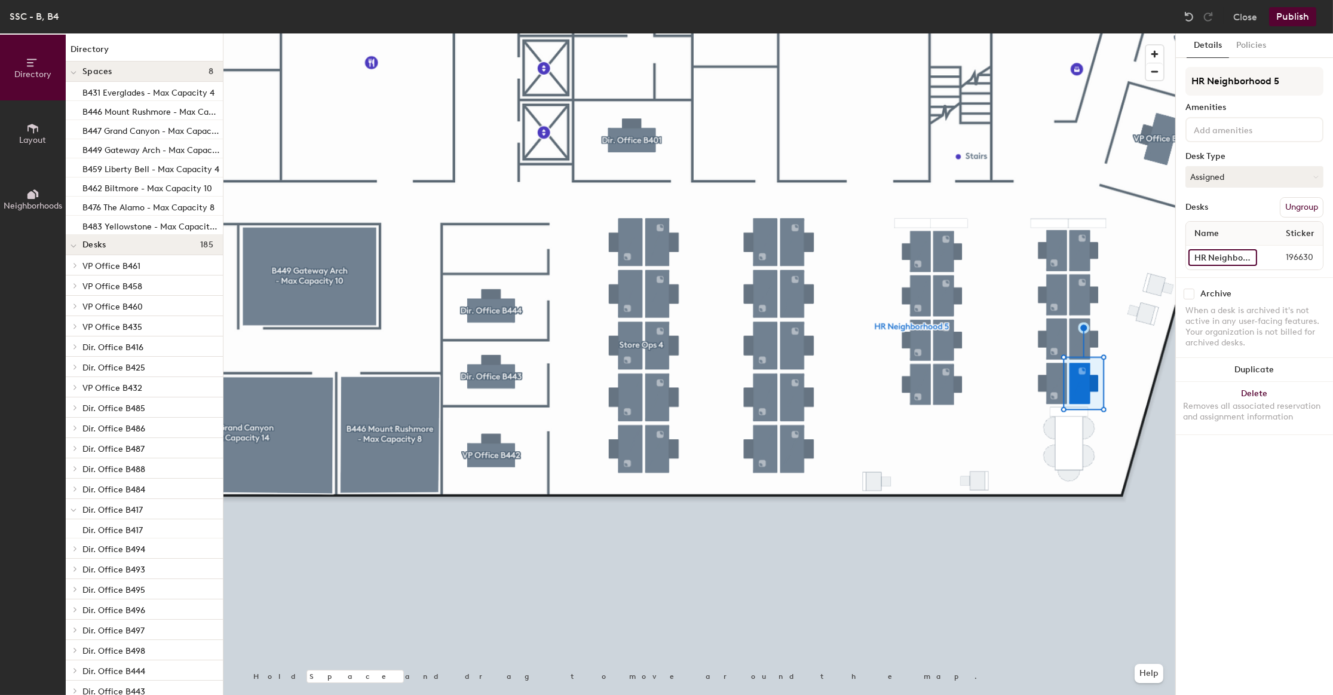
click at [1217, 259] on input "HR Neighborhood B4094" at bounding box center [1222, 257] width 69 height 17
type input "B4100"
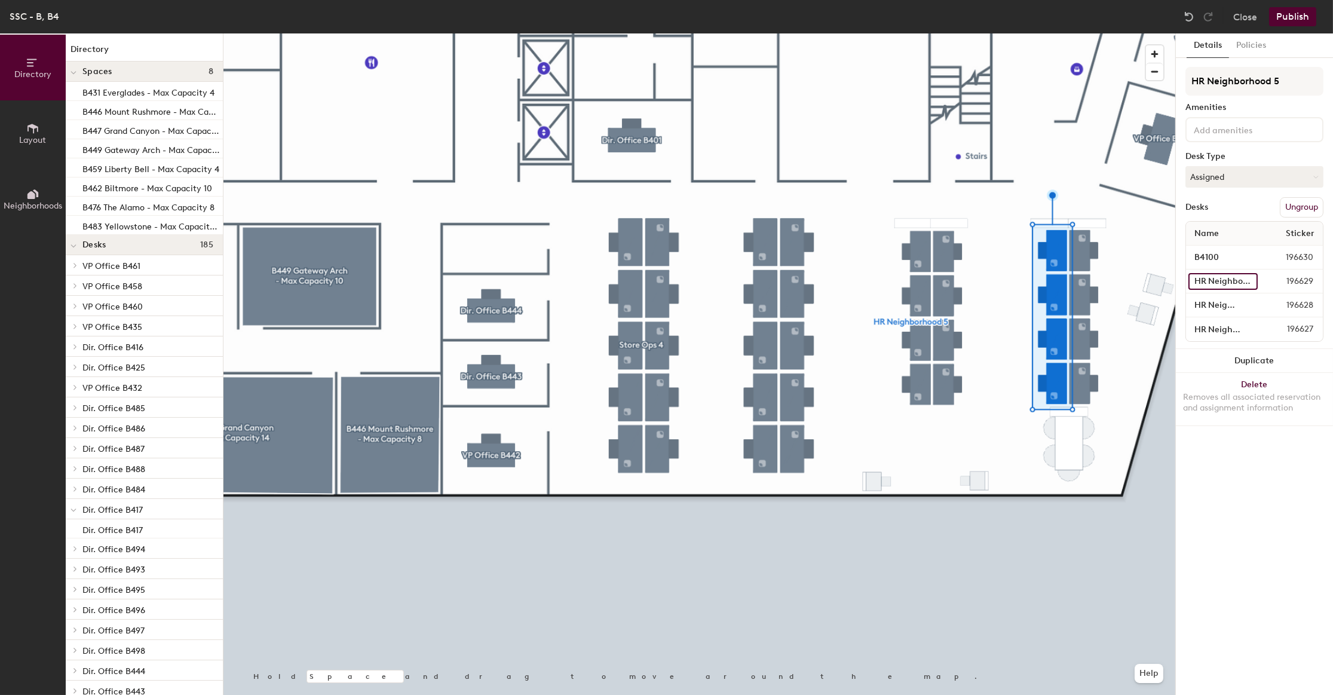
click at [1210, 279] on input "HR Neighborhood B4095" at bounding box center [1222, 281] width 69 height 17
type input "B4101"
click at [1207, 303] on input "HR Neighborhood B4096" at bounding box center [1222, 305] width 69 height 17
type input "B4102"
click at [1213, 327] on input "HR Neighborhood B4097" at bounding box center [1223, 329] width 70 height 17
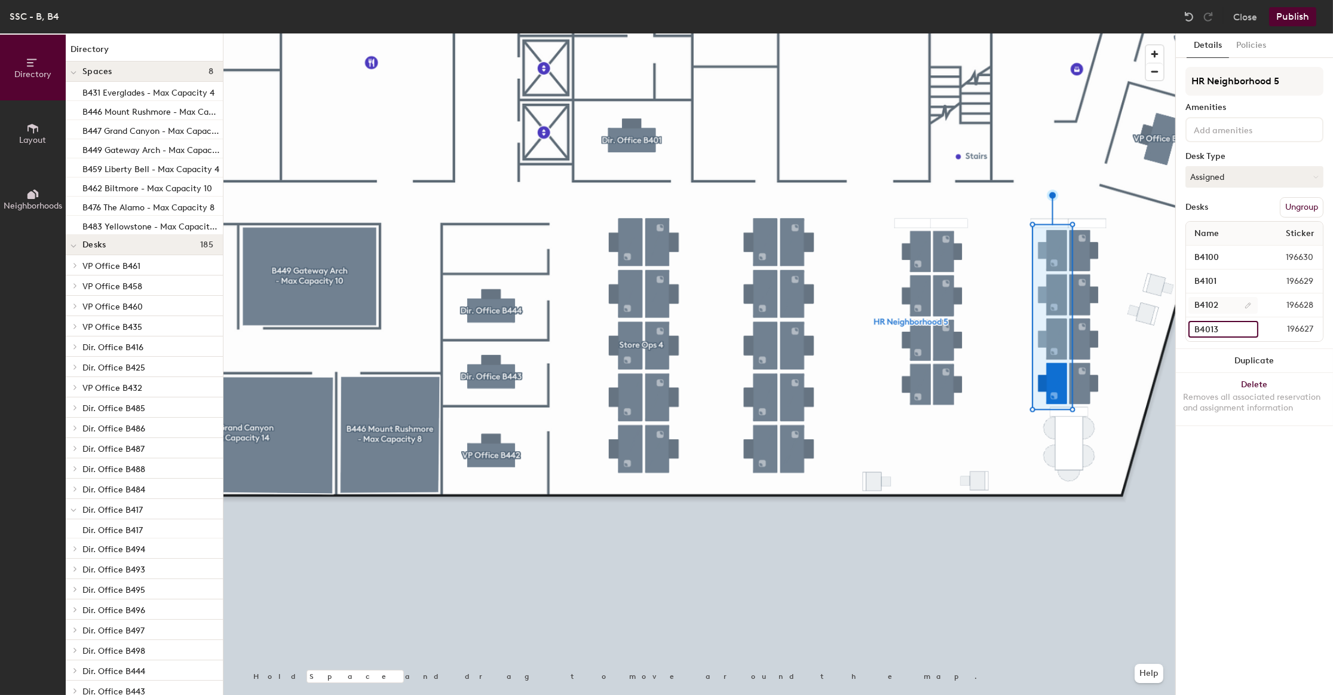
type input "B4013"
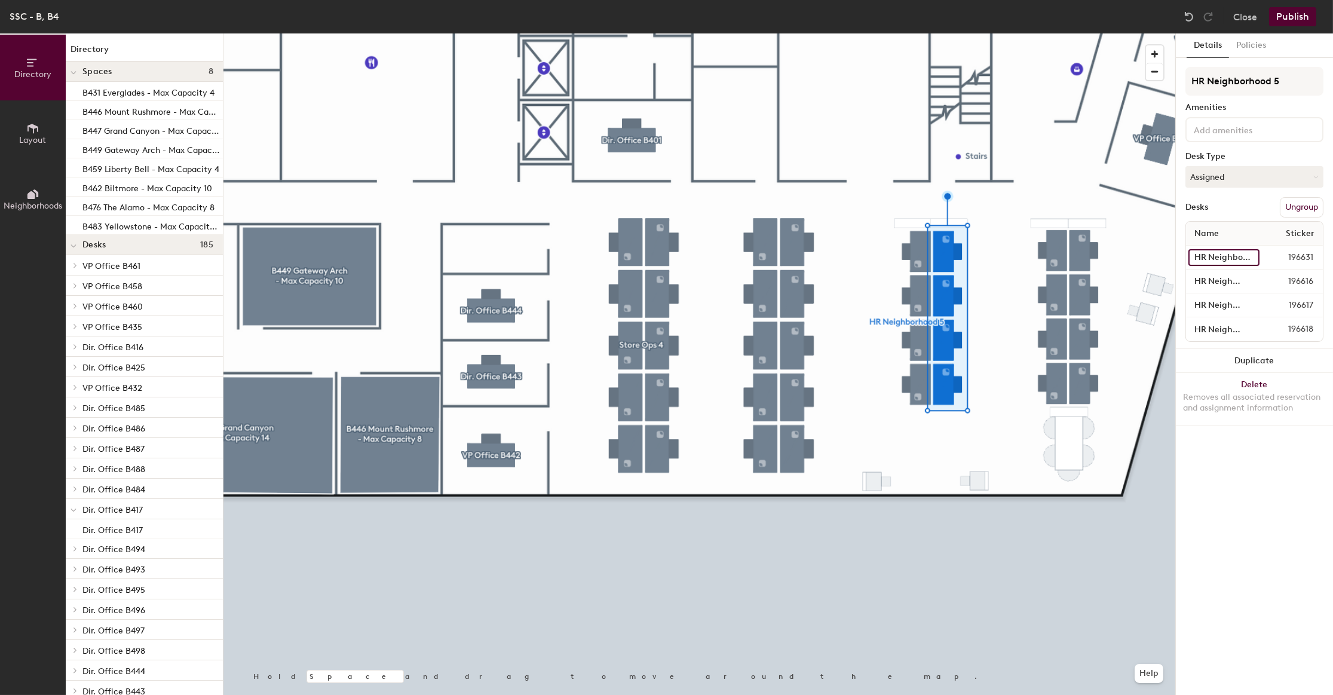
click at [1202, 257] on input "HR Neighborhood B4098" at bounding box center [1223, 257] width 71 height 17
type input "B4104"
click at [1220, 274] on input "HR Neighborhood B4099" at bounding box center [1223, 281] width 71 height 17
type input "B4015"
click at [1215, 309] on input "HR Neighborhood B4100" at bounding box center [1224, 305] width 72 height 17
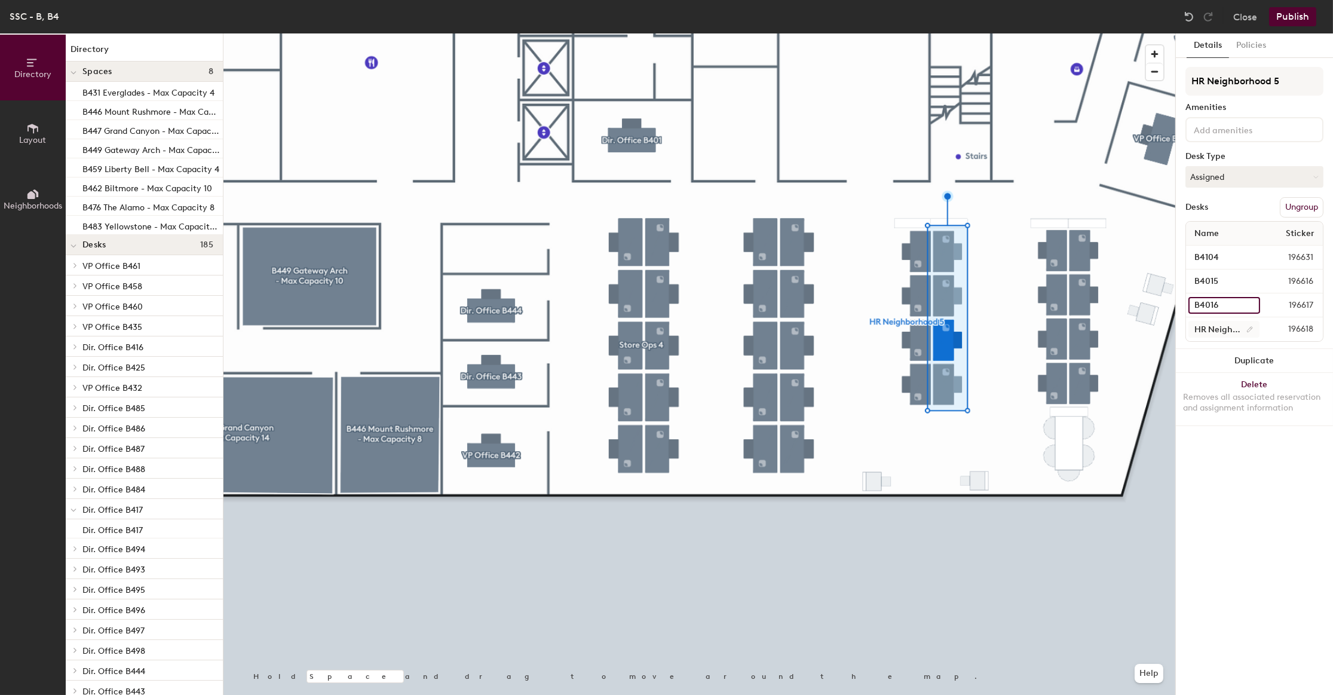
type input "B4016"
click at [1202, 329] on input "HR Neighborhood B4101" at bounding box center [1223, 329] width 71 height 17
type input "B4107"
click at [1204, 269] on div "Name Sticker B4104 196631 B4015 196616 B4016 196617 B4107 196618" at bounding box center [1254, 281] width 138 height 121
click at [1209, 276] on input "B4015" at bounding box center [1223, 281] width 71 height 17
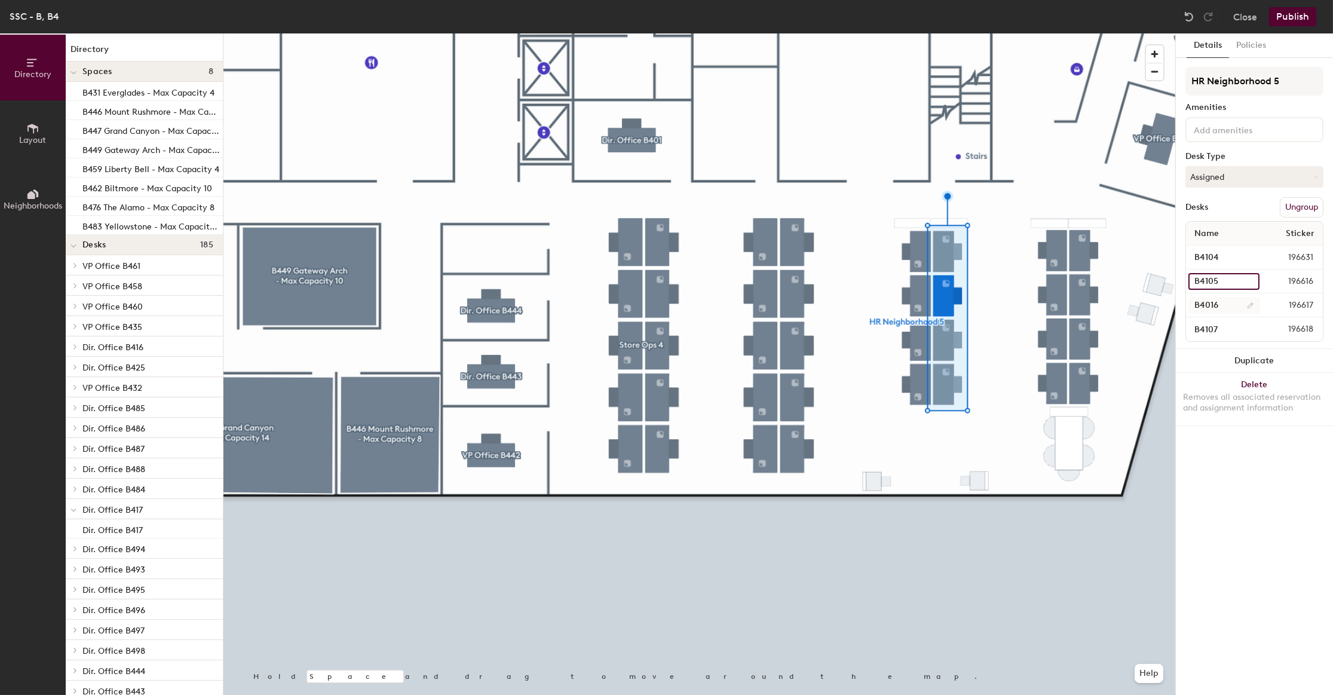
type input "B4105"
click at [1211, 299] on input "B4016" at bounding box center [1224, 305] width 72 height 17
type input "B4106"
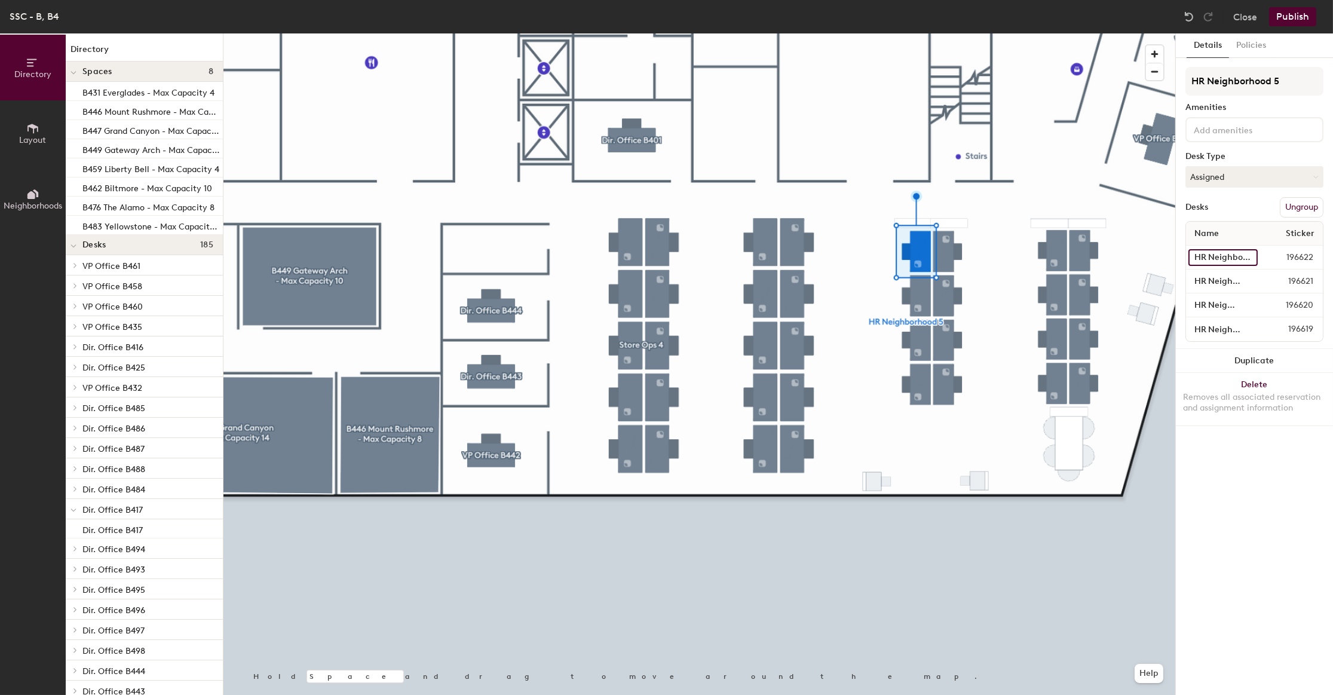
click at [1202, 249] on input "HR Neighborhood B4102" at bounding box center [1222, 257] width 69 height 17
type input "B4108"
click at [1209, 281] on input "HR Neighborhood B4103" at bounding box center [1223, 281] width 71 height 17
type input "B4109"
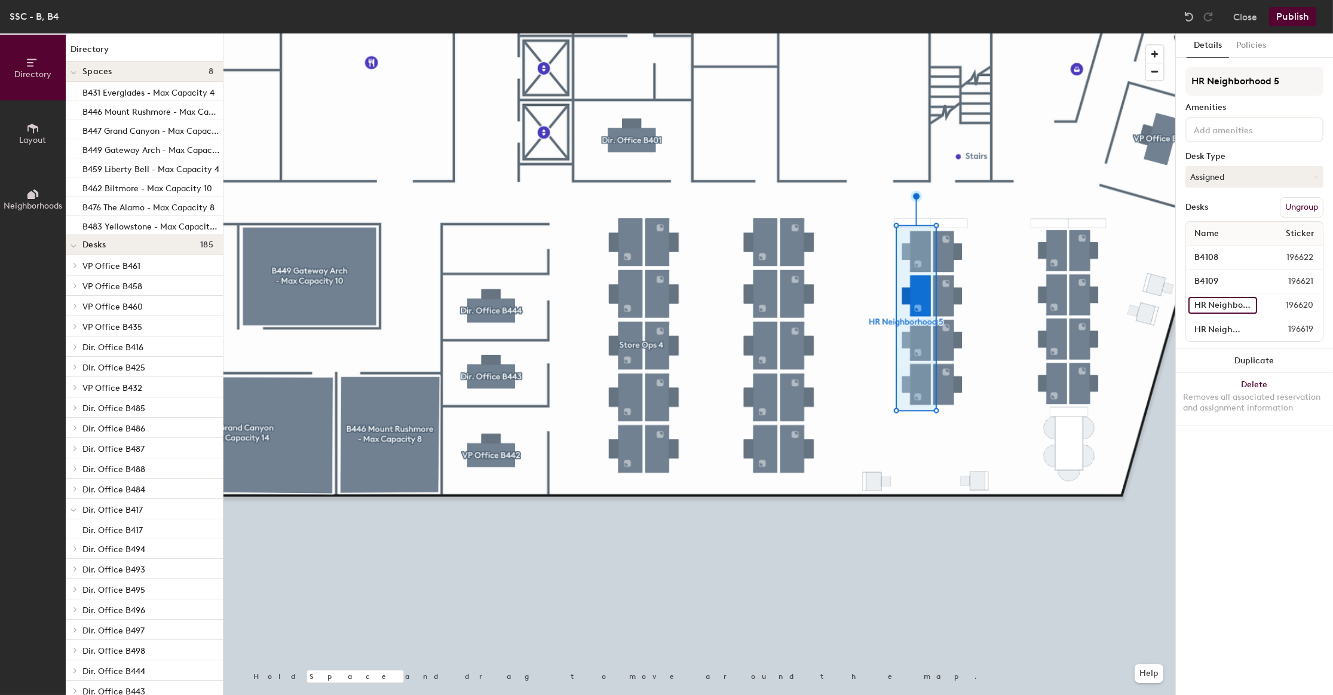
click at [1220, 300] on input "HR Neighborhood B4104" at bounding box center [1222, 305] width 69 height 17
type input "B4110"
click at [1210, 326] on input "HR Neighborhood B4105" at bounding box center [1223, 329] width 71 height 17
type input "B4111"
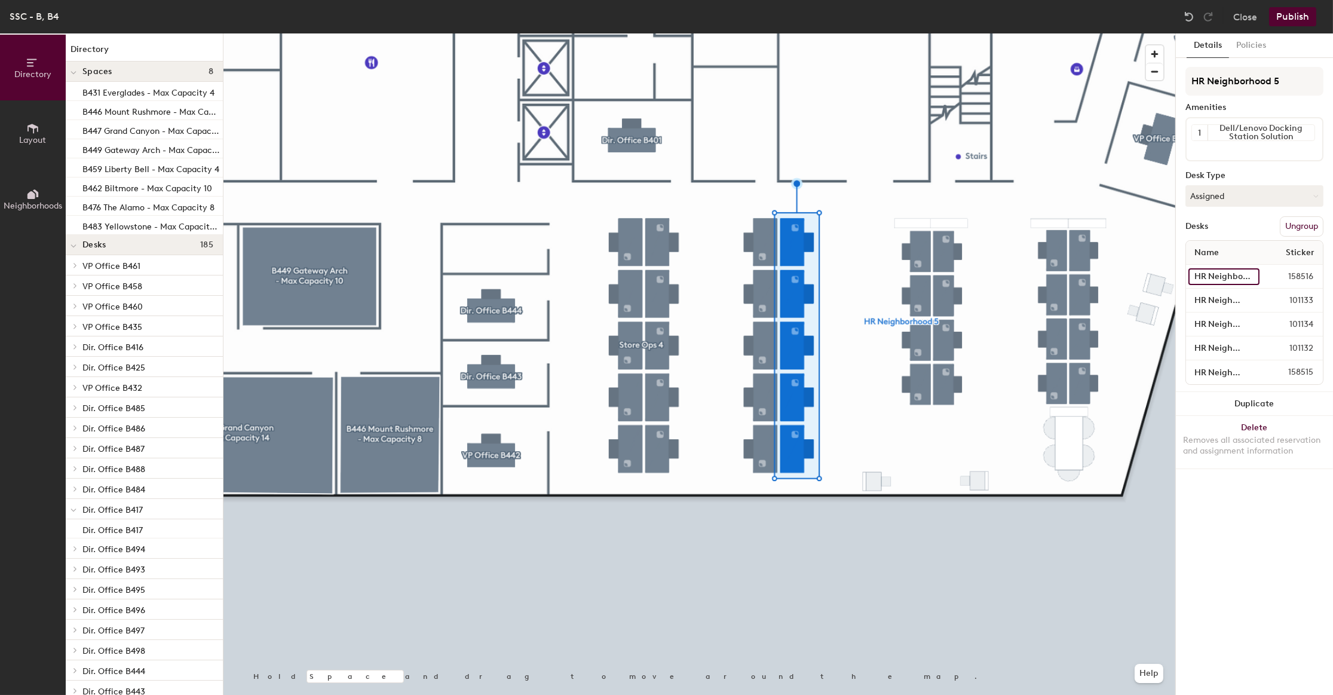
click at [1227, 271] on input "HR Neighborhood B4106" at bounding box center [1223, 276] width 71 height 17
type input "B4112"
click at [1220, 292] on input "HR Neighborhood B4107" at bounding box center [1224, 300] width 72 height 17
type input "B4113"
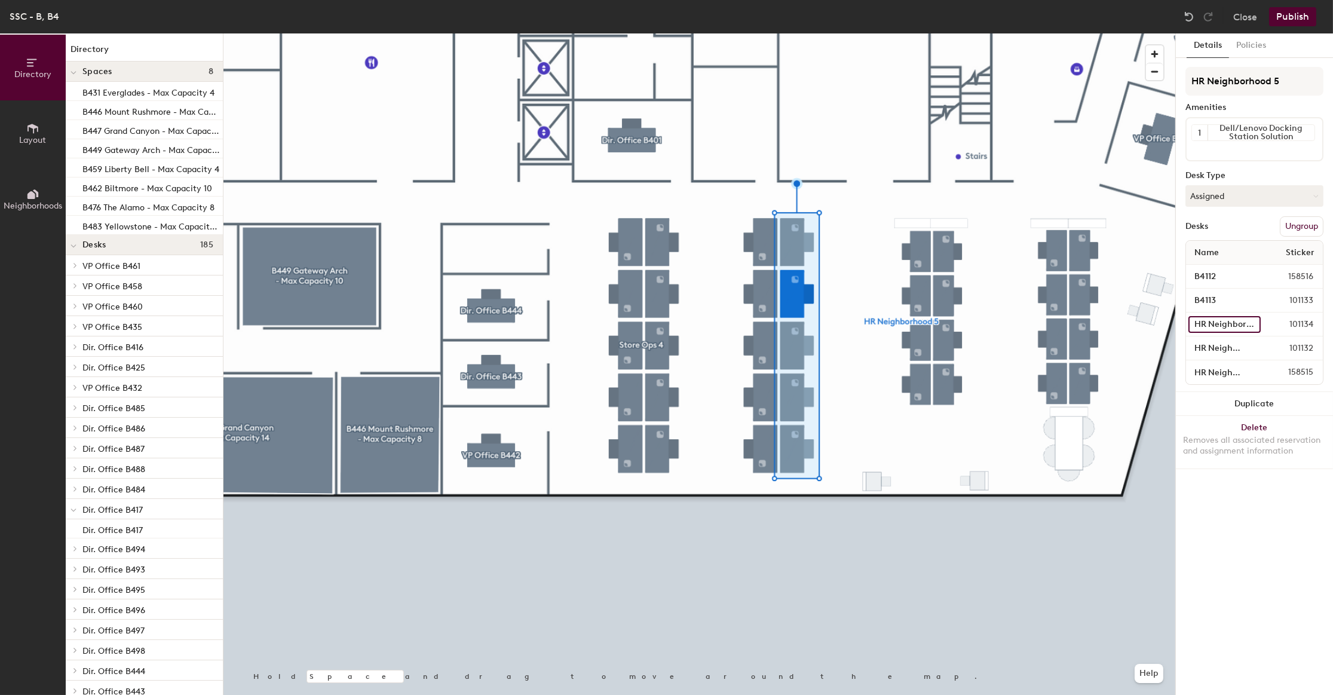
click at [1211, 318] on input "HR Neighborhood B4108" at bounding box center [1224, 324] width 72 height 17
type input "B4114"
click at [1216, 344] on input "HR Neighborhood B4109" at bounding box center [1224, 348] width 72 height 17
type input "B4115"
click at [1211, 370] on input "HR Neighborhood B4110" at bounding box center [1223, 372] width 71 height 17
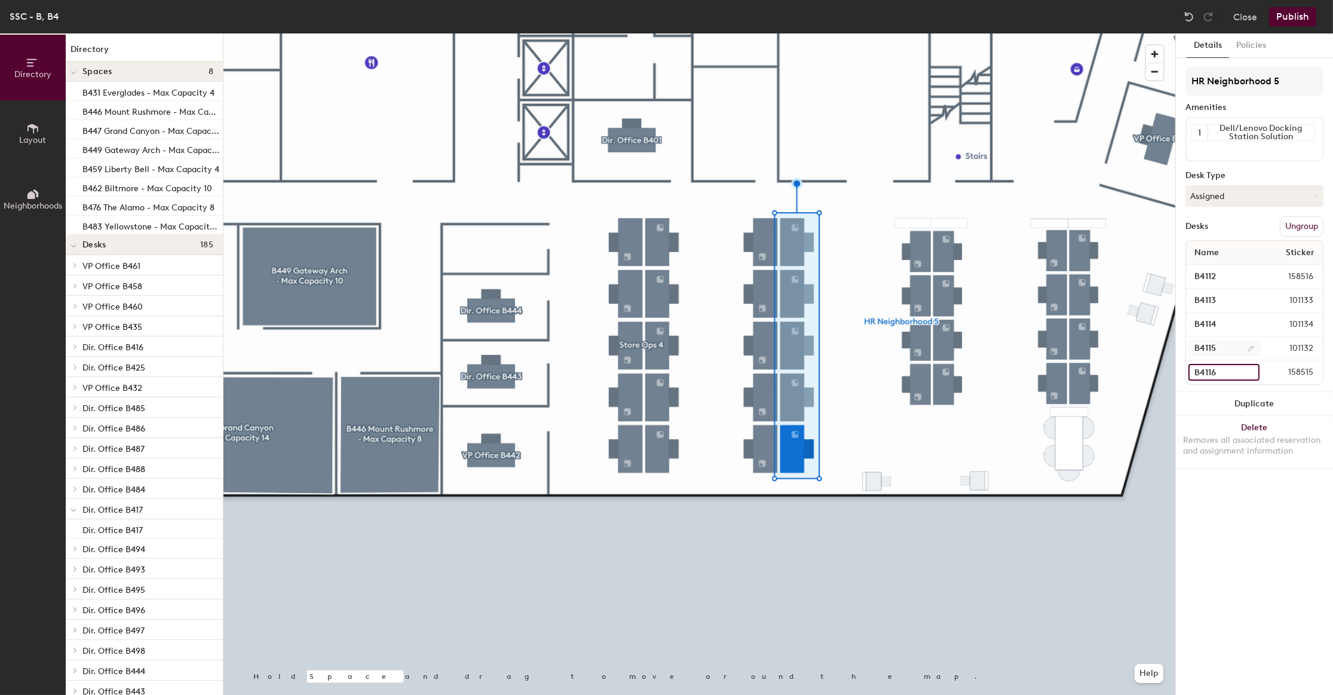
type input "B4116"
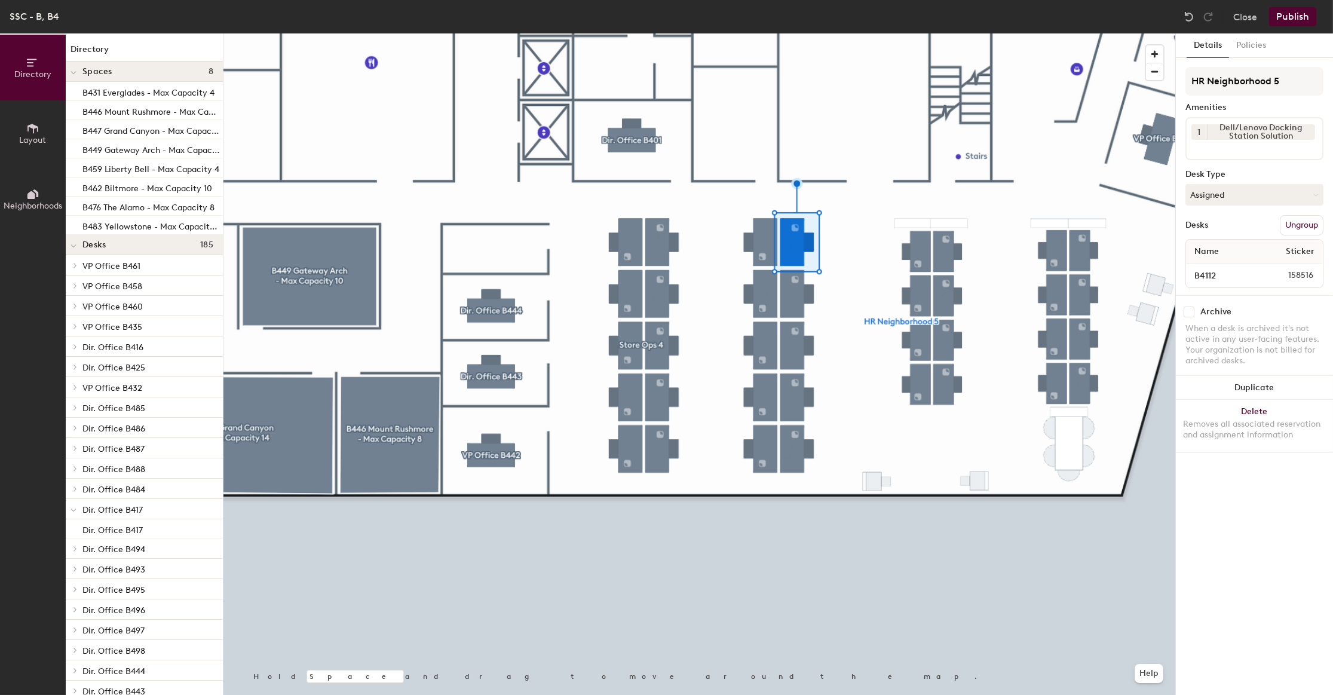
click at [792, 33] on div at bounding box center [699, 33] width 952 height 0
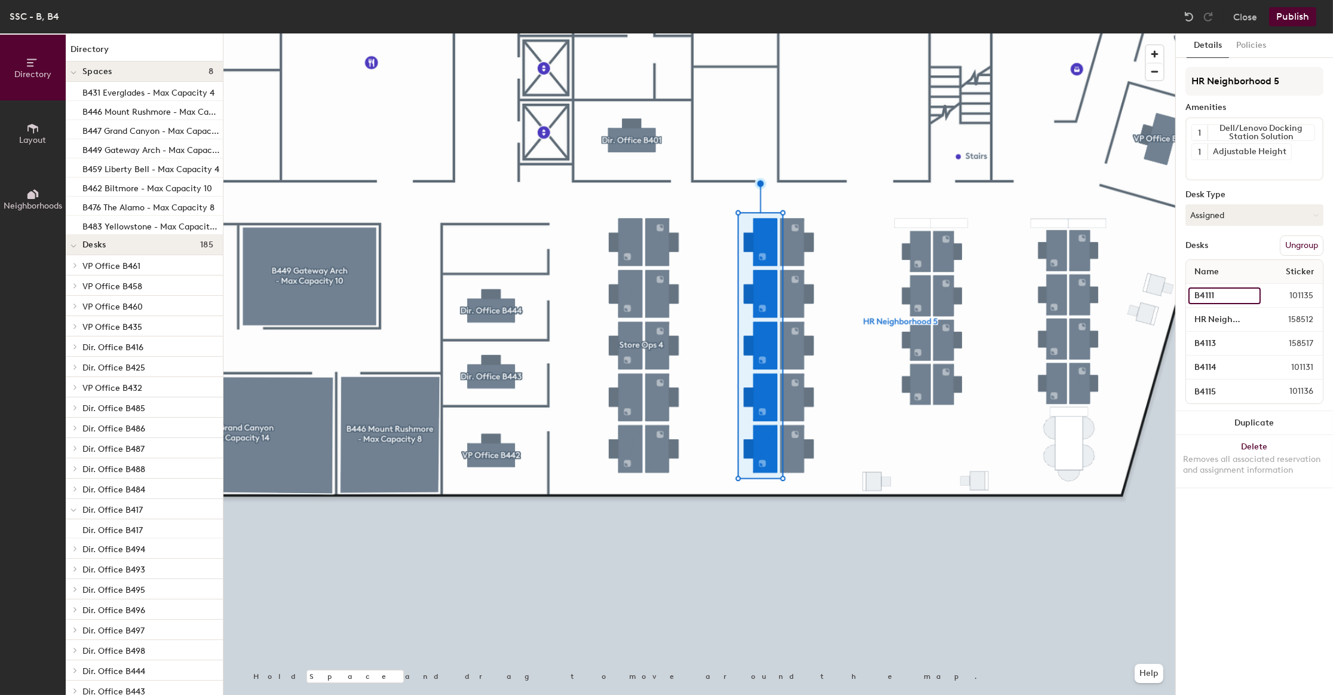
click at [1210, 291] on input "B4111" at bounding box center [1224, 295] width 72 height 17
type input "B4117"
click at [1213, 318] on input "HR Neighborhood B4112" at bounding box center [1223, 319] width 71 height 17
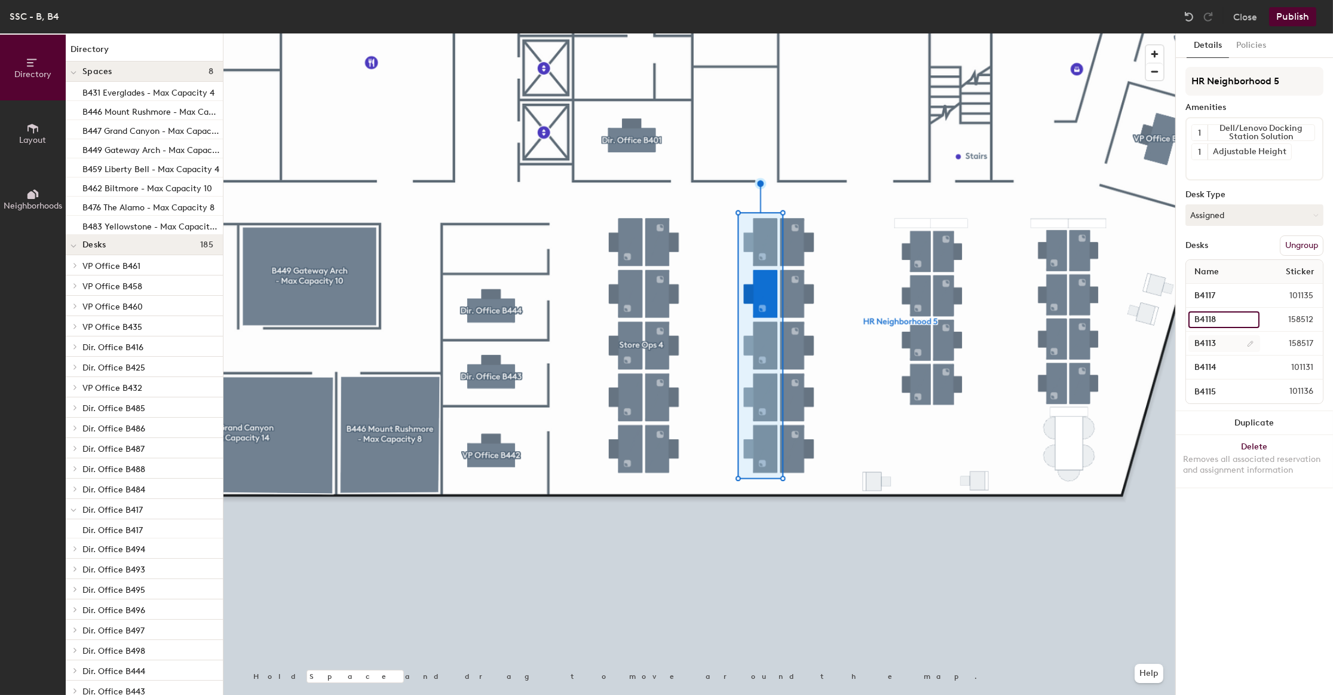
type input "B4118"
click at [1195, 335] on input "B4113" at bounding box center [1224, 343] width 72 height 17
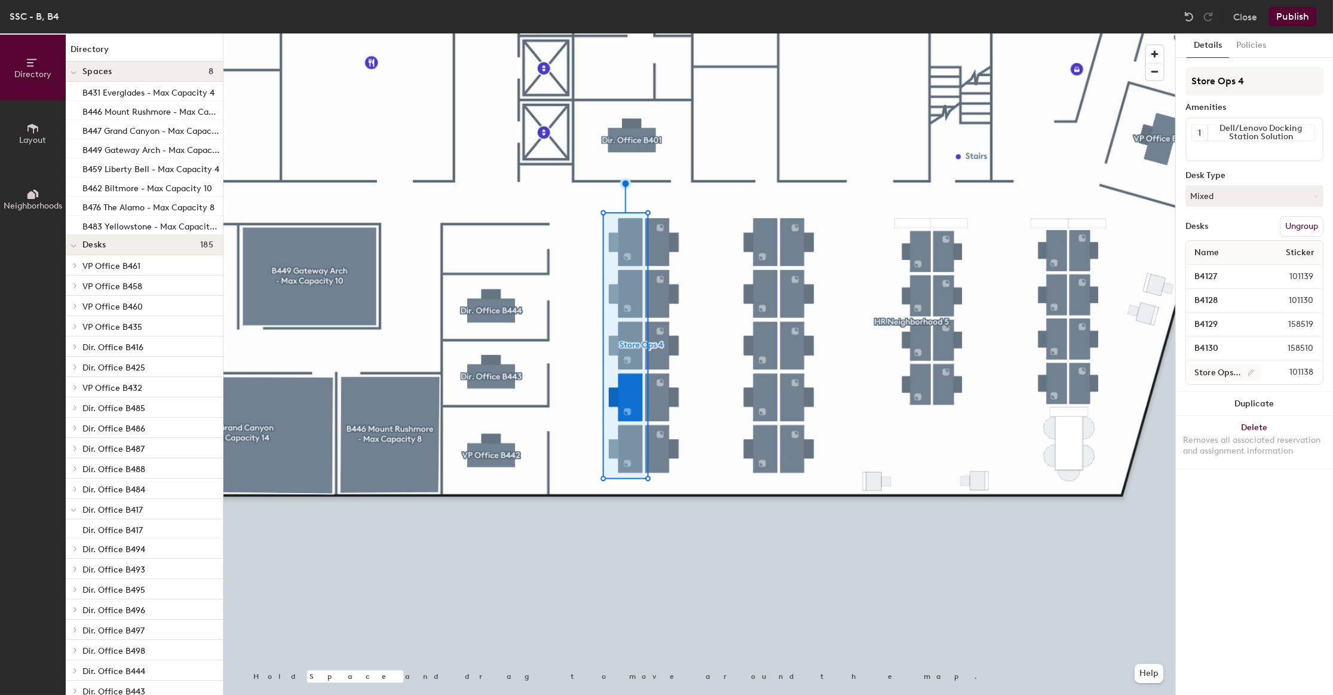
type input "B4130"
click at [1211, 374] on input "Store Ops. Neighborhood B4125" at bounding box center [1224, 372] width 72 height 17
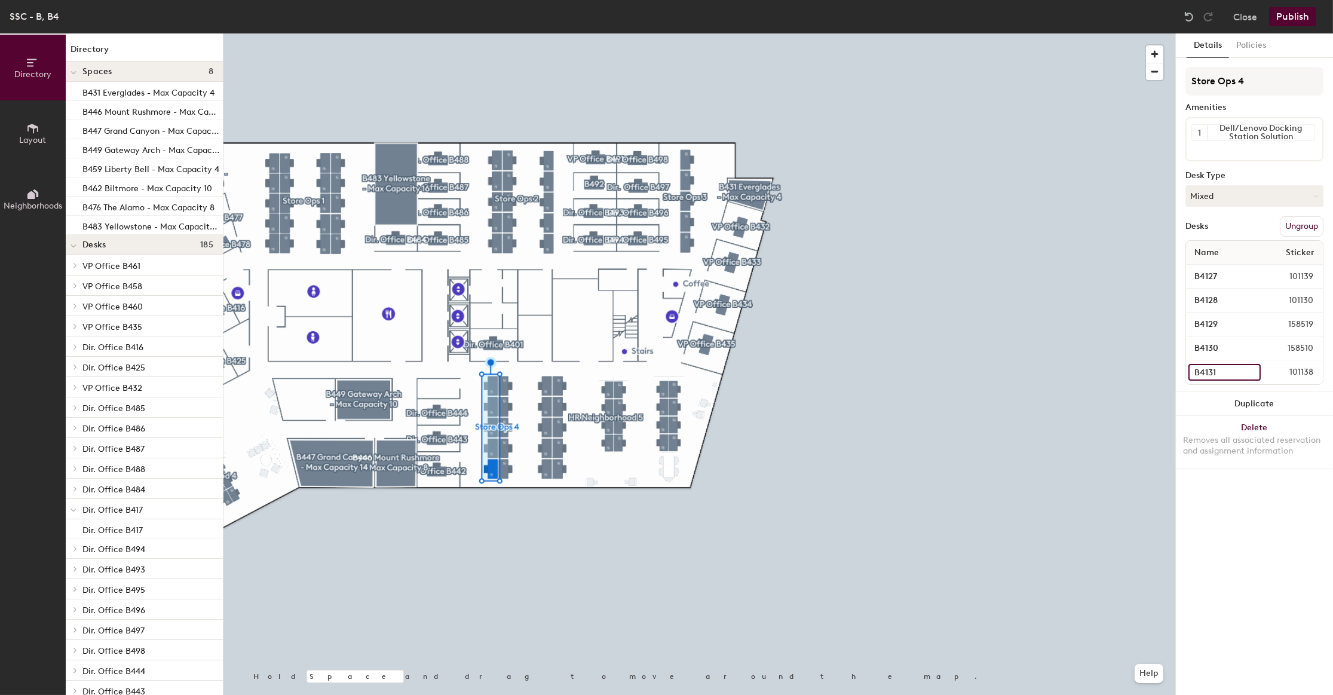
type input "B4131"
click at [240, 33] on div at bounding box center [699, 33] width 952 height 0
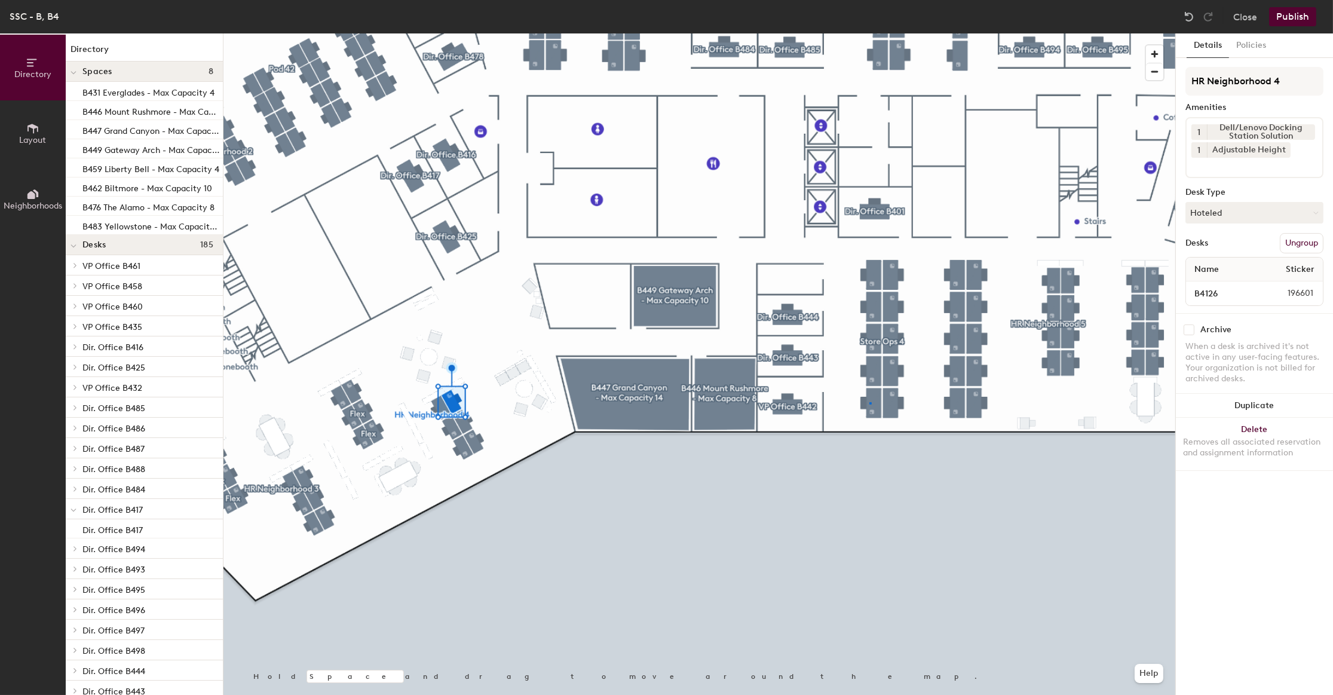
click at [869, 33] on div at bounding box center [699, 33] width 952 height 0
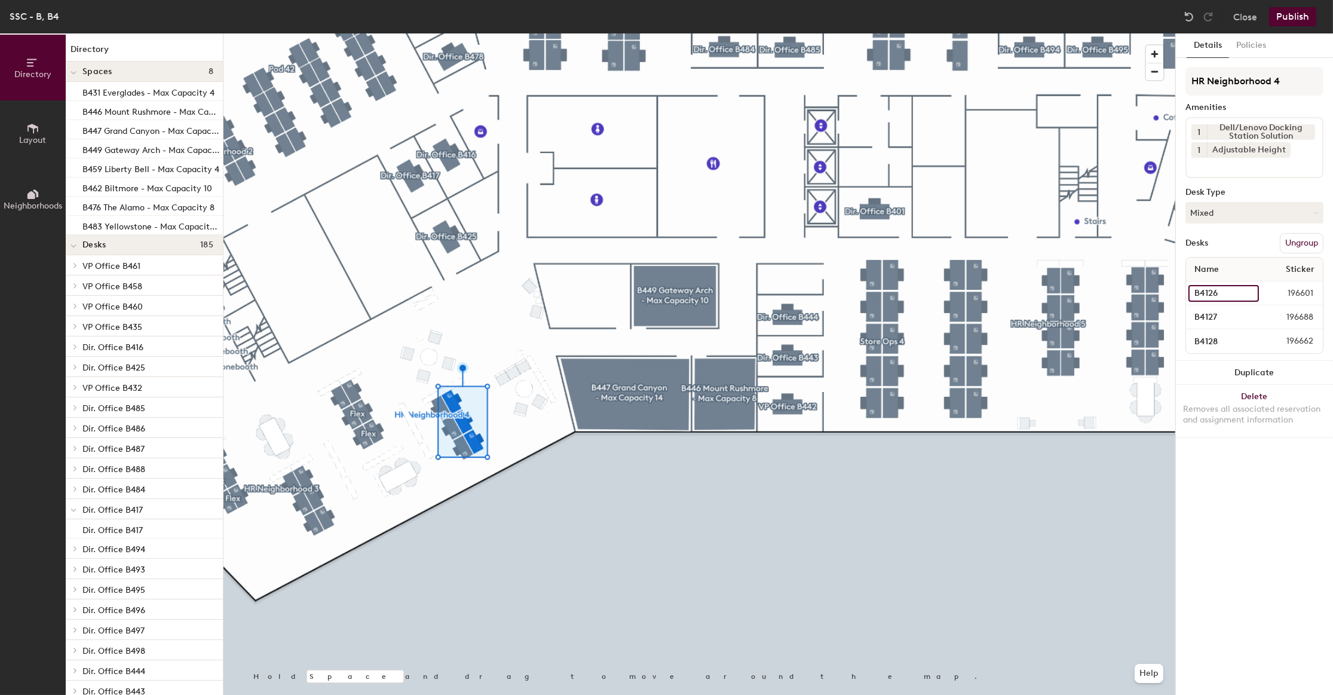
click at [1201, 297] on input "B4126" at bounding box center [1223, 293] width 70 height 17
type input "B4132"
click at [1208, 311] on input "B4127" at bounding box center [1222, 317] width 69 height 17
type input "B4133"
click at [1203, 348] on div "B4128 196662" at bounding box center [1254, 341] width 137 height 24
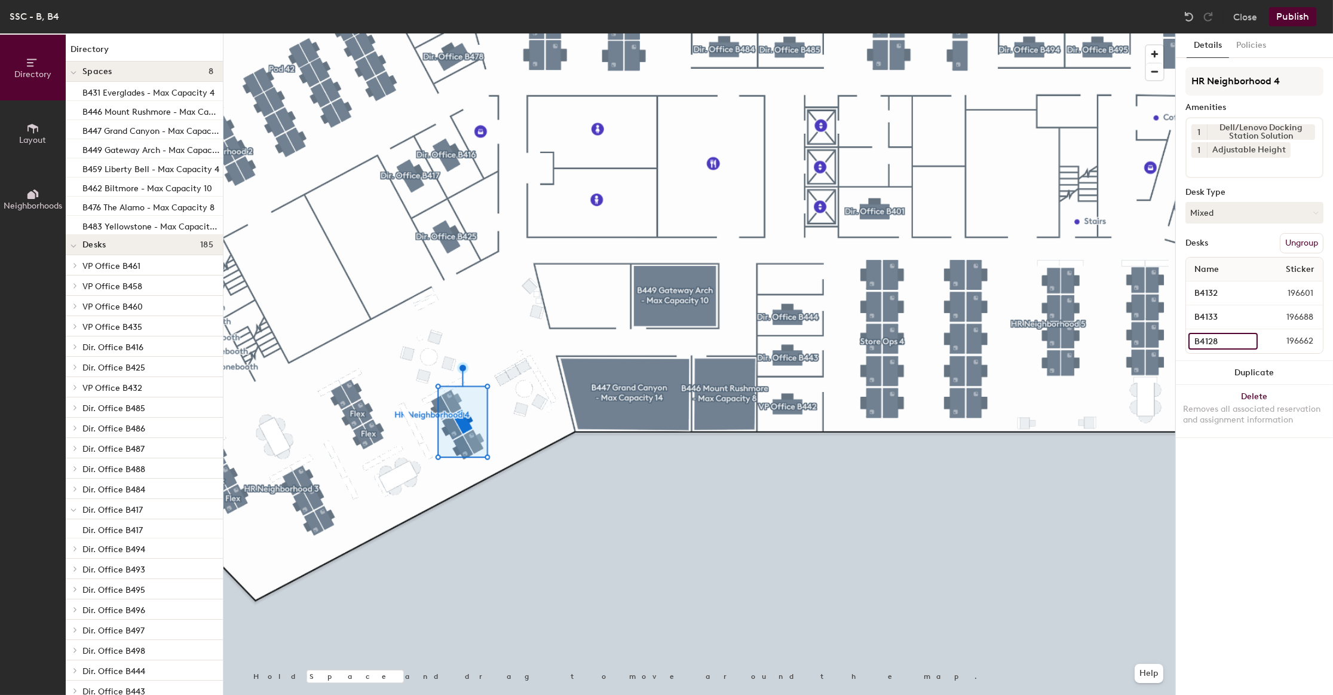
click at [1203, 344] on input "B4128" at bounding box center [1222, 341] width 69 height 17
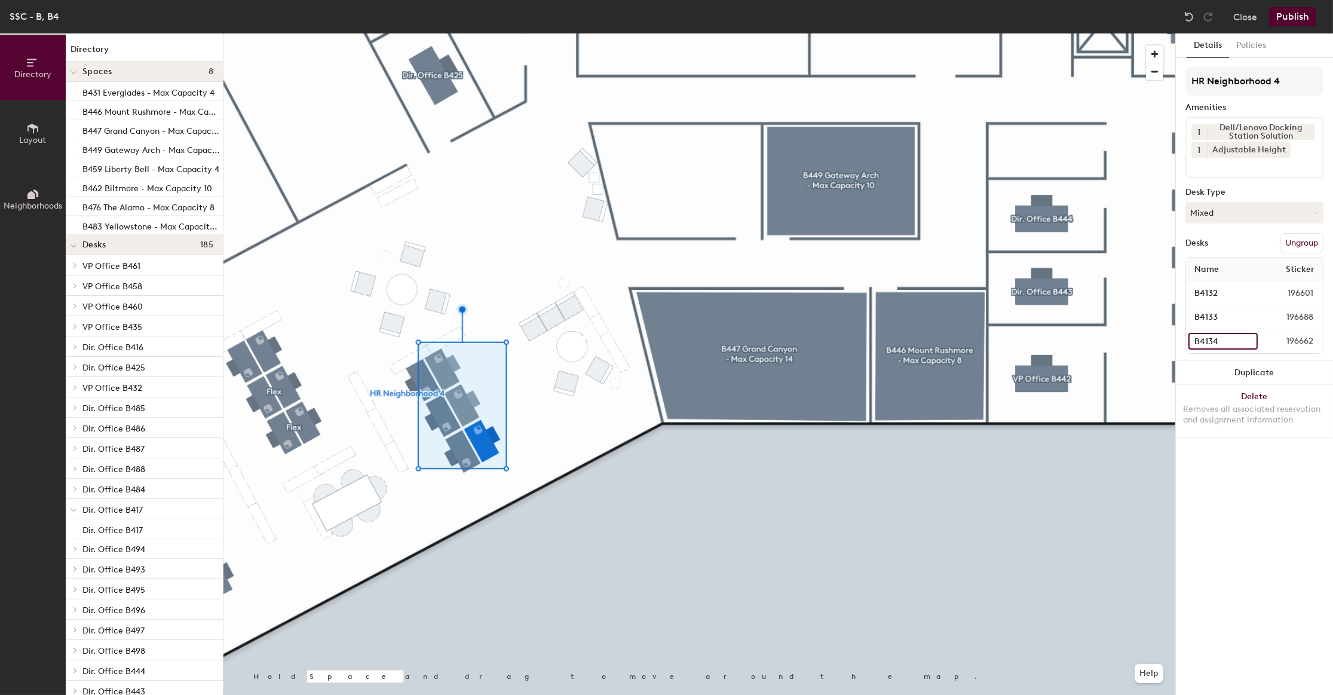
type input "B4134"
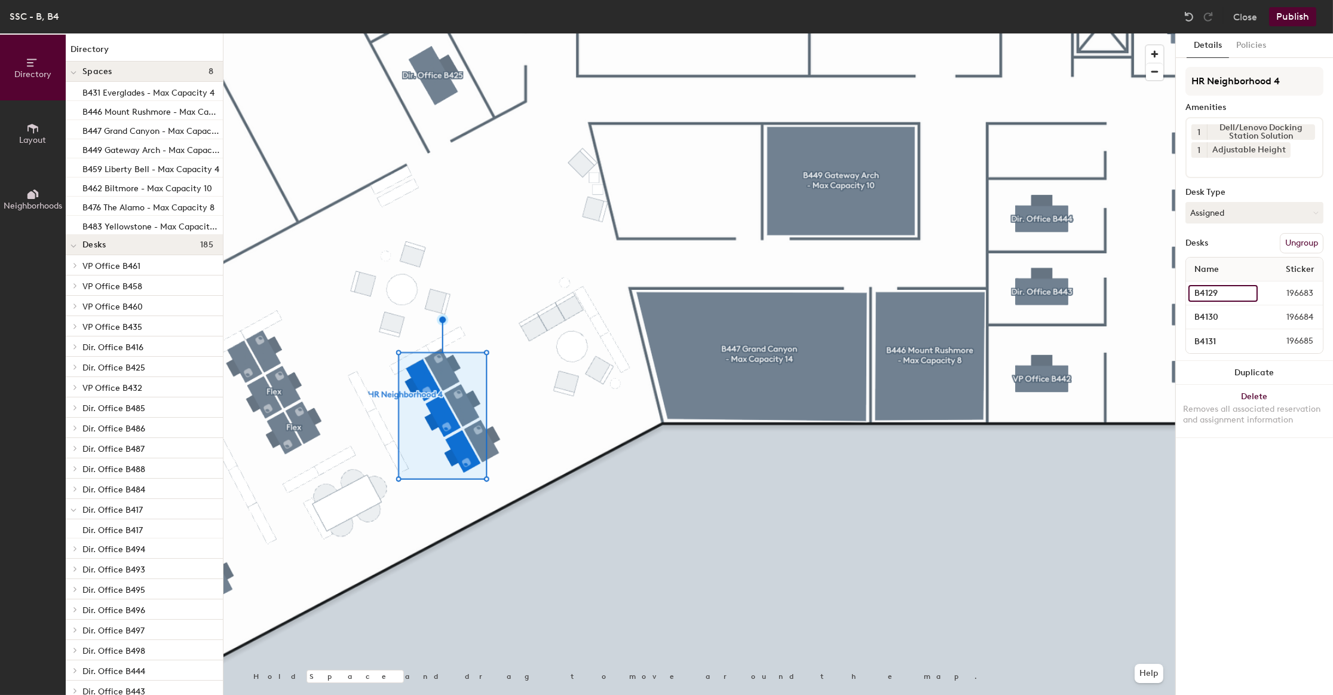
click at [1208, 297] on input "B4129" at bounding box center [1222, 293] width 69 height 17
type input "B4135"
click at [1208, 319] on input "B4130" at bounding box center [1222, 317] width 69 height 17
type input "B4136"
click at [1201, 342] on input "B4131" at bounding box center [1222, 341] width 69 height 17
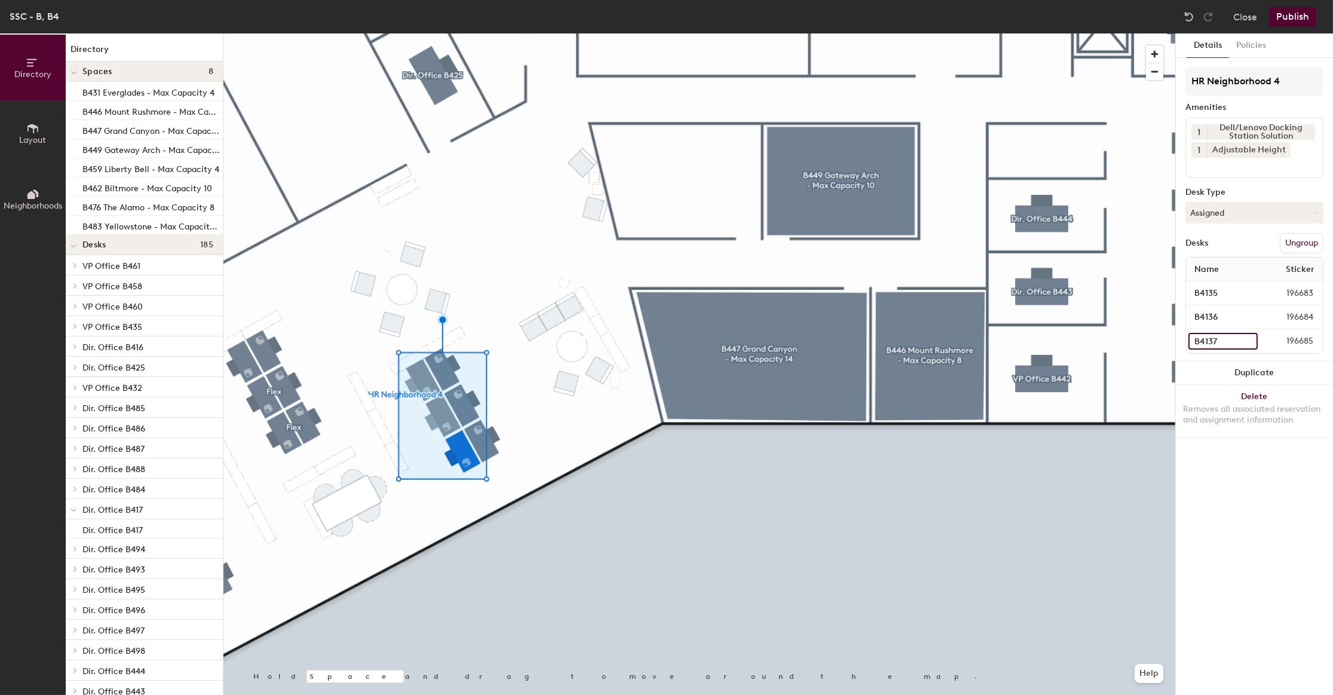
type input "B4137"
click at [493, 33] on div at bounding box center [699, 33] width 952 height 0
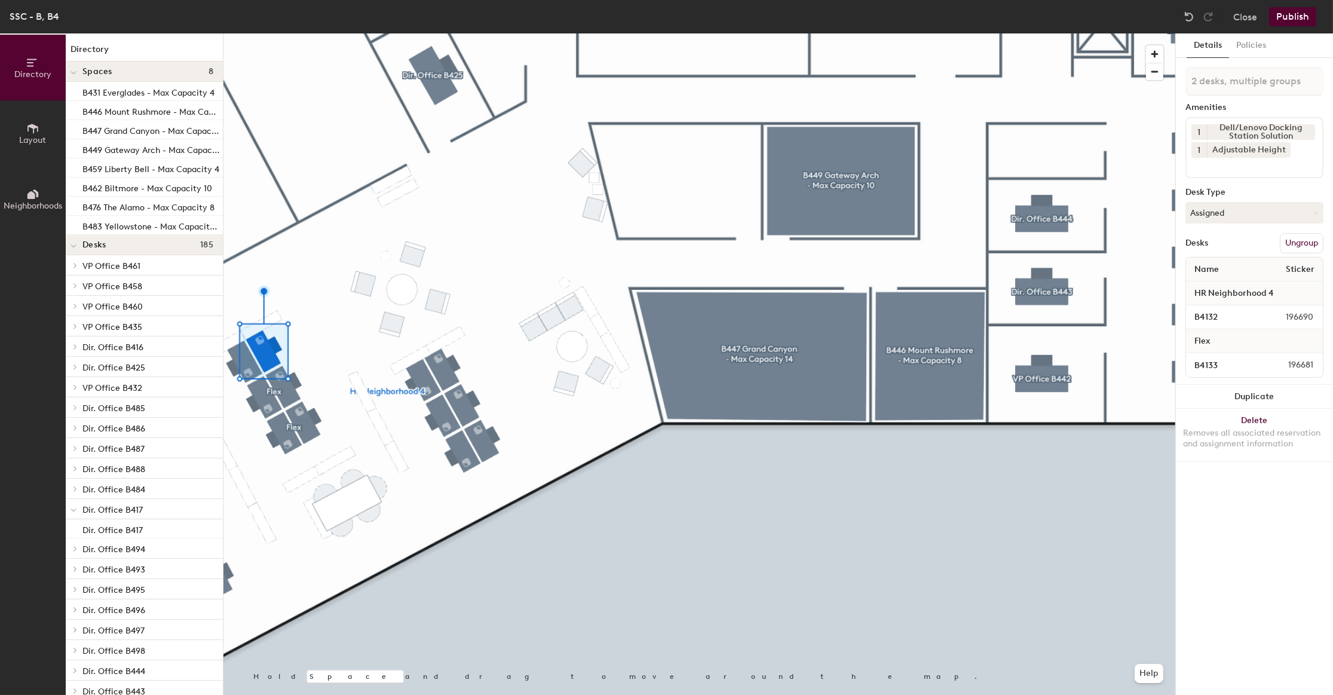
type input "3 desks, multiple groups"
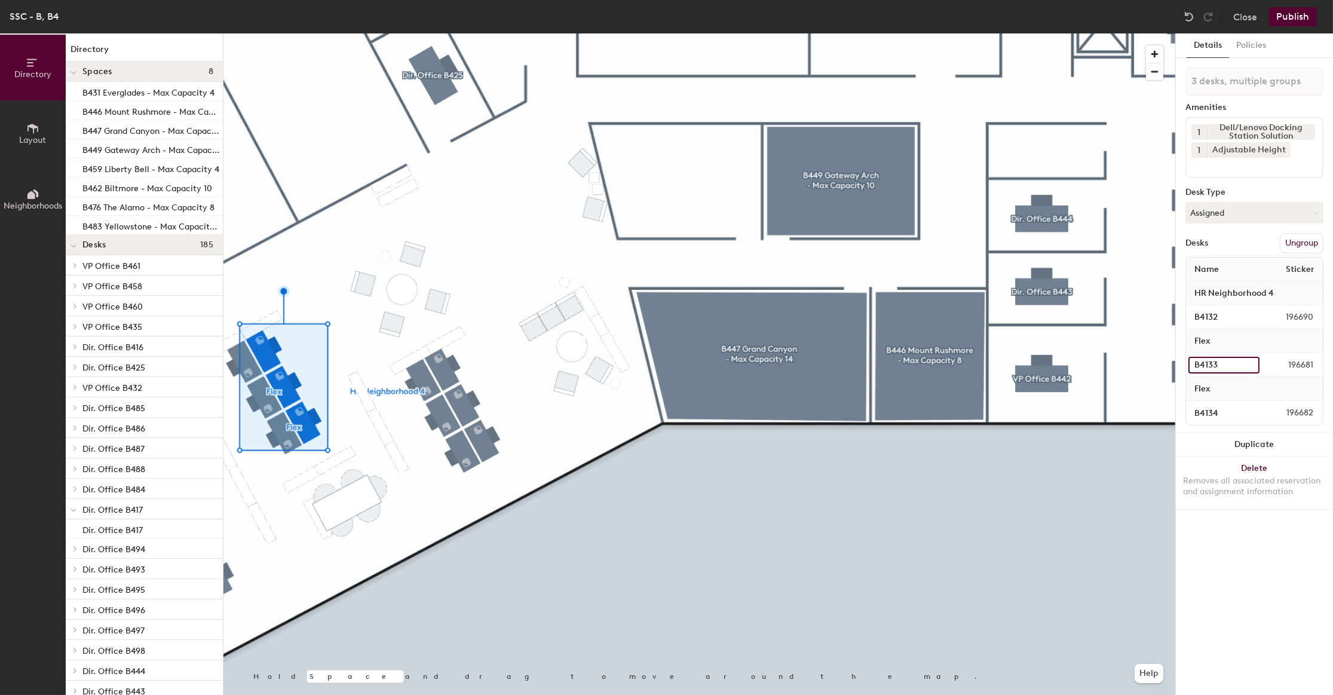
click at [1213, 359] on input "B4133" at bounding box center [1223, 365] width 71 height 17
click at [1210, 319] on input "B4132" at bounding box center [1222, 317] width 69 height 17
type input "B4138"
click at [1211, 360] on input "B4133" at bounding box center [1223, 365] width 71 height 17
type input "B4139"
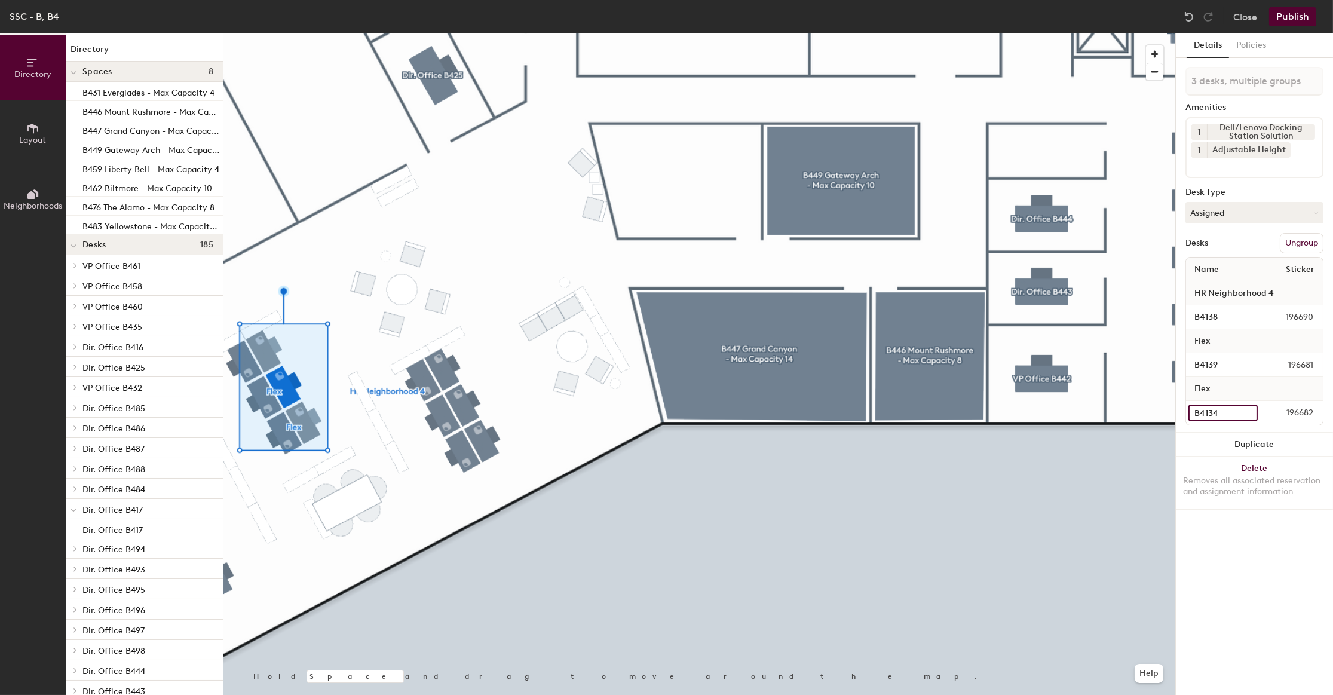
click at [1210, 415] on input "B4134" at bounding box center [1222, 412] width 69 height 17
type input "B4140"
click at [467, 33] on div at bounding box center [699, 33] width 952 height 0
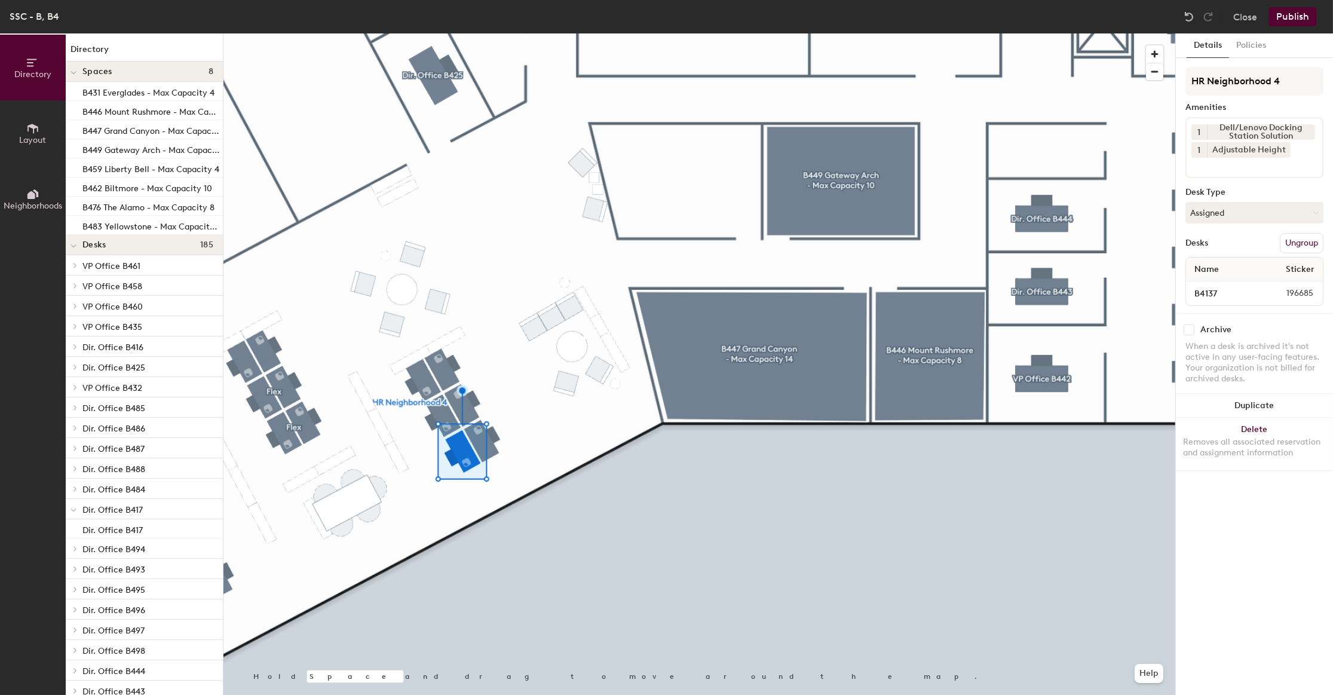
click at [446, 33] on div at bounding box center [699, 33] width 952 height 0
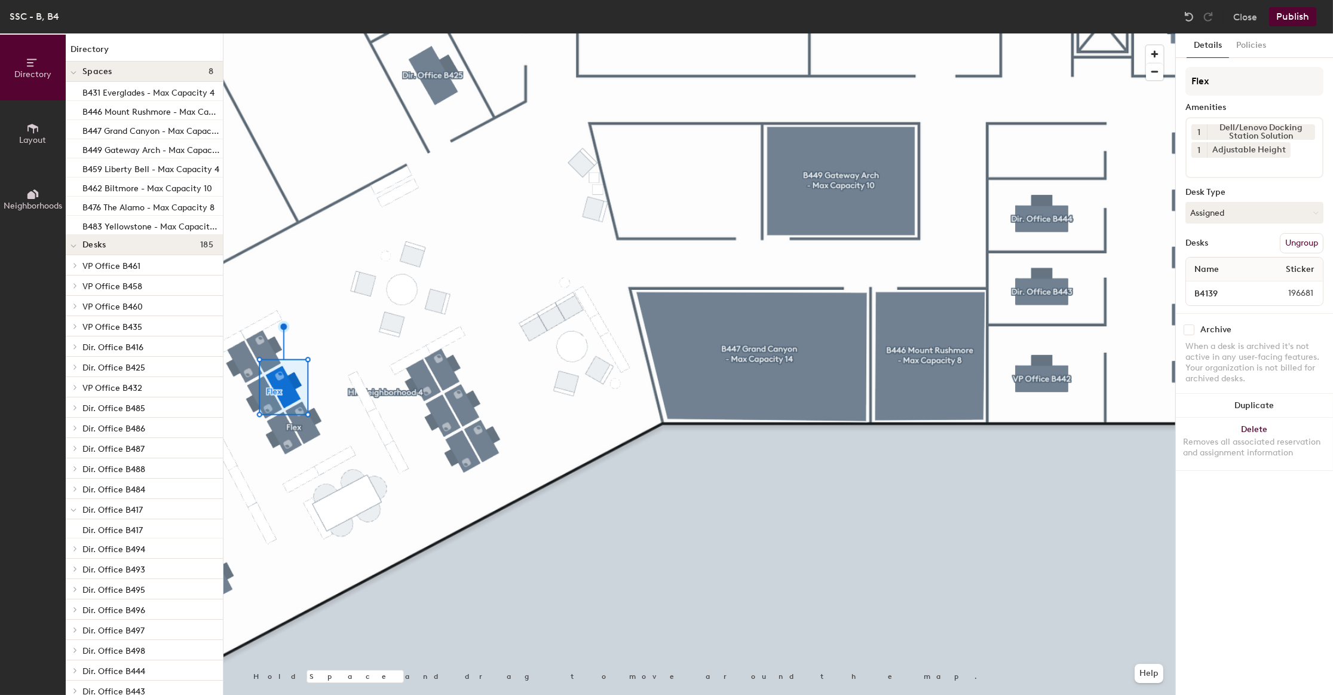
click at [311, 33] on div at bounding box center [699, 33] width 952 height 0
click at [245, 33] on div at bounding box center [699, 33] width 952 height 0
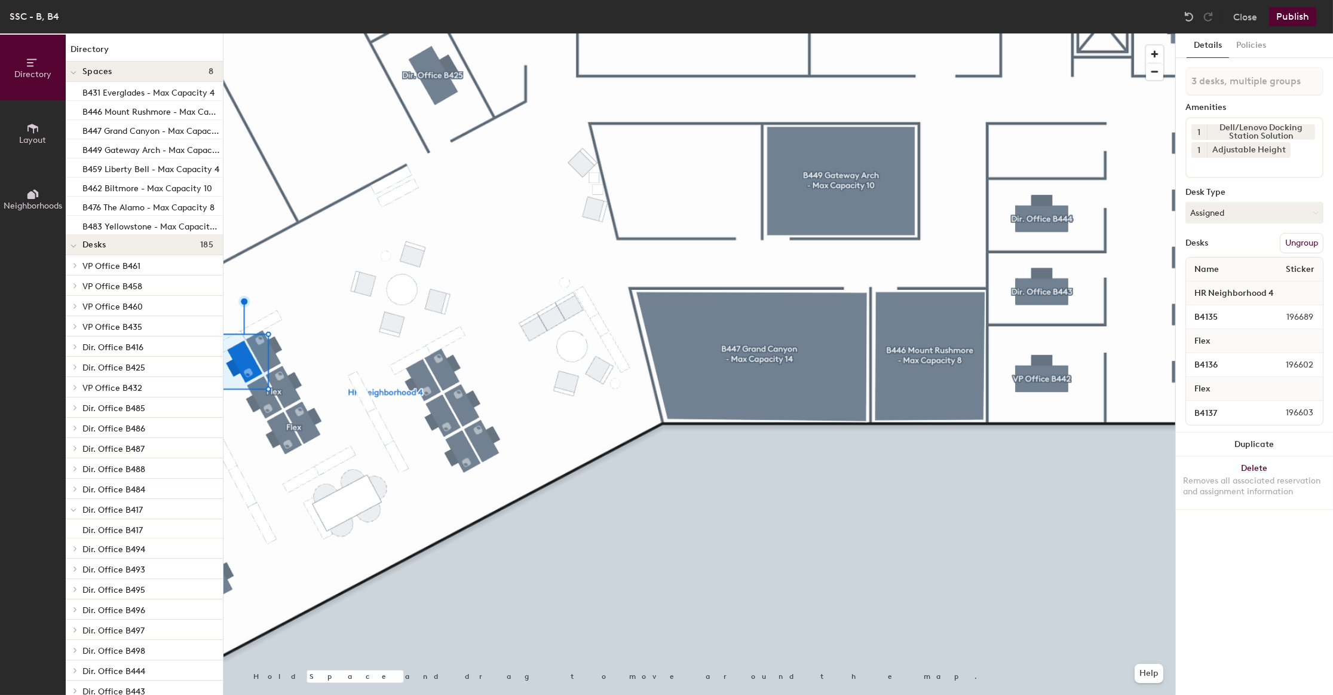
type input "3 desks, multiple groups"
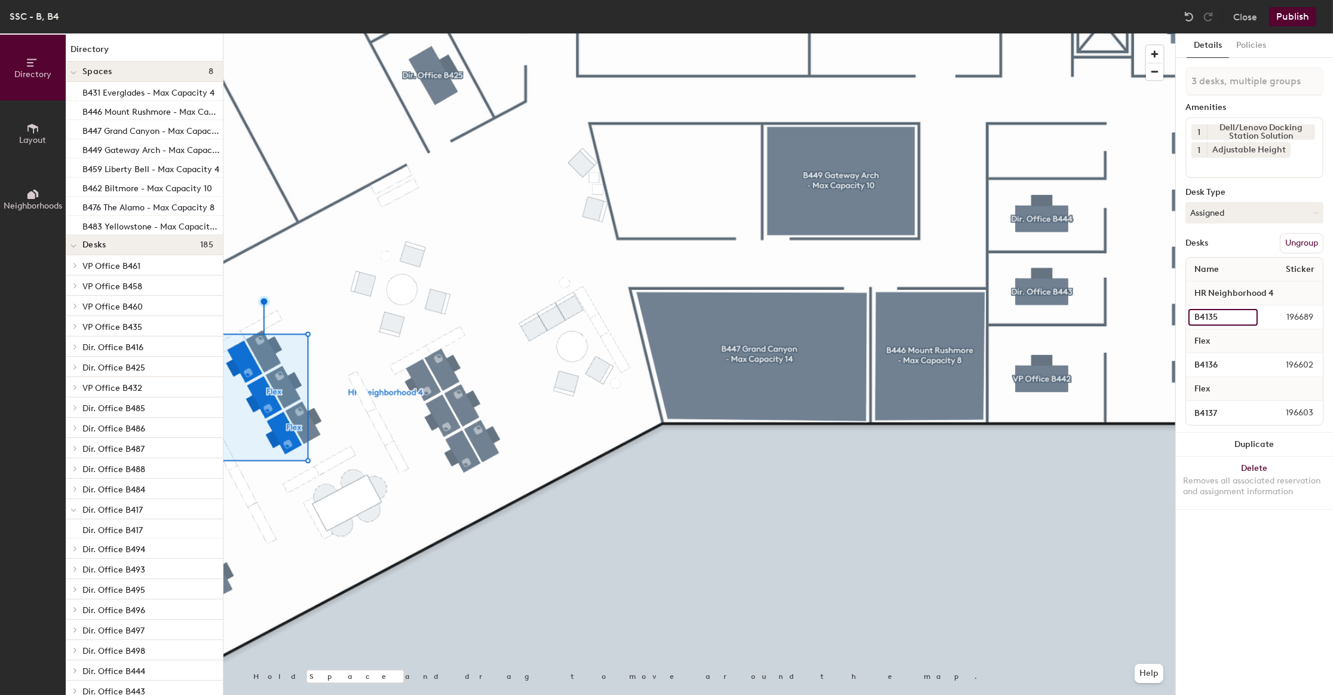
click at [1211, 311] on input "B4135" at bounding box center [1222, 317] width 69 height 17
type input "B4041"
click at [1217, 363] on input "B4136" at bounding box center [1222, 365] width 69 height 17
type input "B4042"
click at [1217, 410] on input "B4137" at bounding box center [1222, 412] width 69 height 17
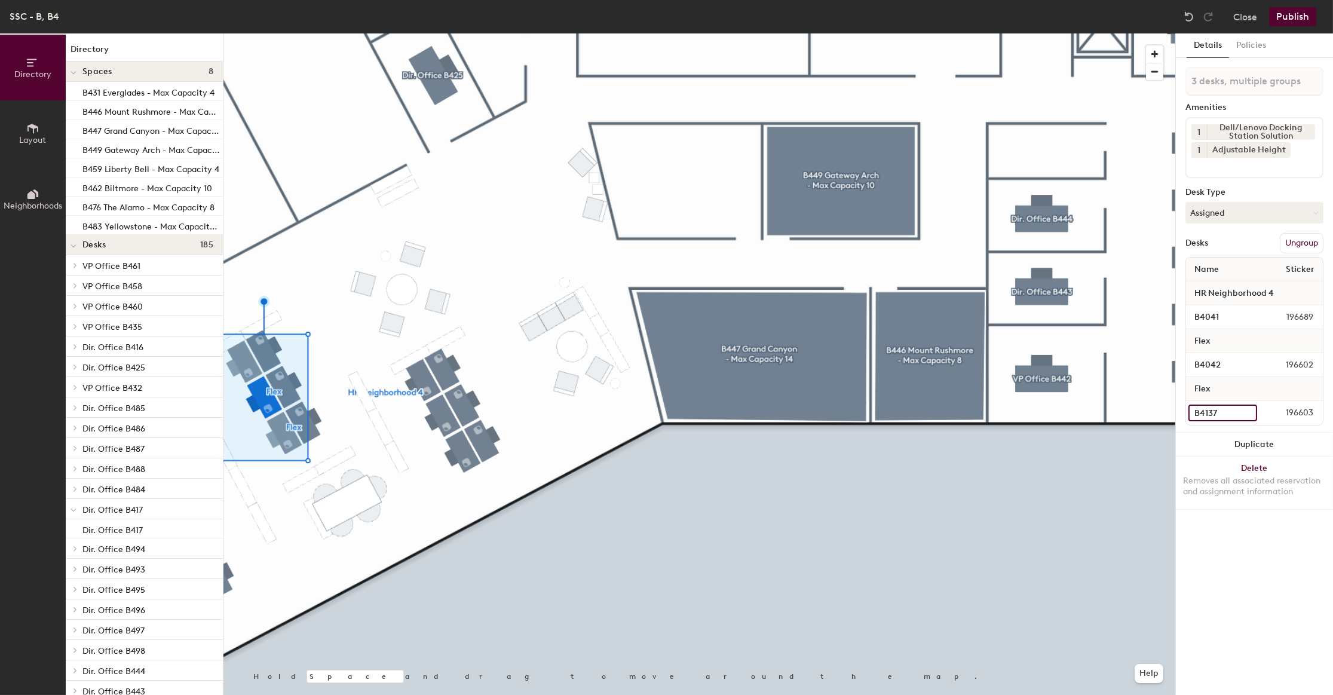
type input "b"
type input "B4043"
type input "B4143"
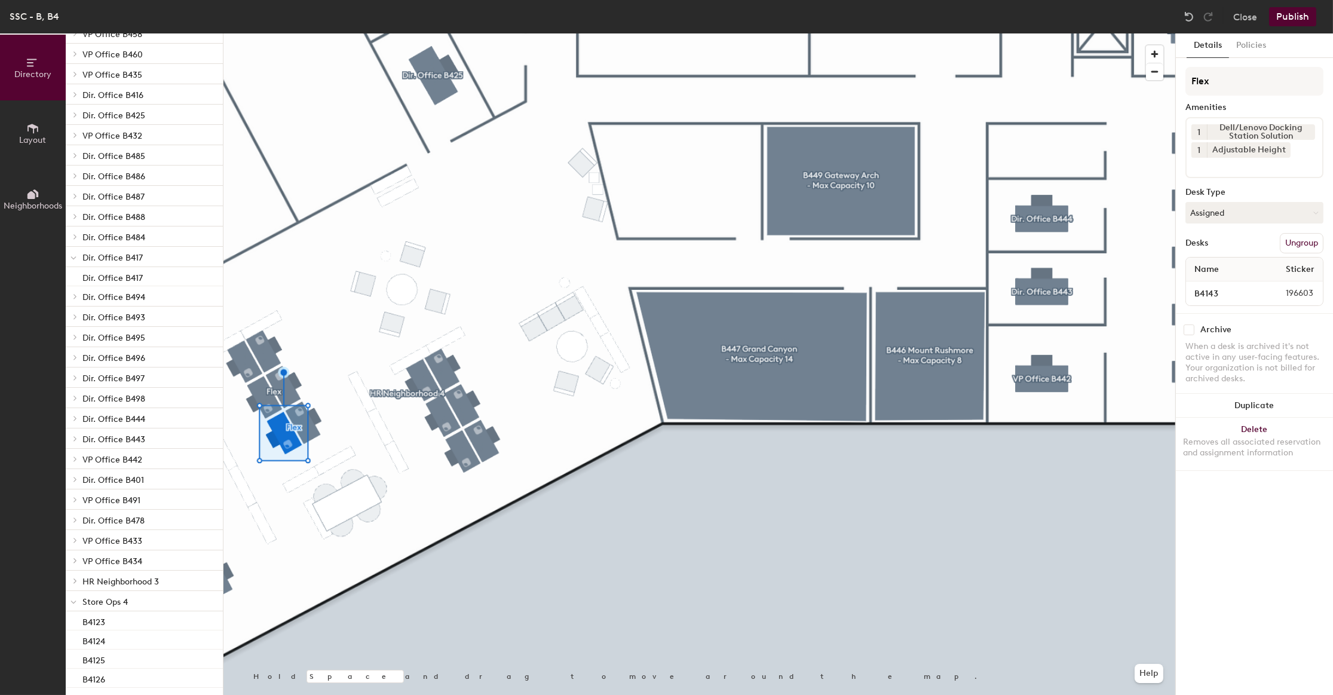
scroll to position [265, 0]
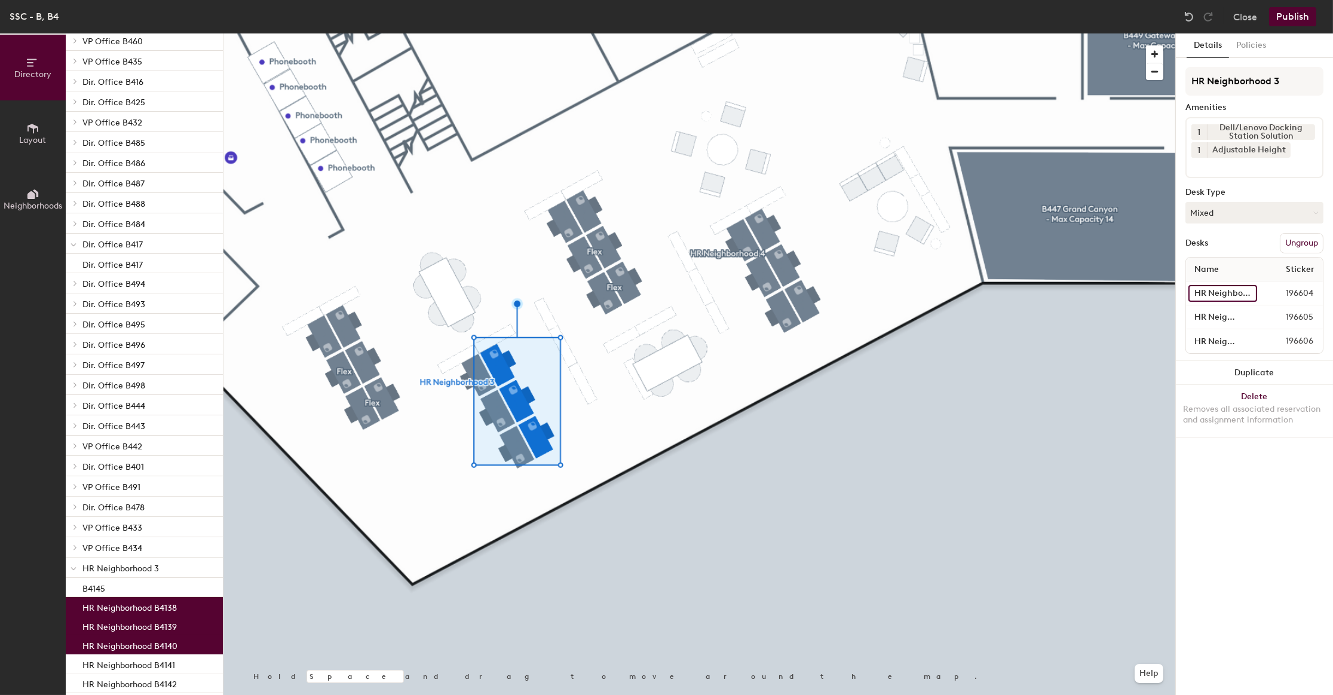
click at [1214, 293] on input "HR Neighborhood B4138" at bounding box center [1222, 293] width 69 height 17
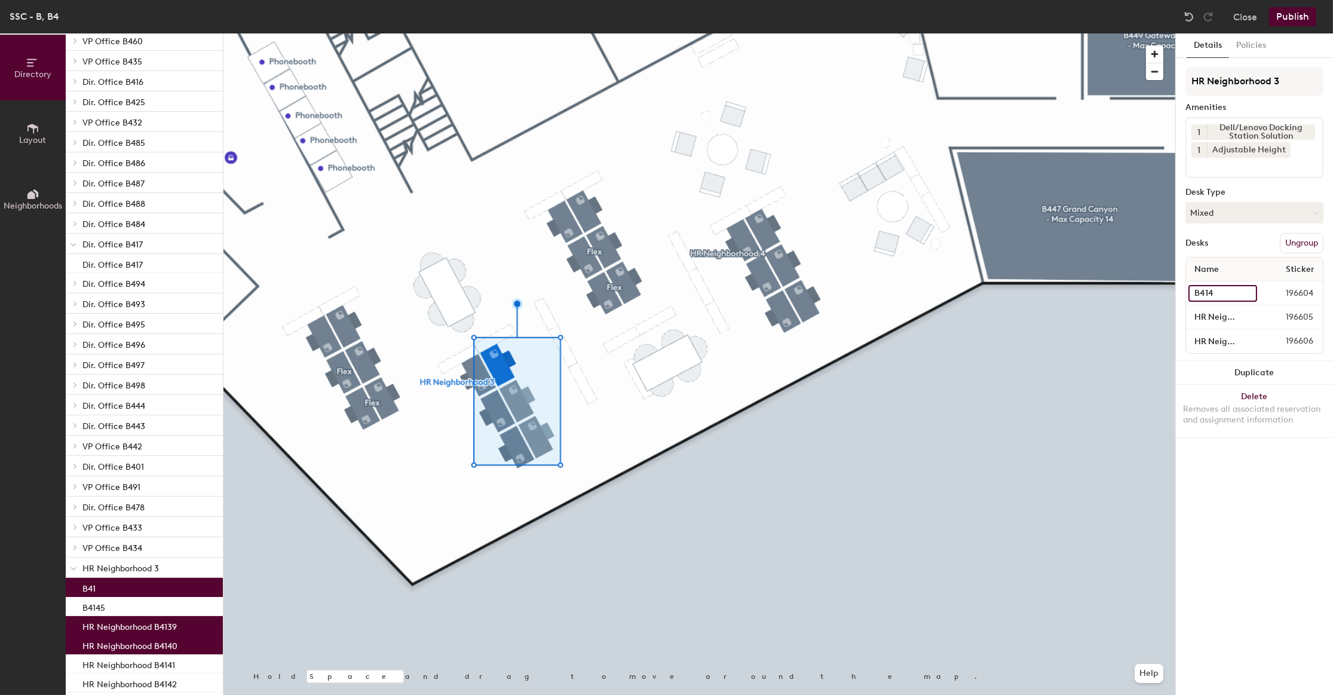
type input "B4144"
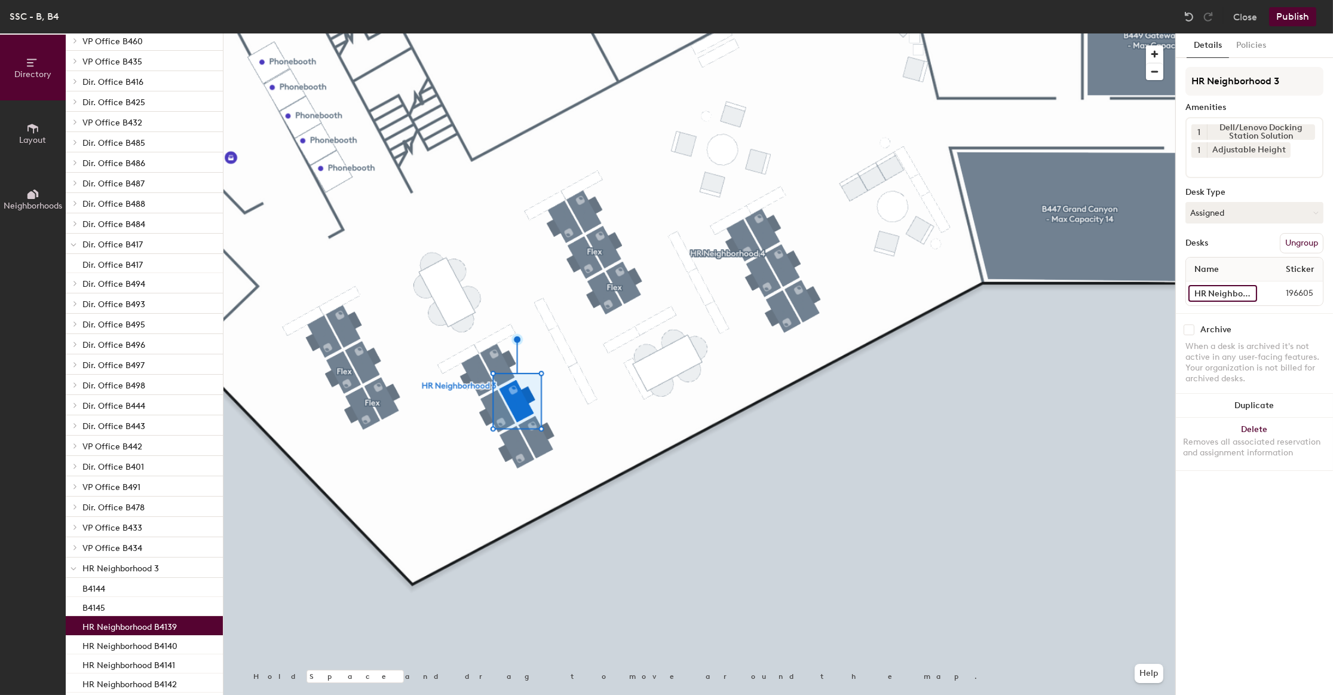
click at [1220, 291] on input "HR Neighborhood B4139" at bounding box center [1222, 293] width 69 height 17
type input "B4145"
click at [1210, 299] on input "HR Neighborhood B4140" at bounding box center [1222, 293] width 69 height 17
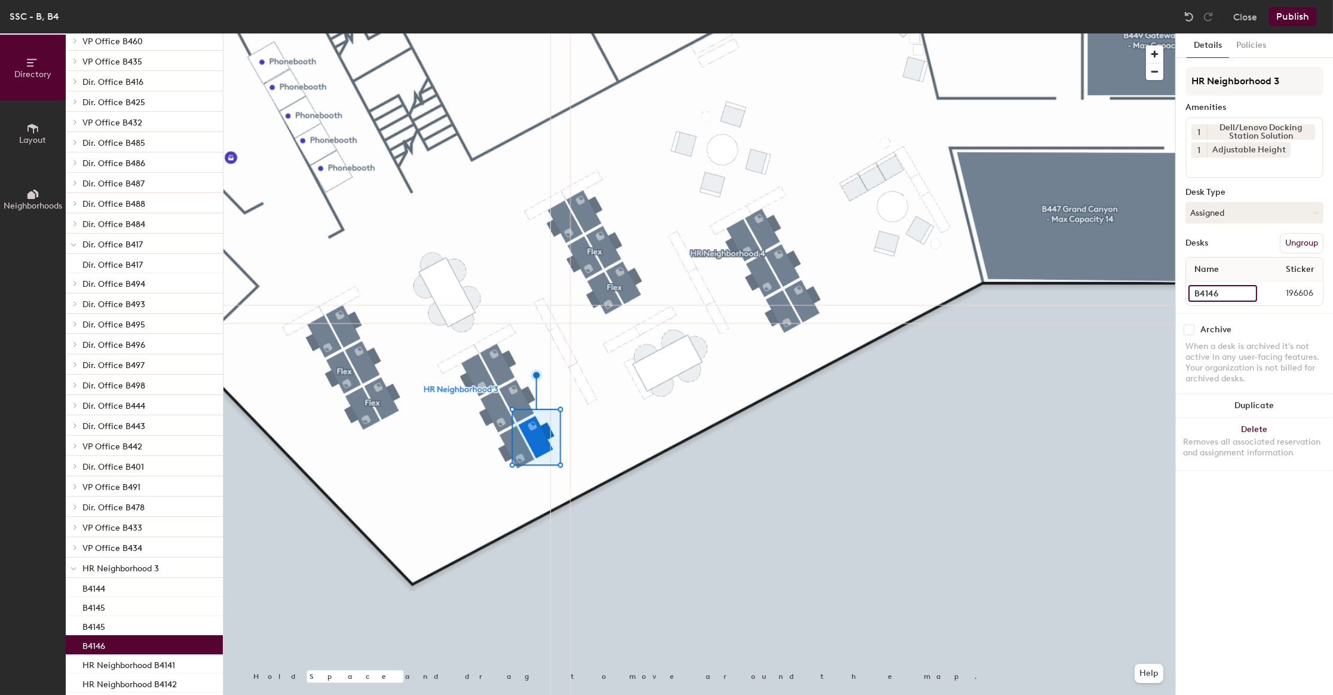
type input "B4146"
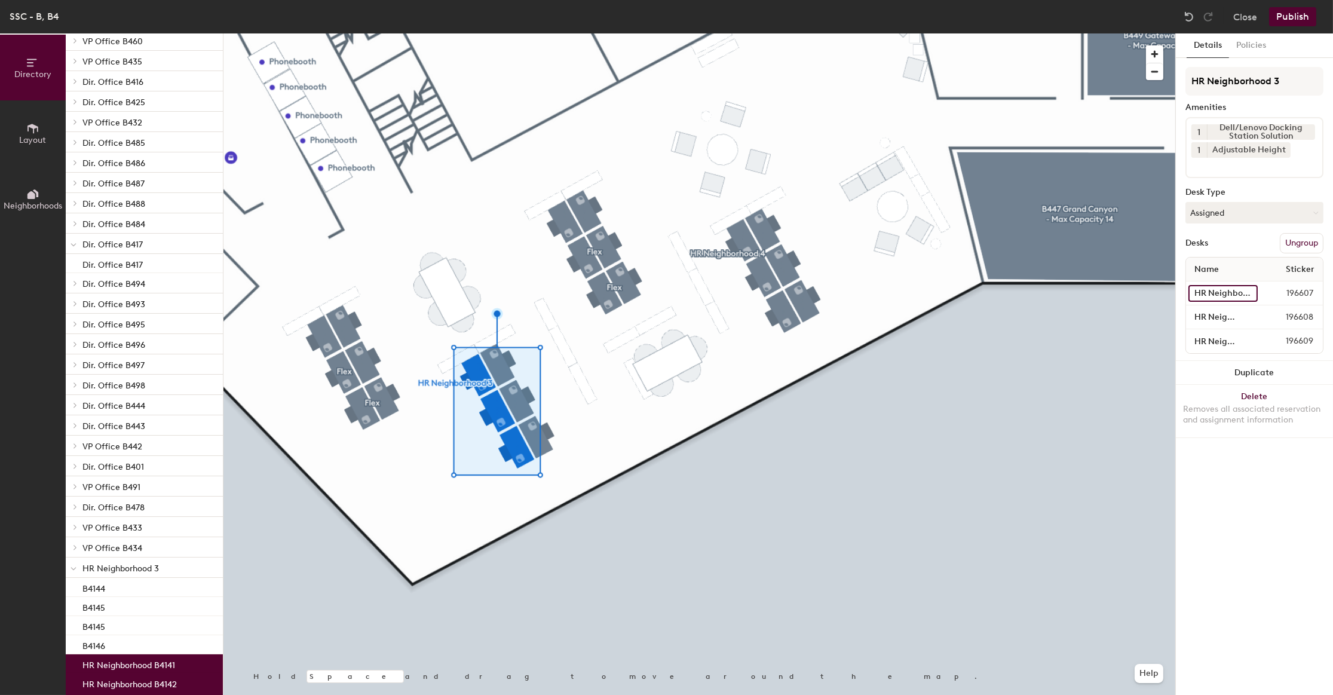
click at [1219, 285] on input "HR Neighborhood B4141" at bounding box center [1222, 293] width 69 height 17
type input "B4147"
click at [1214, 309] on input "HR Neighborhood B4142" at bounding box center [1222, 317] width 69 height 17
type input "B4148"
click at [1204, 339] on input "HR Neighborhood B4143" at bounding box center [1222, 341] width 69 height 17
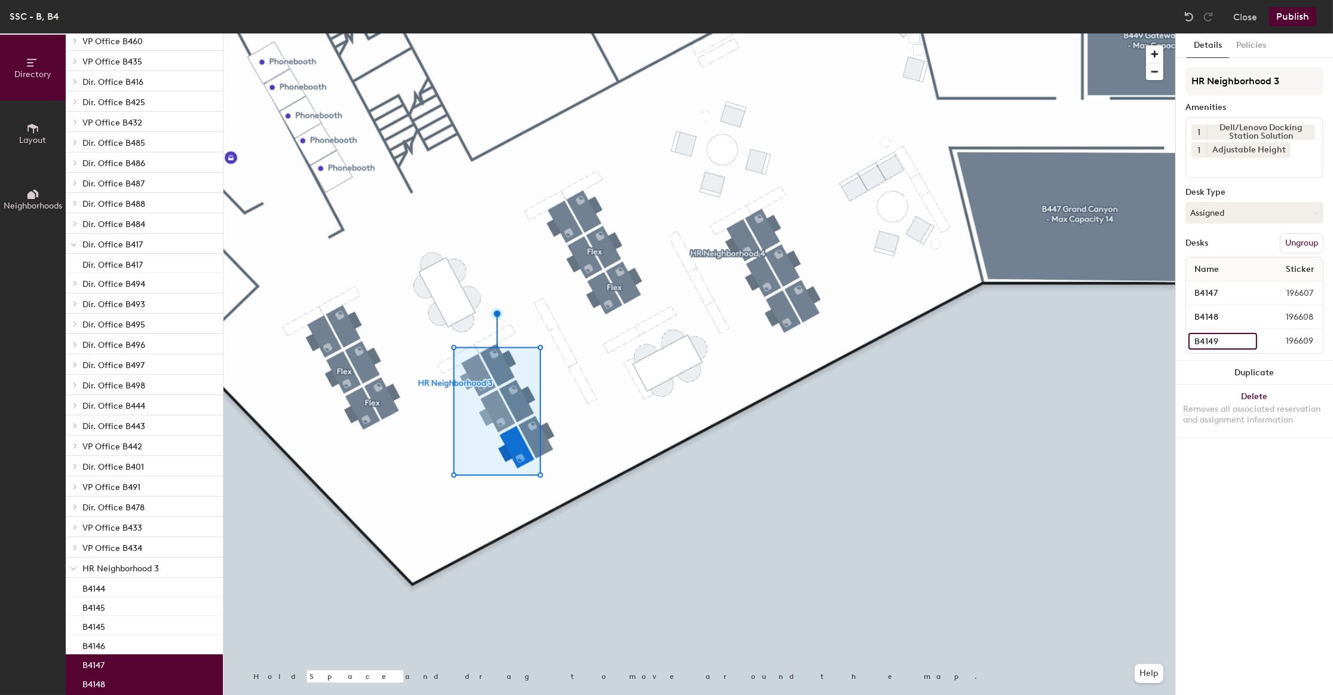
type input "B4149"
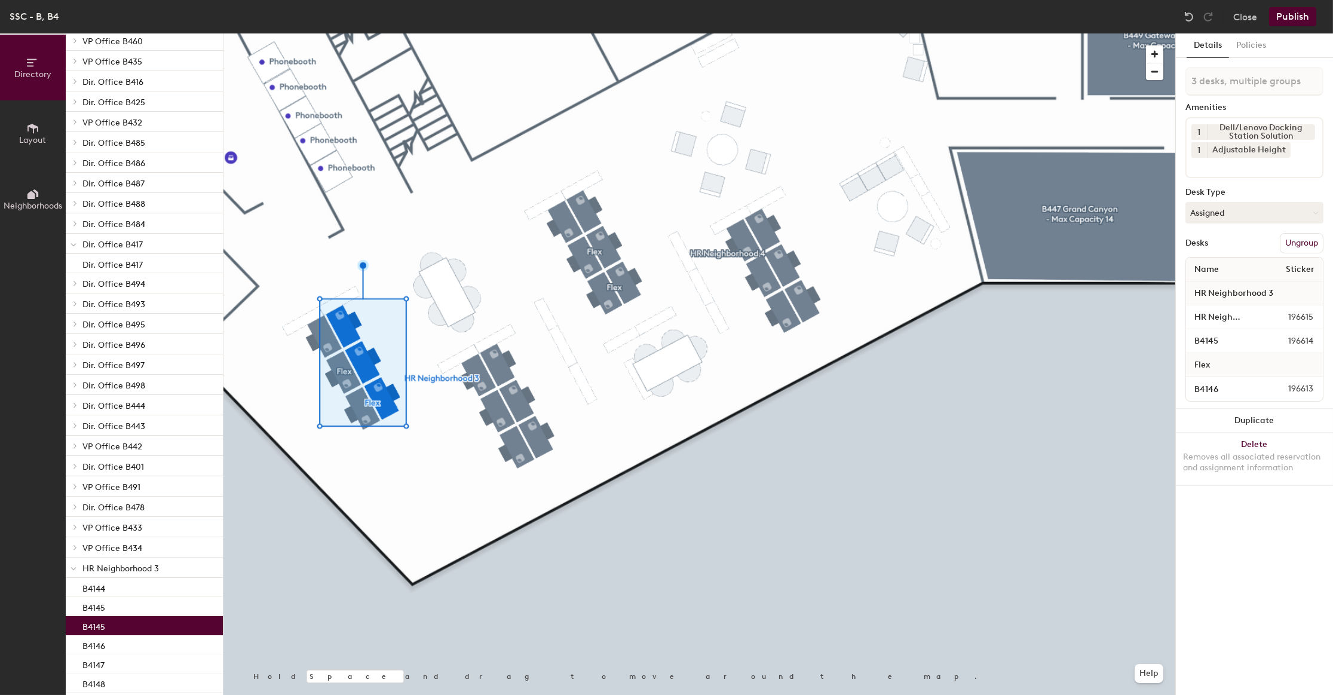
click at [1204, 291] on span "HR Neighborhood 3" at bounding box center [1233, 294] width 91 height 22
click at [1203, 311] on input "HR Neighborhood B4144" at bounding box center [1223, 317] width 71 height 17
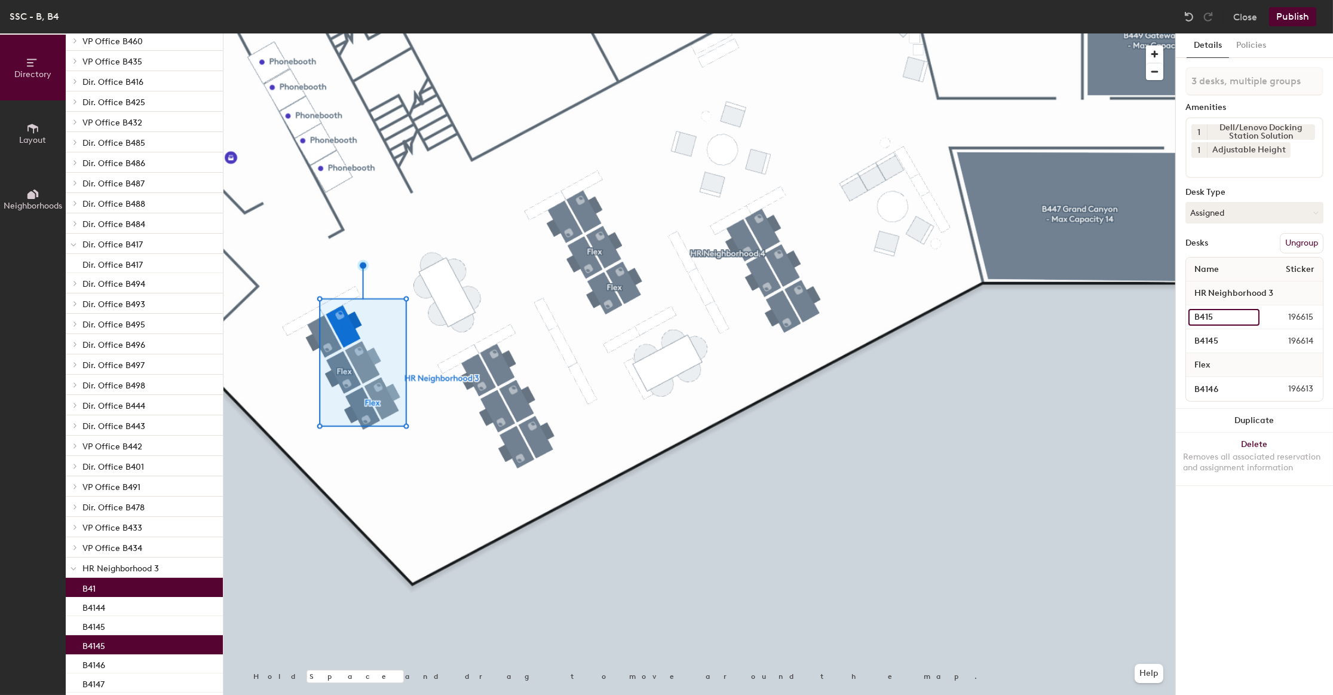
type input "B4150"
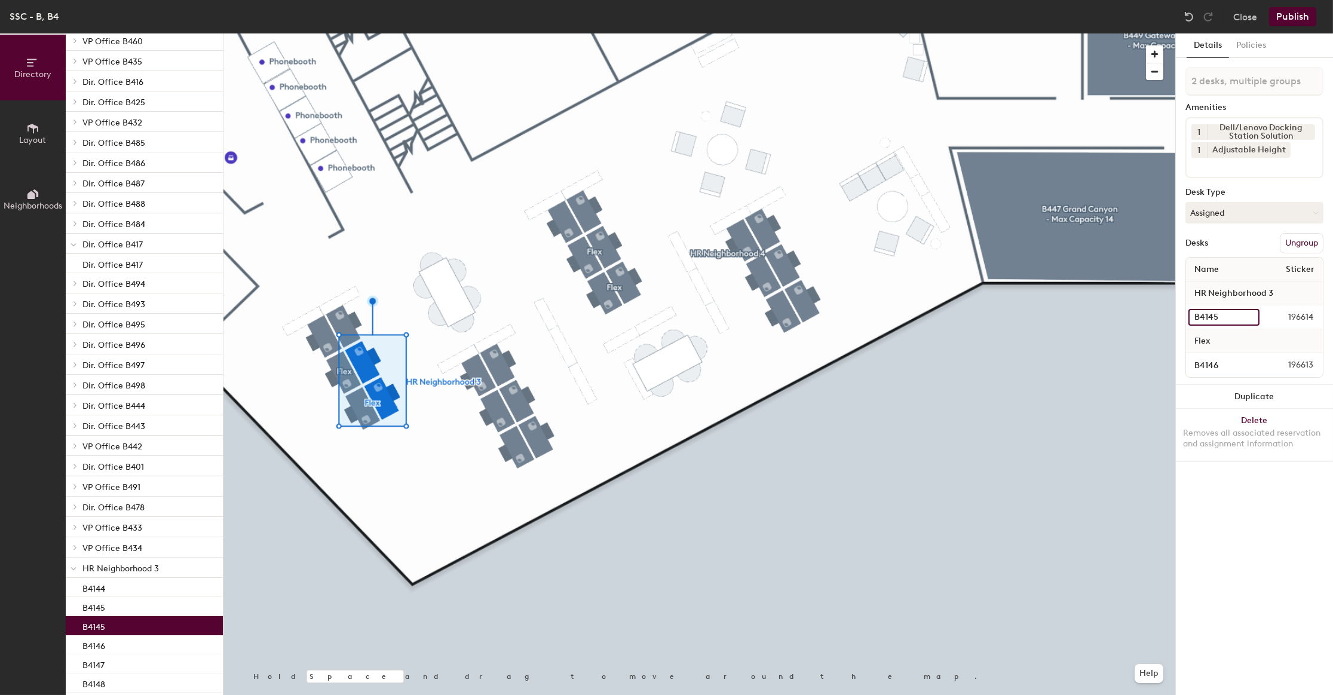
click at [1213, 315] on input "B4145" at bounding box center [1223, 317] width 71 height 17
type input "B4151"
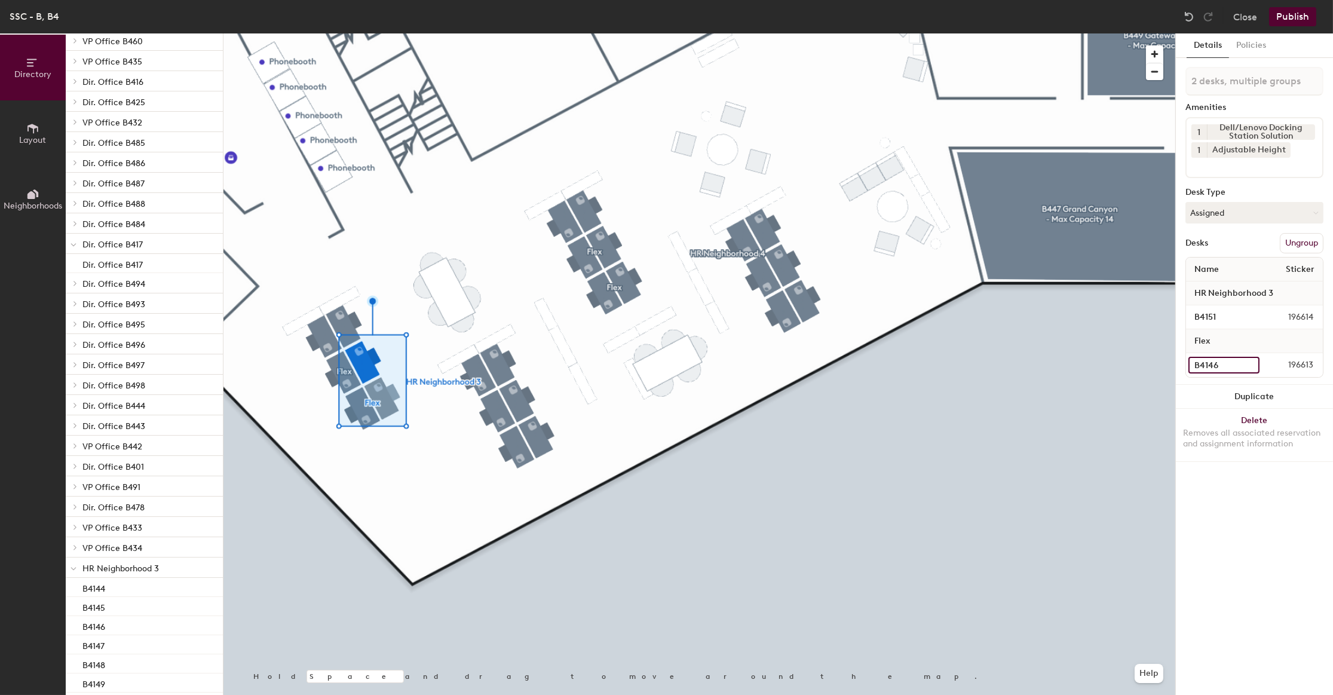
click at [1207, 362] on input "B4146" at bounding box center [1223, 365] width 71 height 17
type input "B4152"
click at [339, 33] on div at bounding box center [699, 33] width 952 height 0
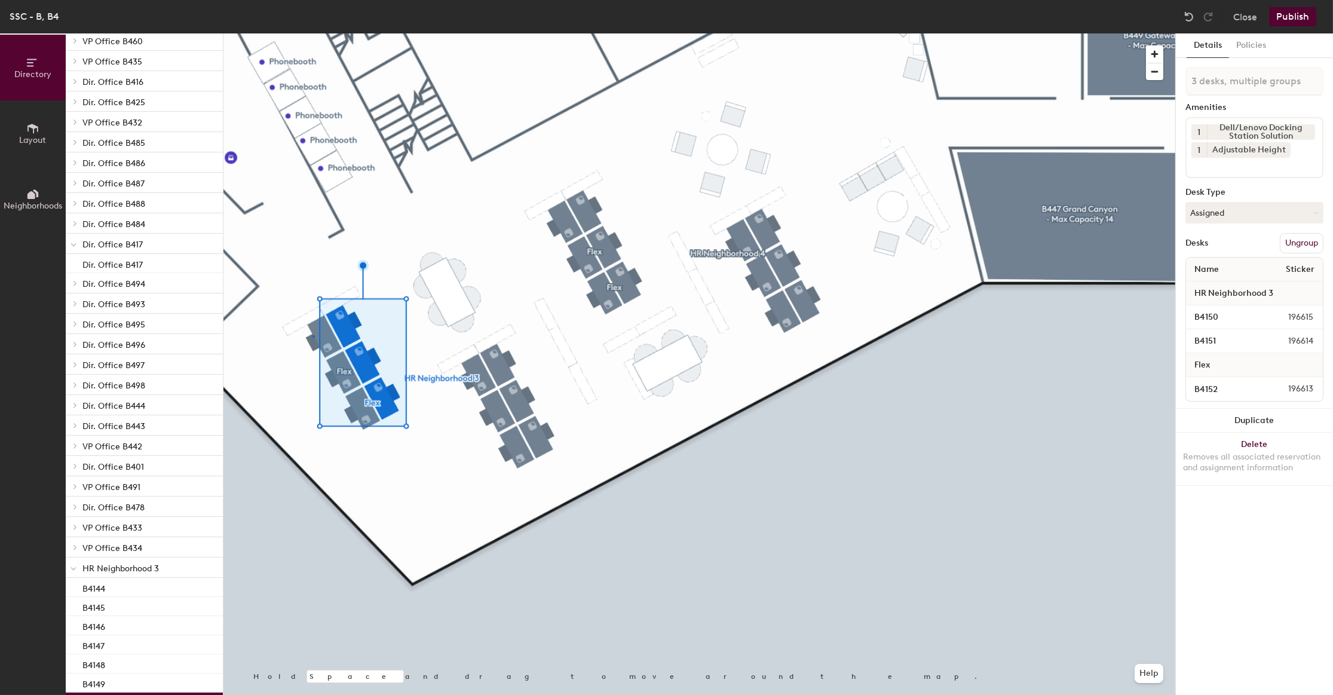
click at [312, 33] on div at bounding box center [699, 33] width 952 height 0
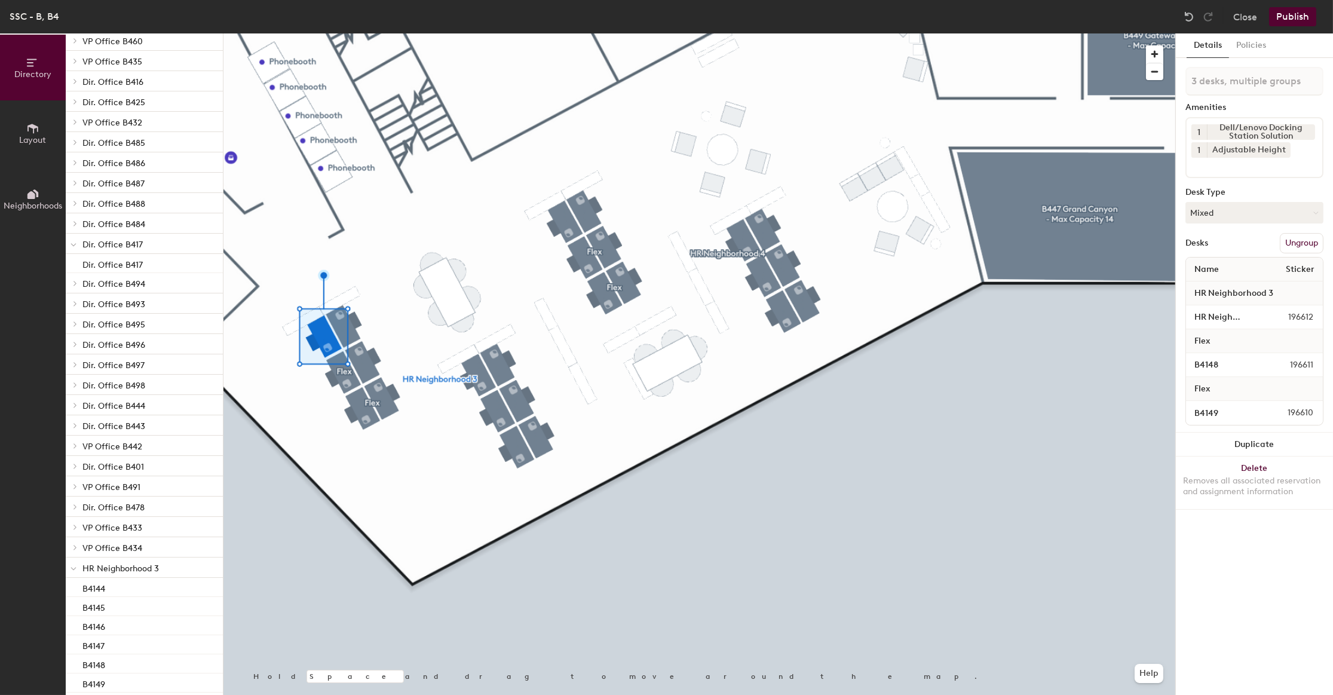
type input "3 desks, multiple groups"
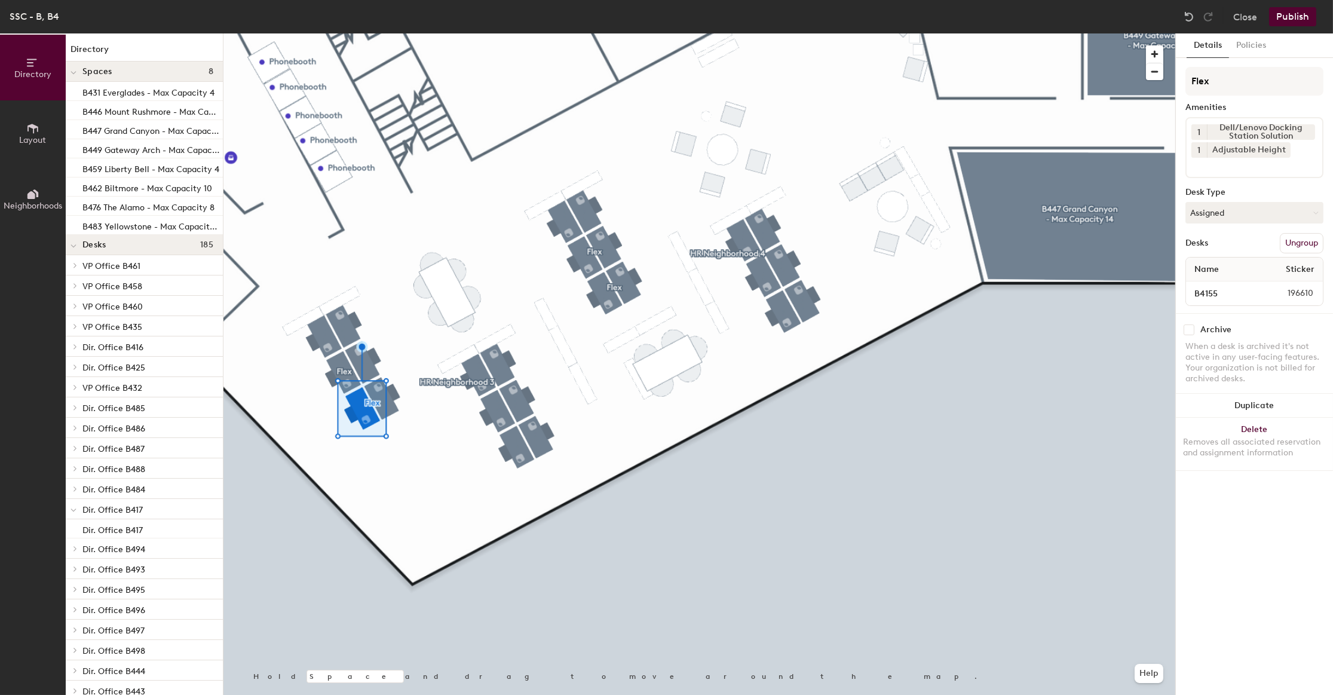
scroll to position [265, 0]
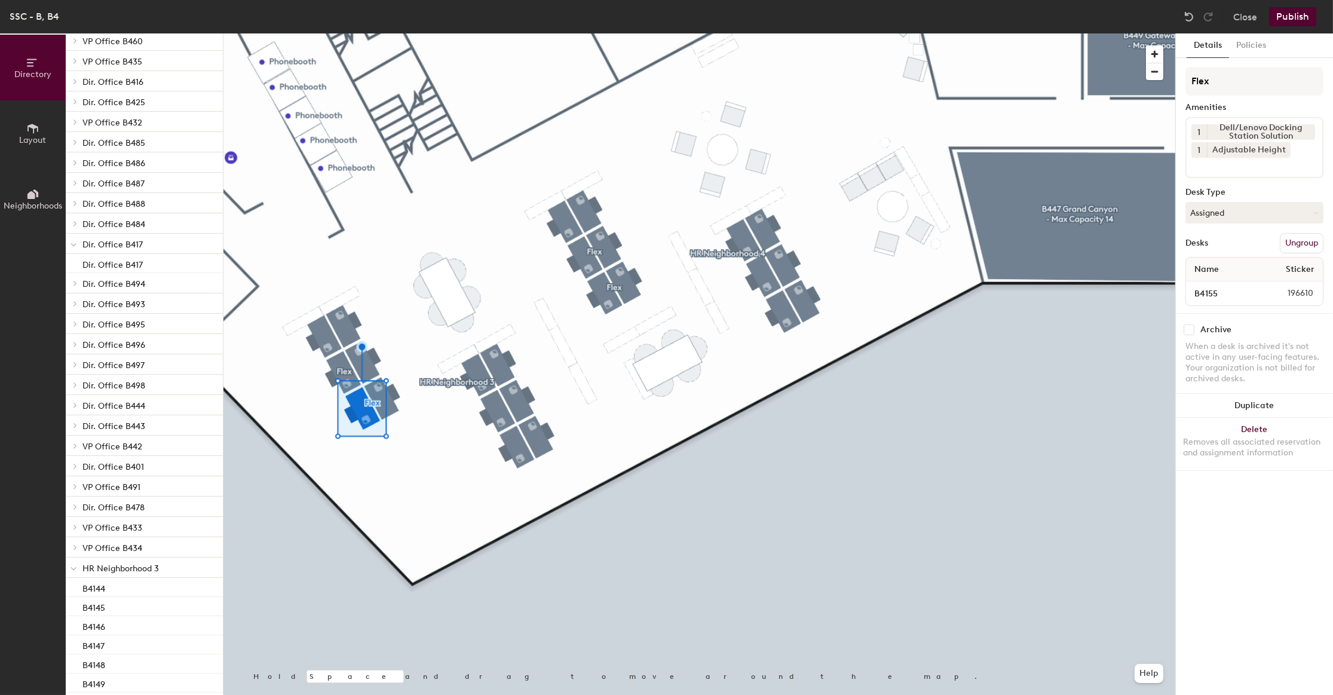
click at [1292, 12] on button "Publish" at bounding box center [1292, 16] width 47 height 19
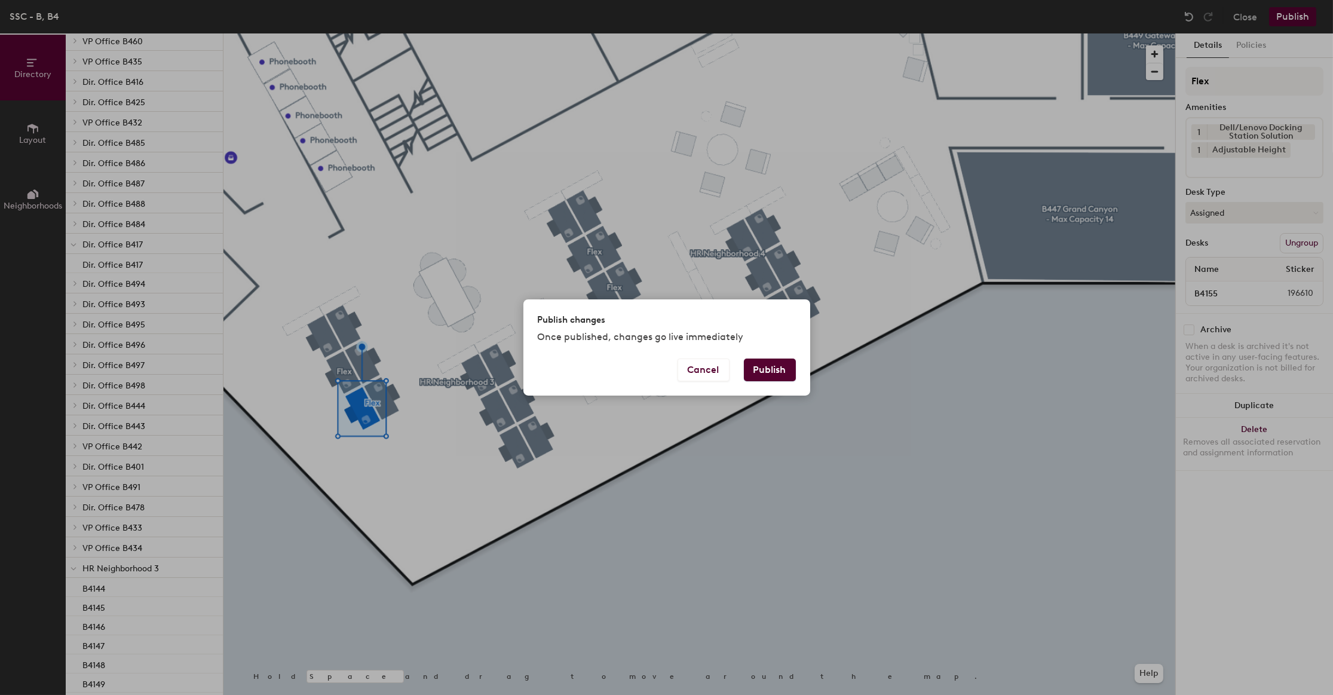
click at [762, 370] on button "Publish" at bounding box center [770, 369] width 52 height 23
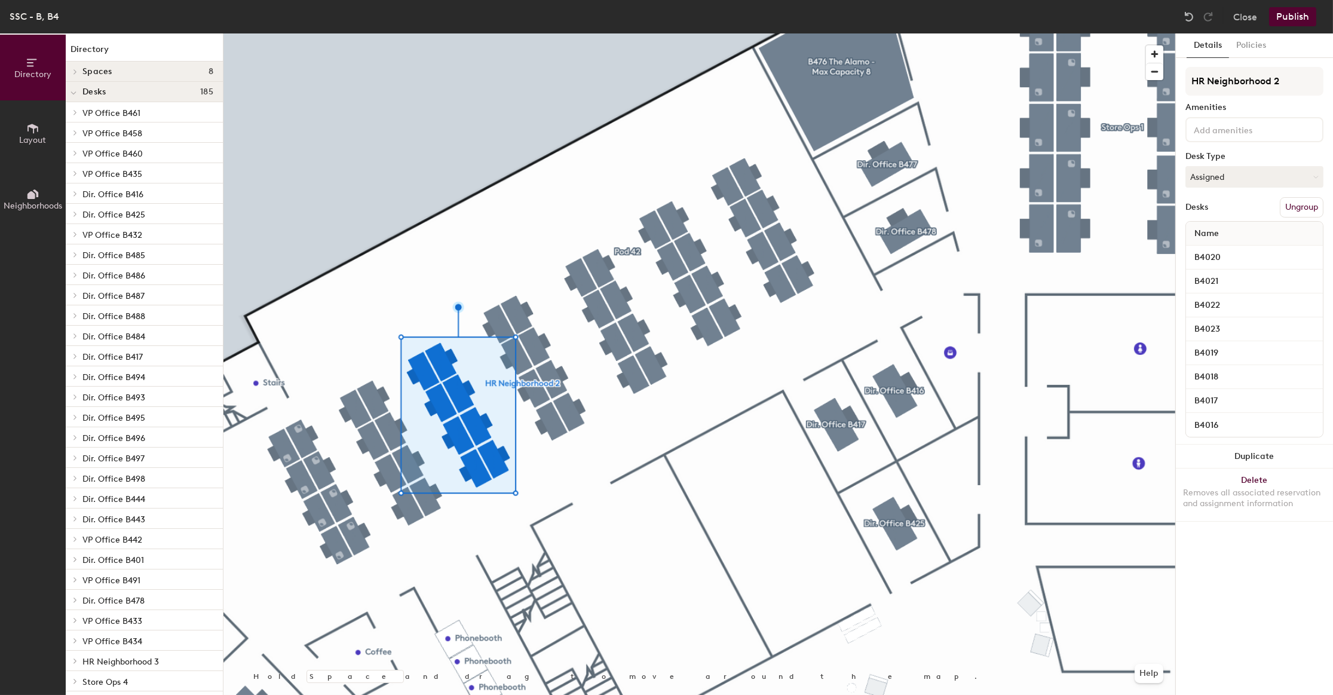
click at [496, 33] on div at bounding box center [699, 33] width 952 height 0
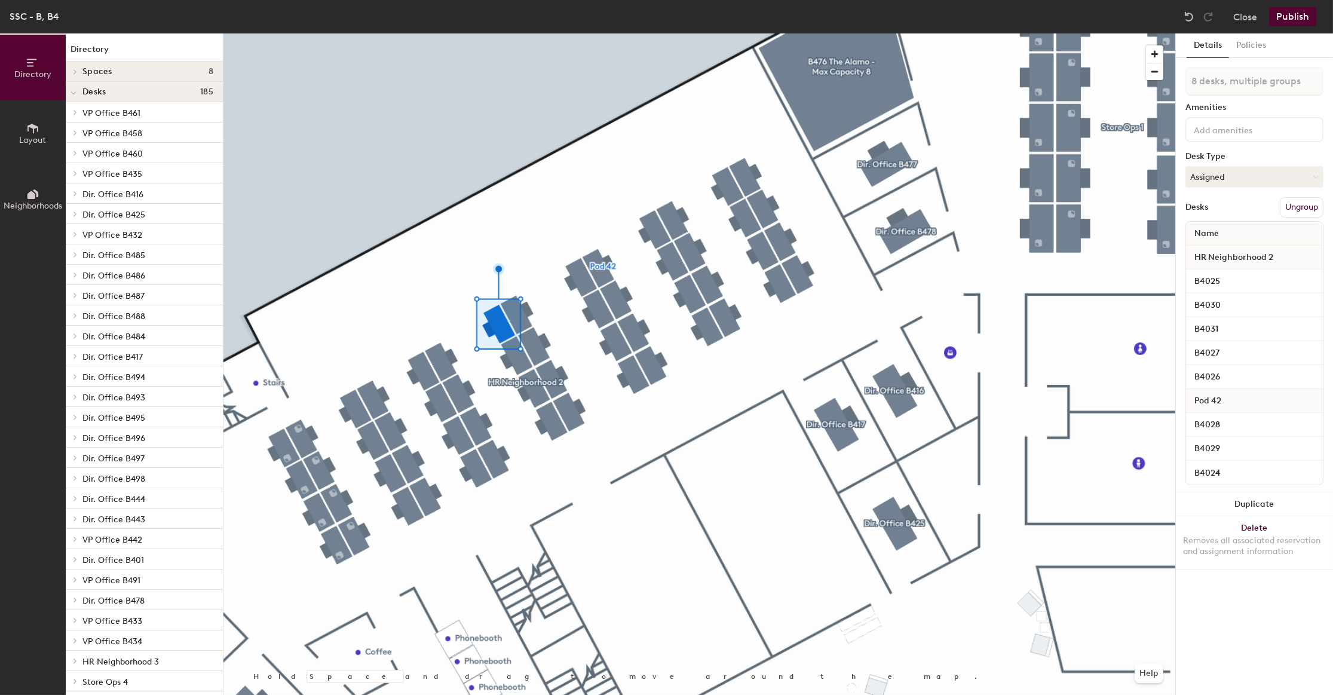
type input "8 desks, multiple groups"
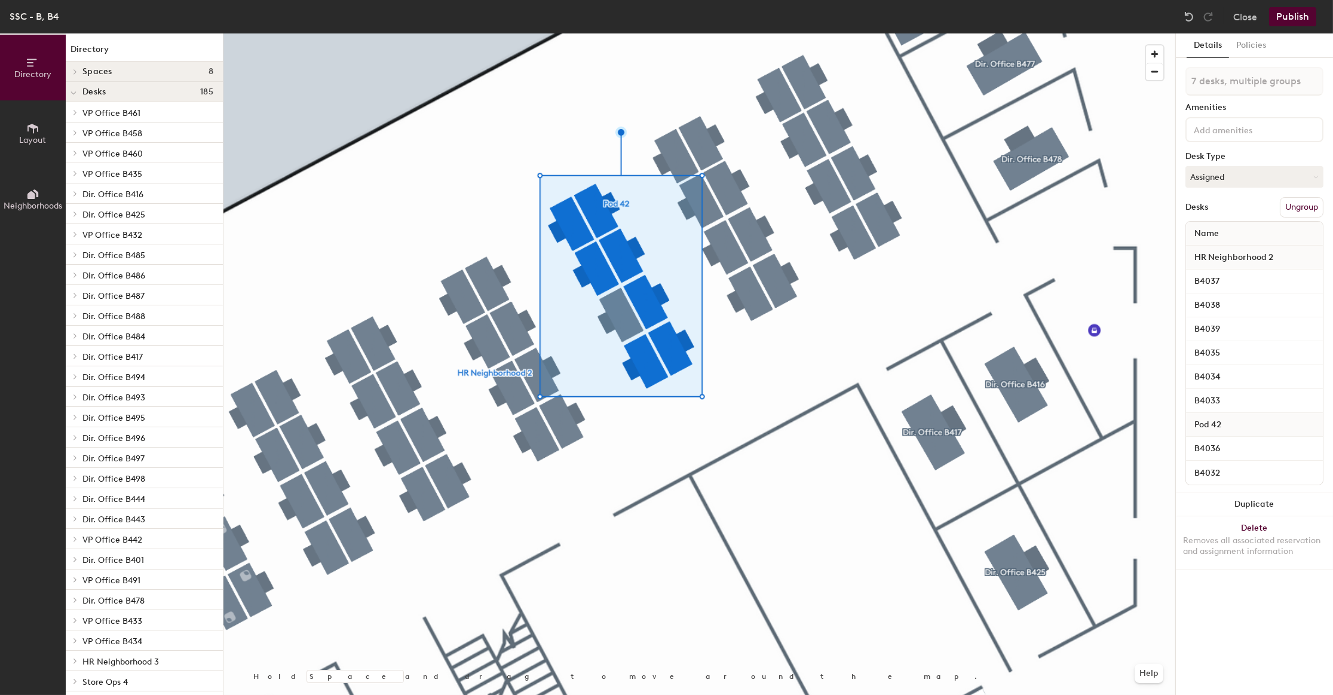
type input "8 desks, multiple groups"
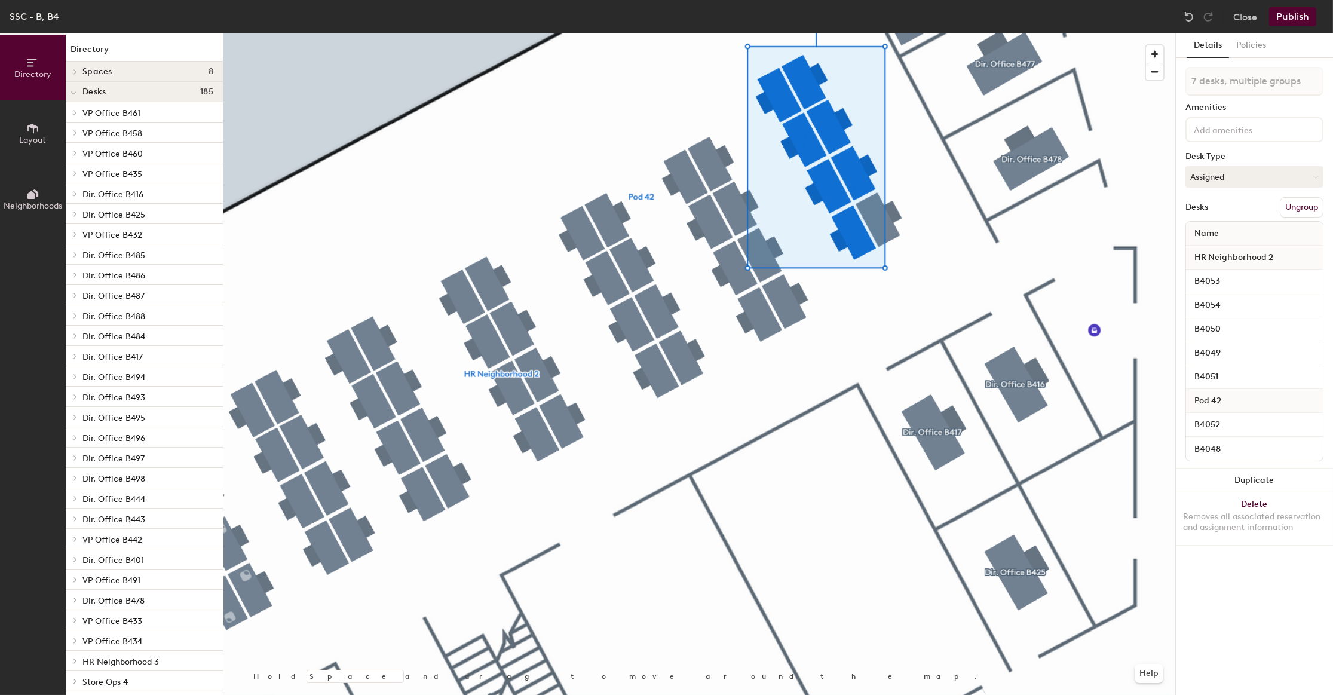
type input "8 desks, multiple groups"
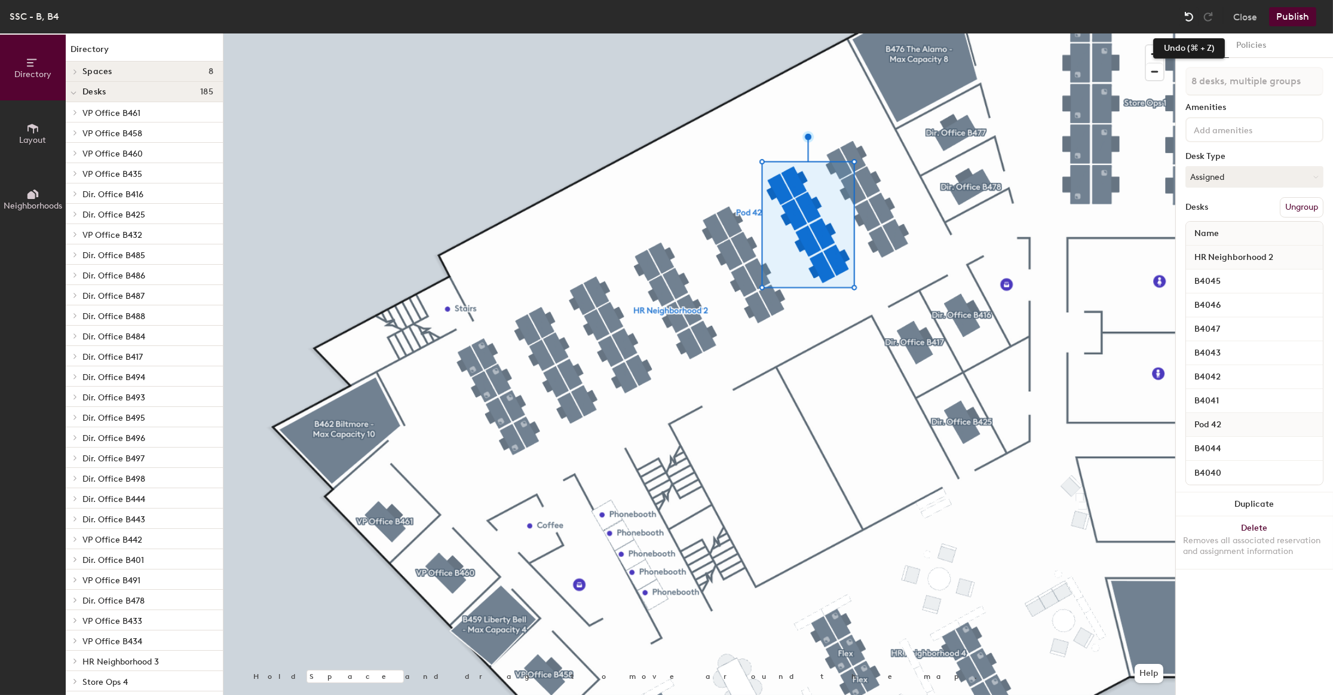
click at [1184, 16] on img at bounding box center [1189, 17] width 12 height 12
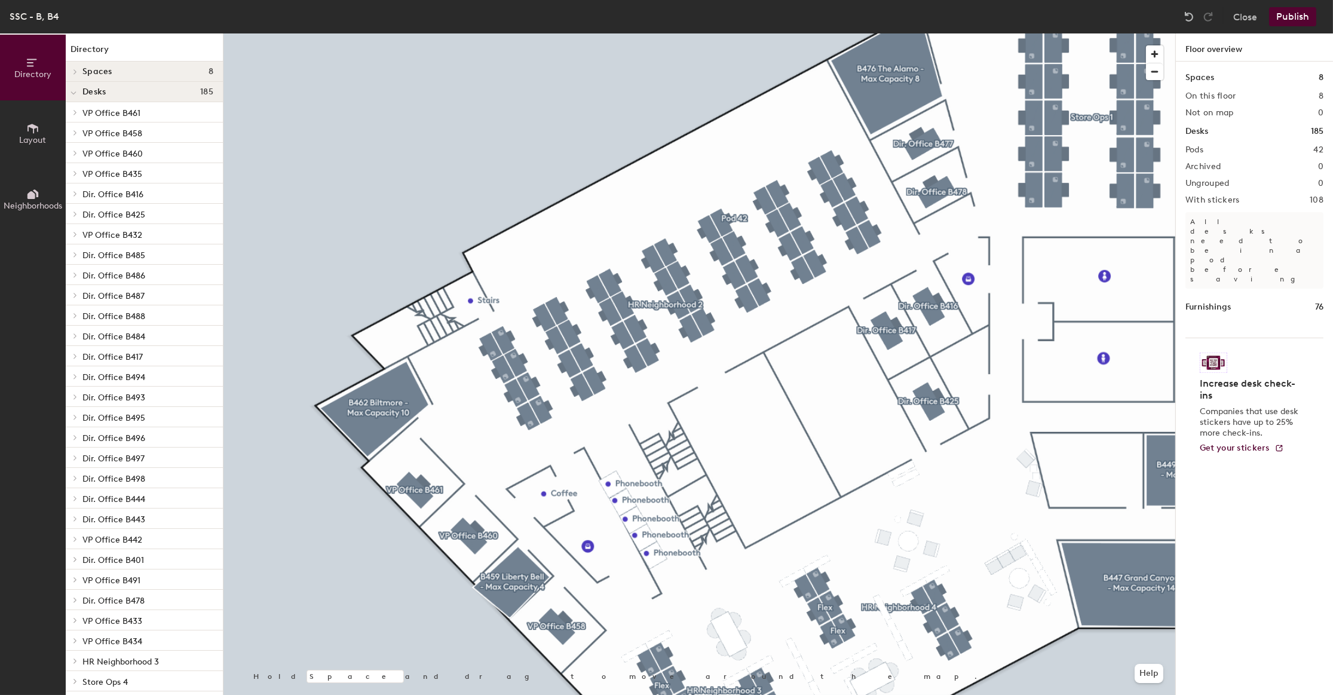
click at [428, 33] on div at bounding box center [699, 33] width 952 height 0
click at [1308, 18] on button "Publish" at bounding box center [1292, 16] width 47 height 19
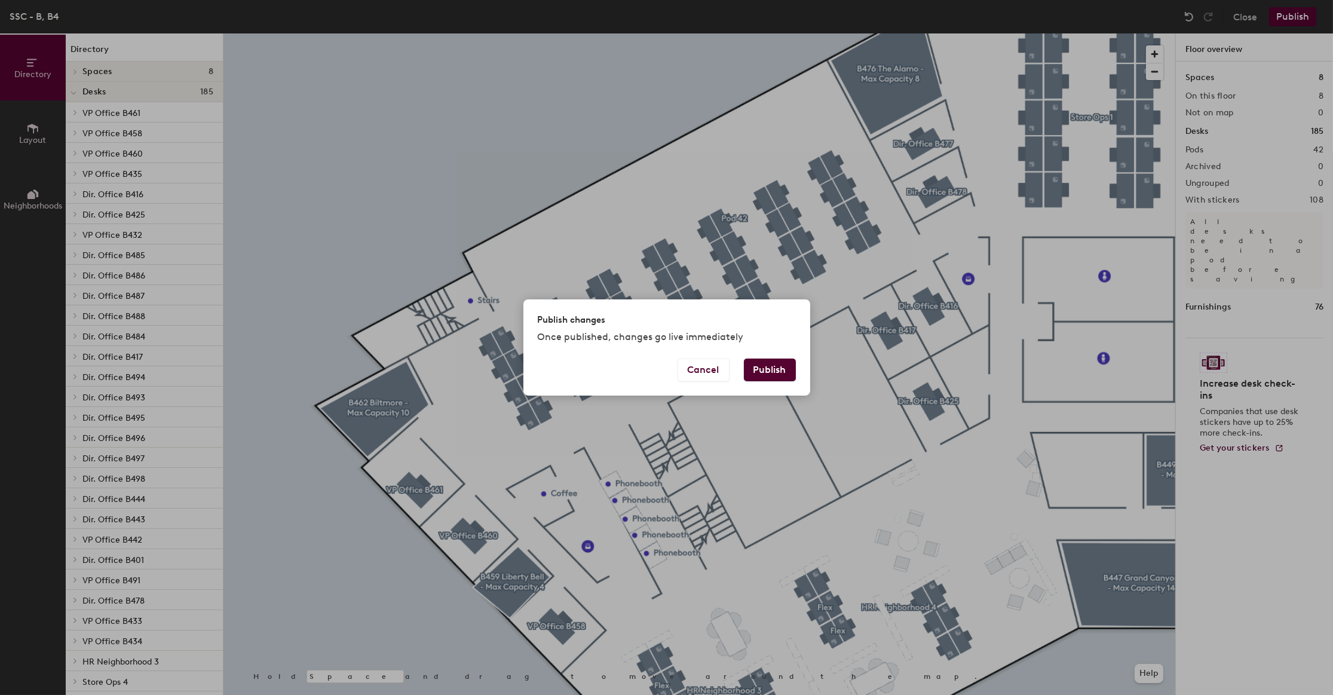
click at [783, 367] on button "Publish" at bounding box center [770, 369] width 52 height 23
